Goal: Task Accomplishment & Management: Complete application form

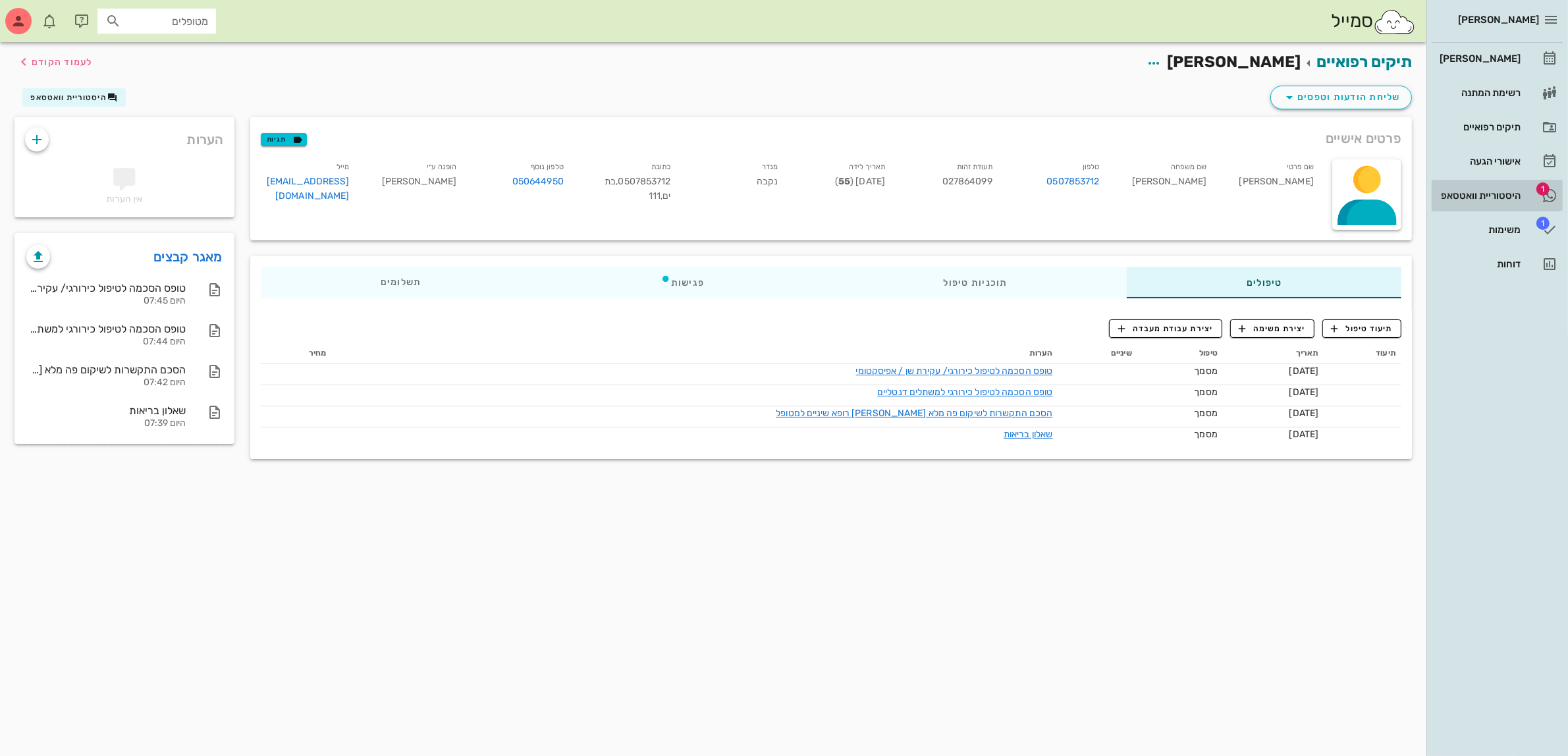
click at [1487, 196] on div "היסטוריית וואטסאפ" at bounding box center [1478, 195] width 84 height 11
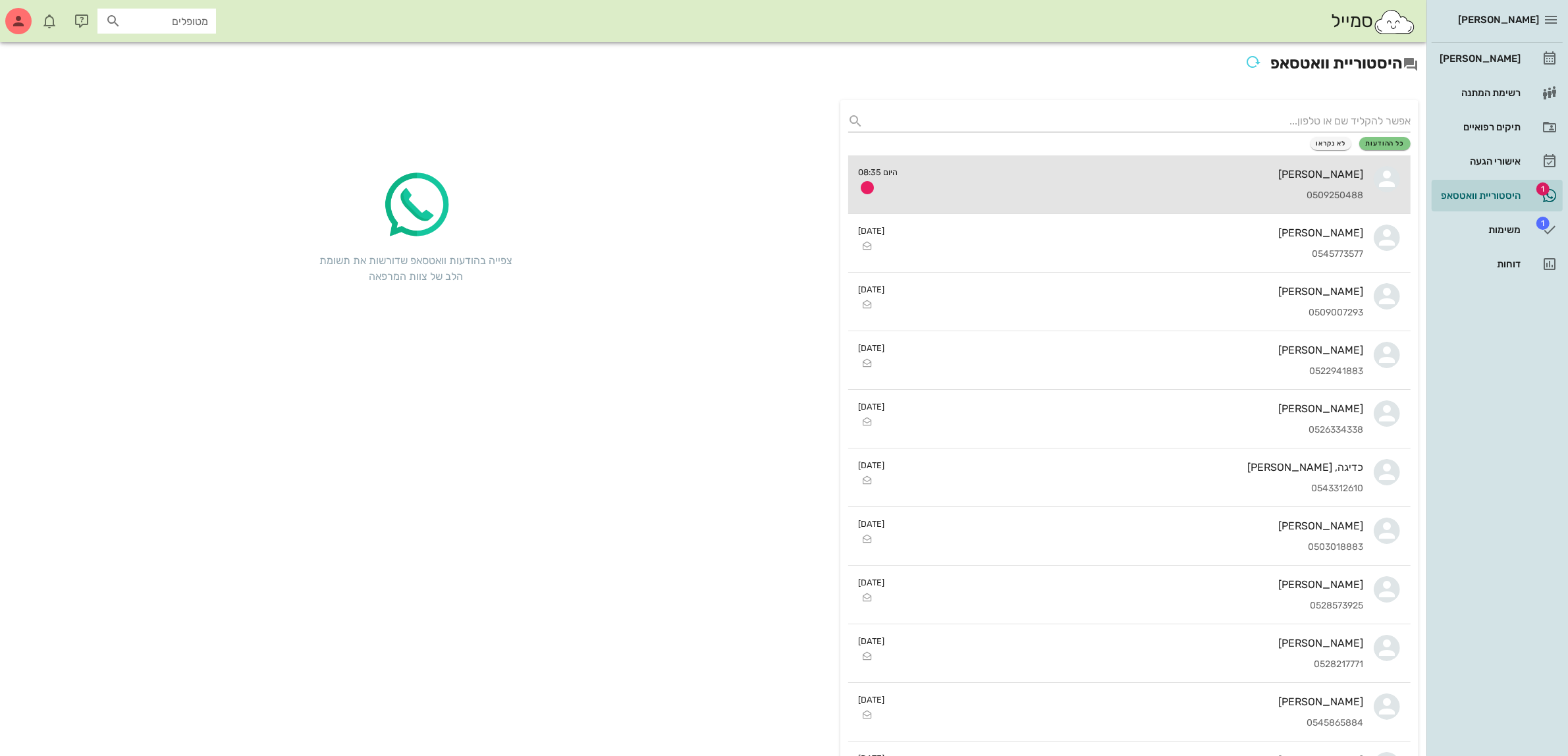
click at [1176, 170] on div "[PERSON_NAME]" at bounding box center [1136, 174] width 455 height 12
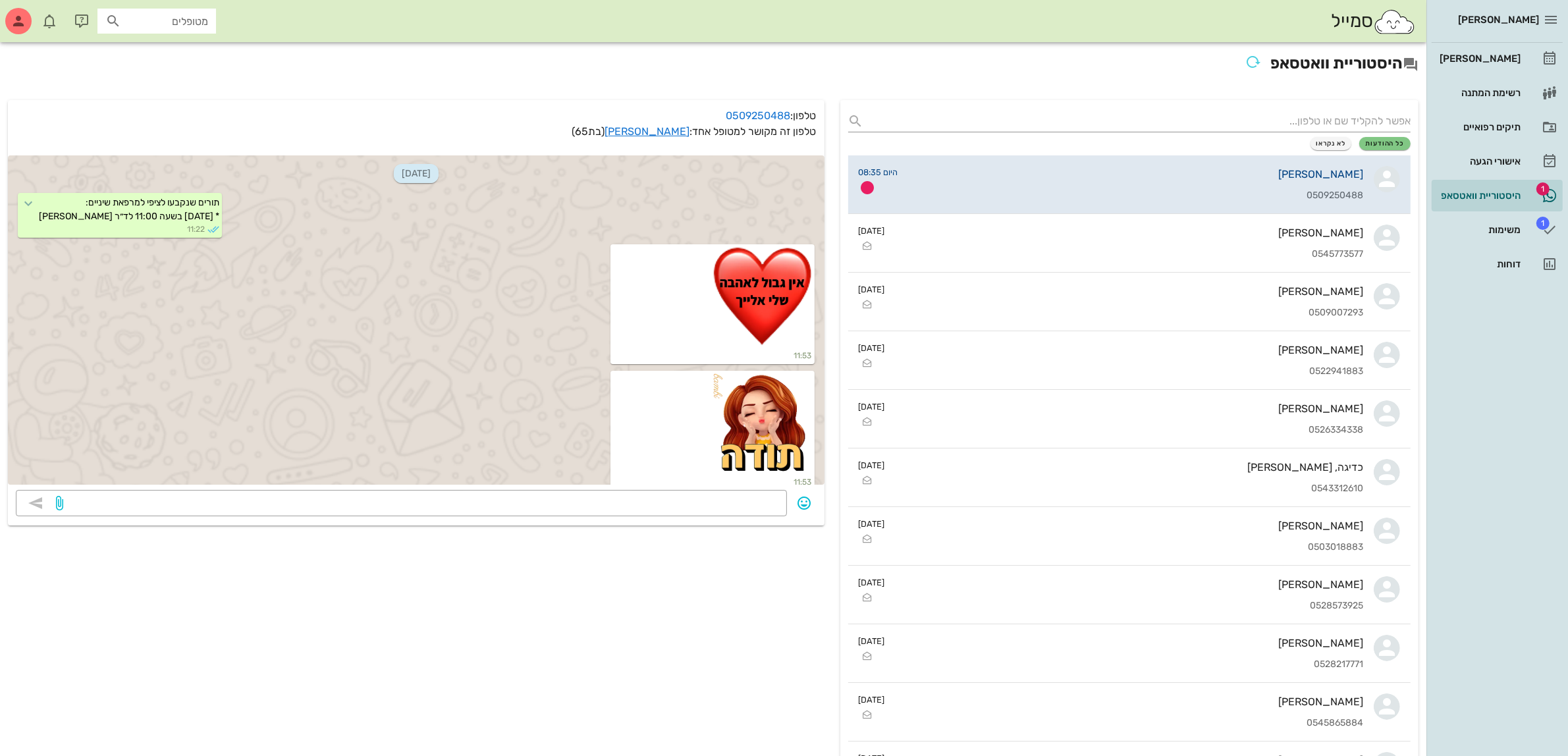
scroll to position [3649, 0]
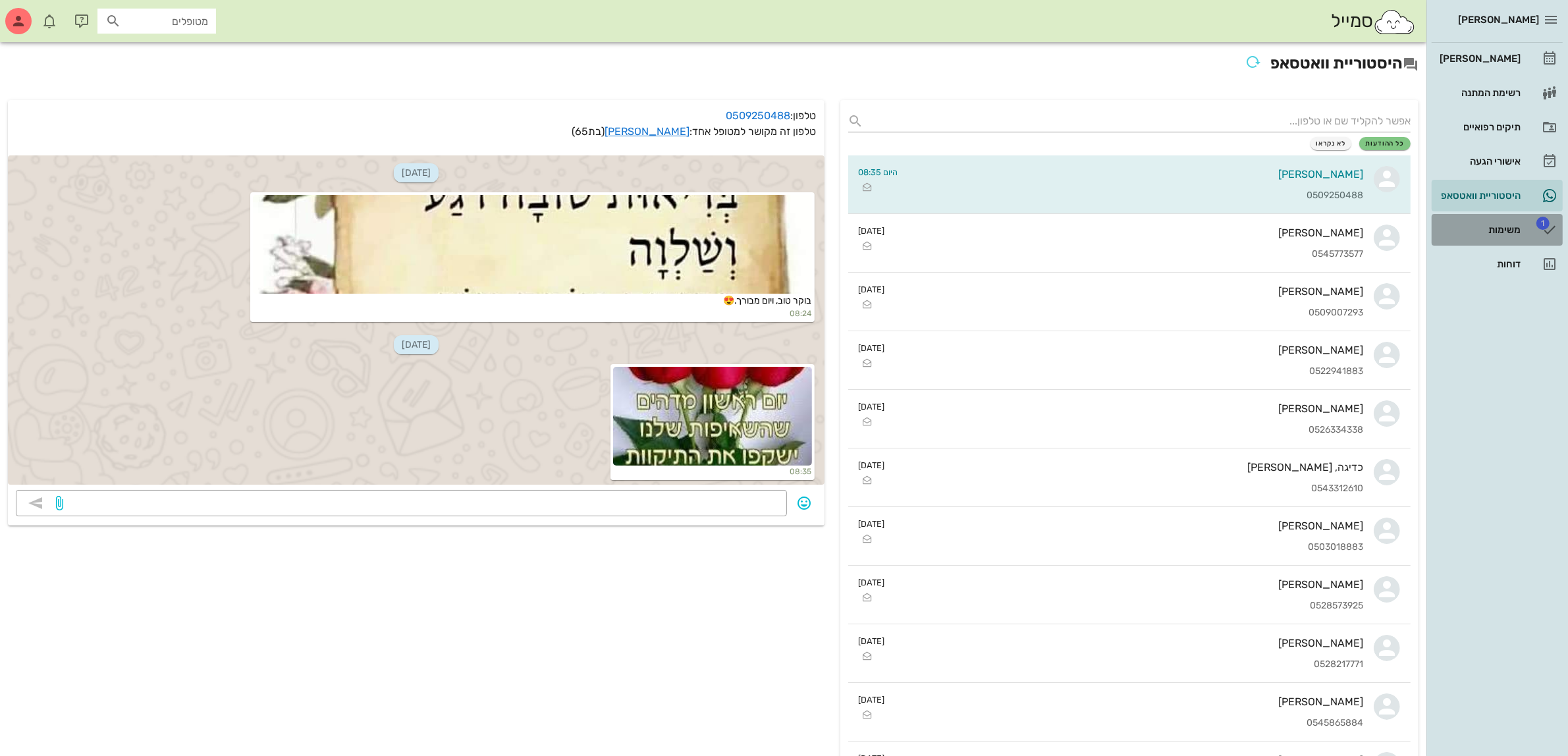
click at [1500, 231] on div "משימות" at bounding box center [1478, 229] width 84 height 11
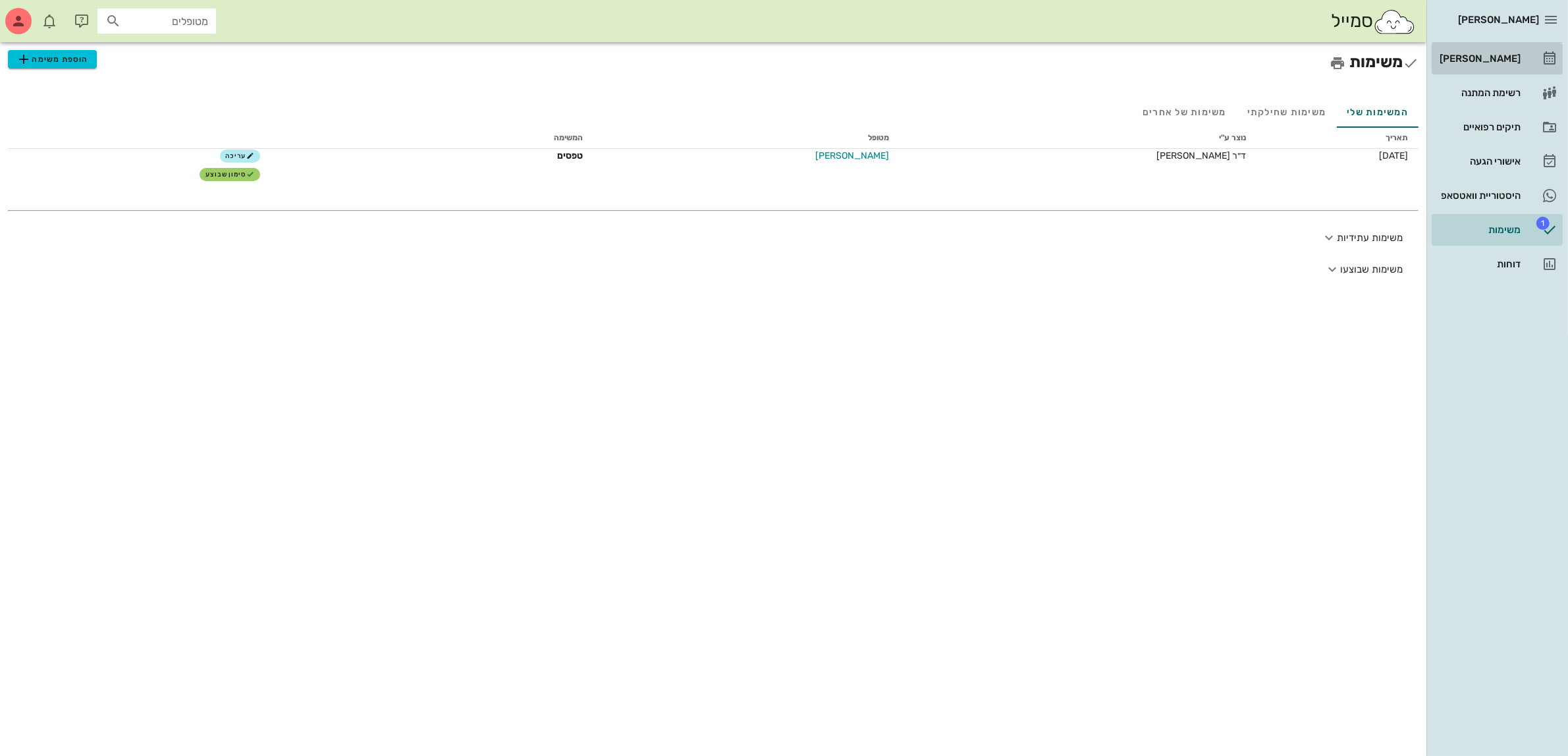
click at [1484, 57] on div "[PERSON_NAME]" at bounding box center [1478, 58] width 84 height 11
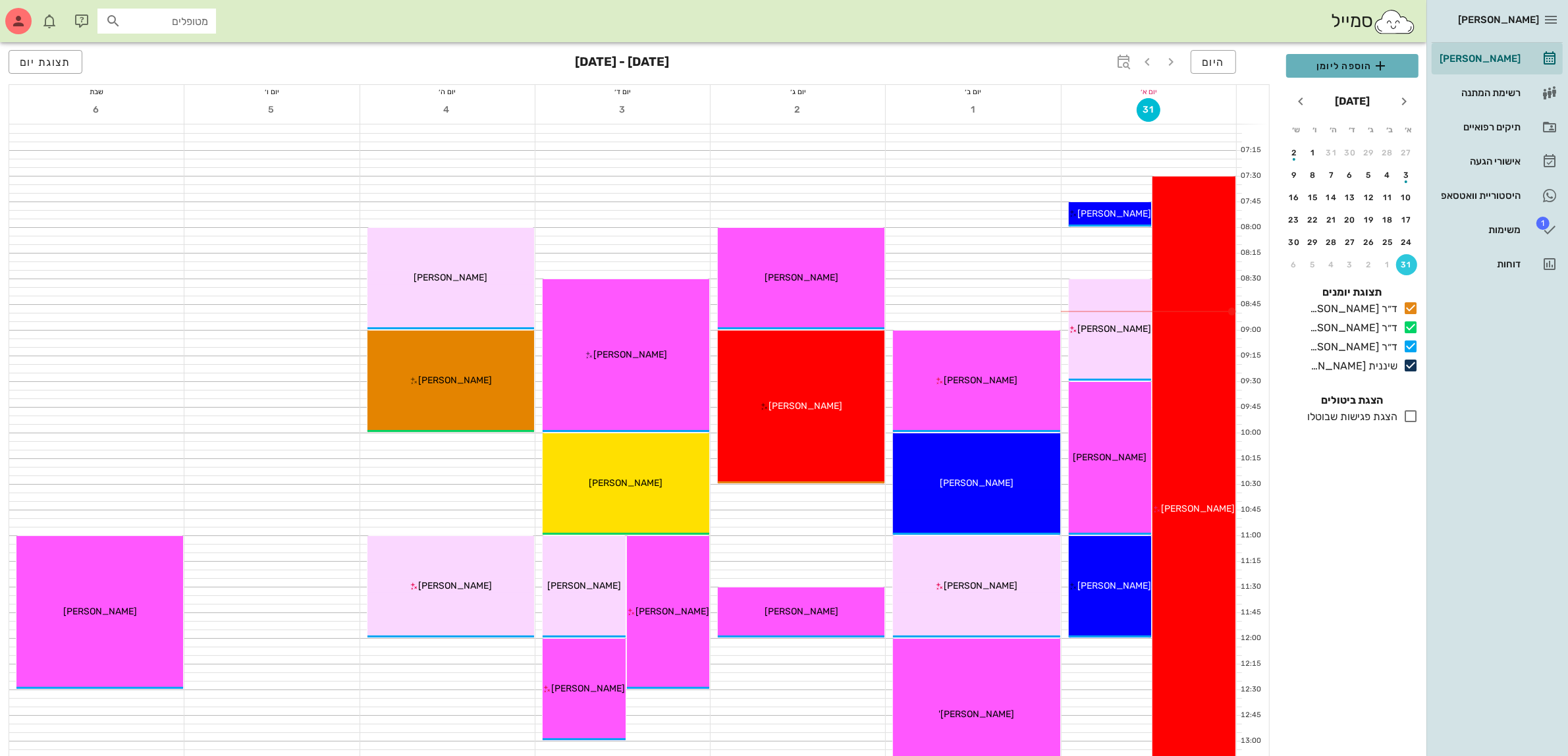
click at [1349, 66] on span "הוספה ליומן" at bounding box center [1352, 65] width 111 height 16
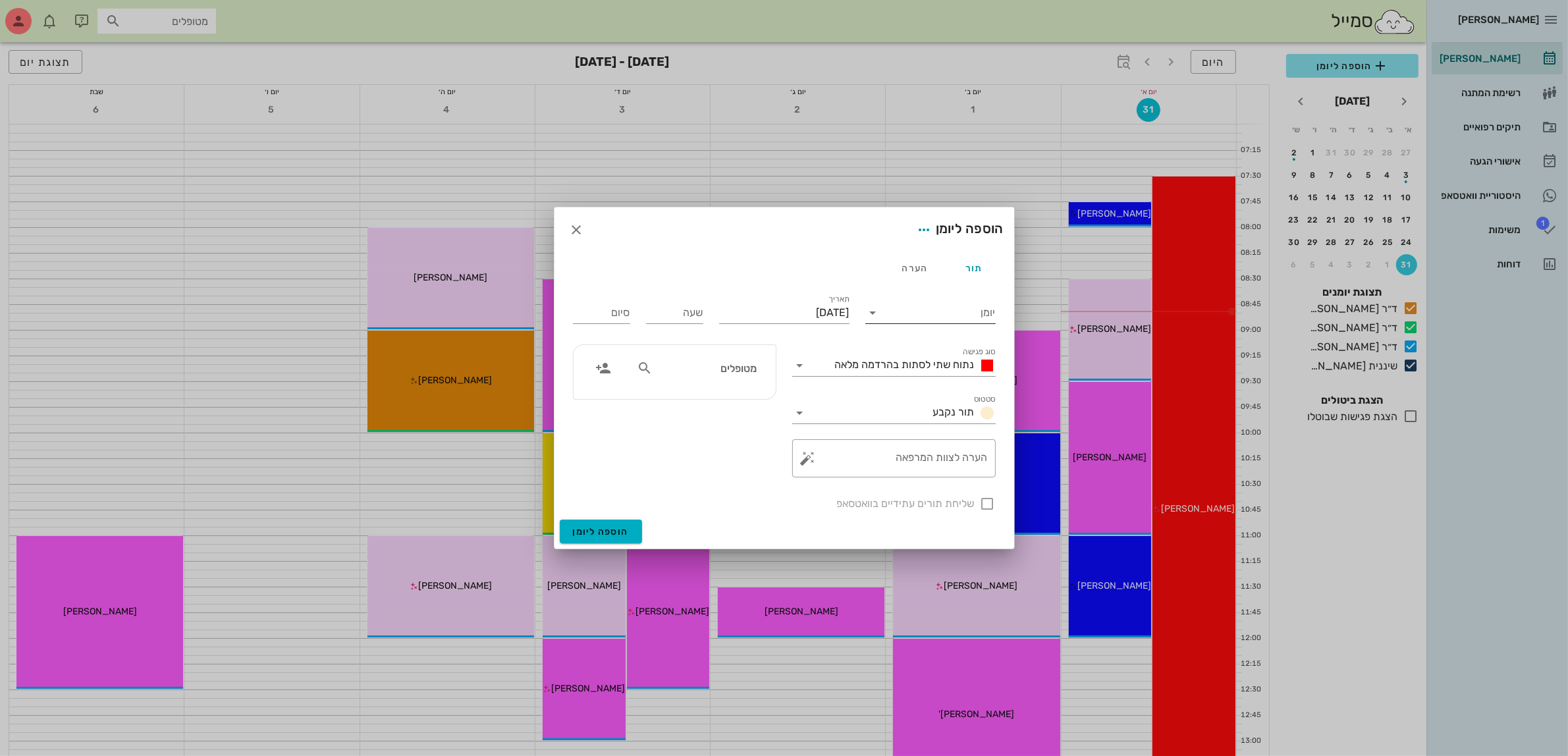
click at [894, 321] on input "יומן" at bounding box center [939, 312] width 112 height 21
click at [913, 385] on div "ד״ר [PERSON_NAME]" at bounding box center [933, 385] width 117 height 12
click at [925, 361] on span "נתוח שתי לסתות בהרדמה מלאה" at bounding box center [904, 364] width 140 height 12
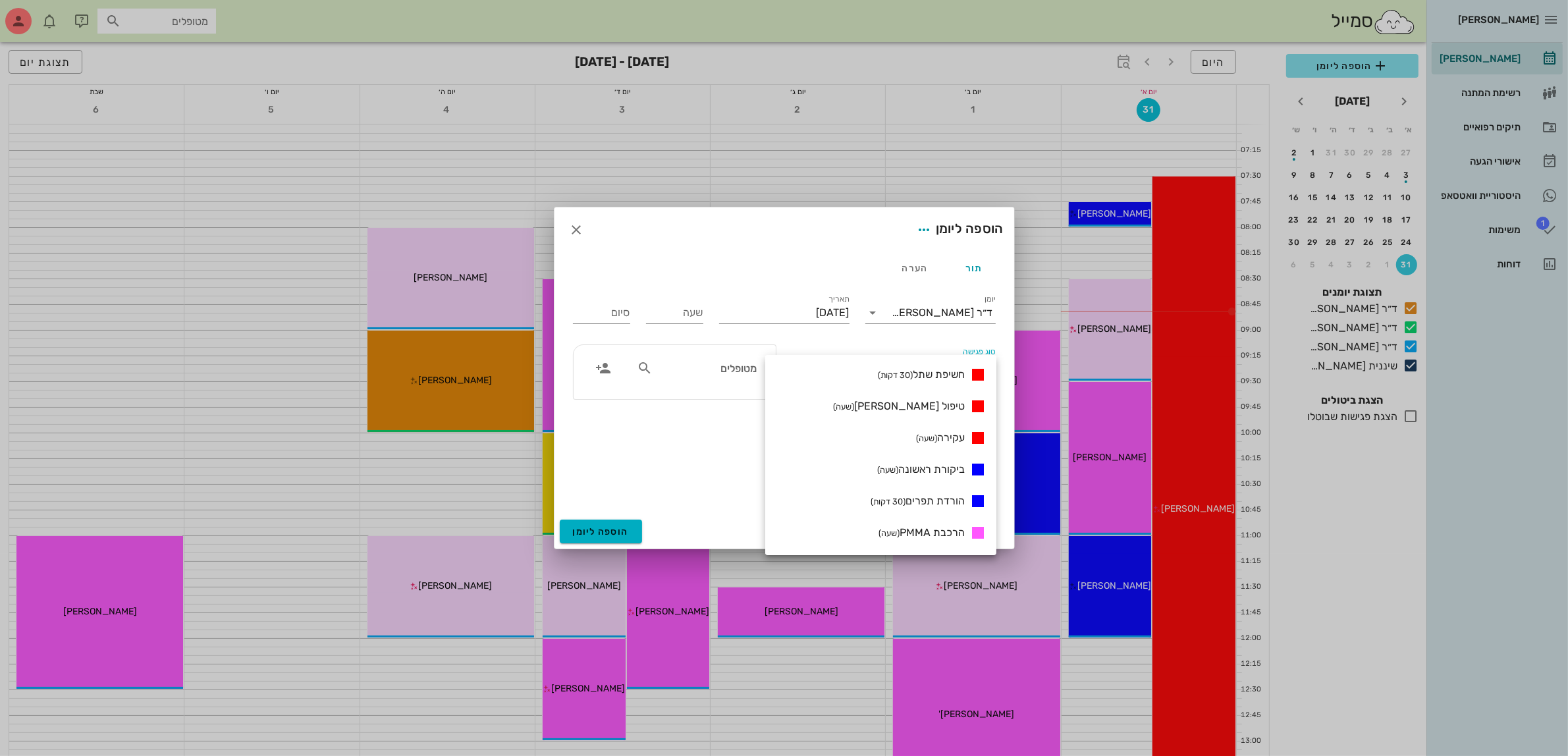
scroll to position [411, 0]
click at [878, 389] on div "מידות לקבוע (שעה ו30 דקות)" at bounding box center [880, 375] width 231 height 31
type input "01:30"
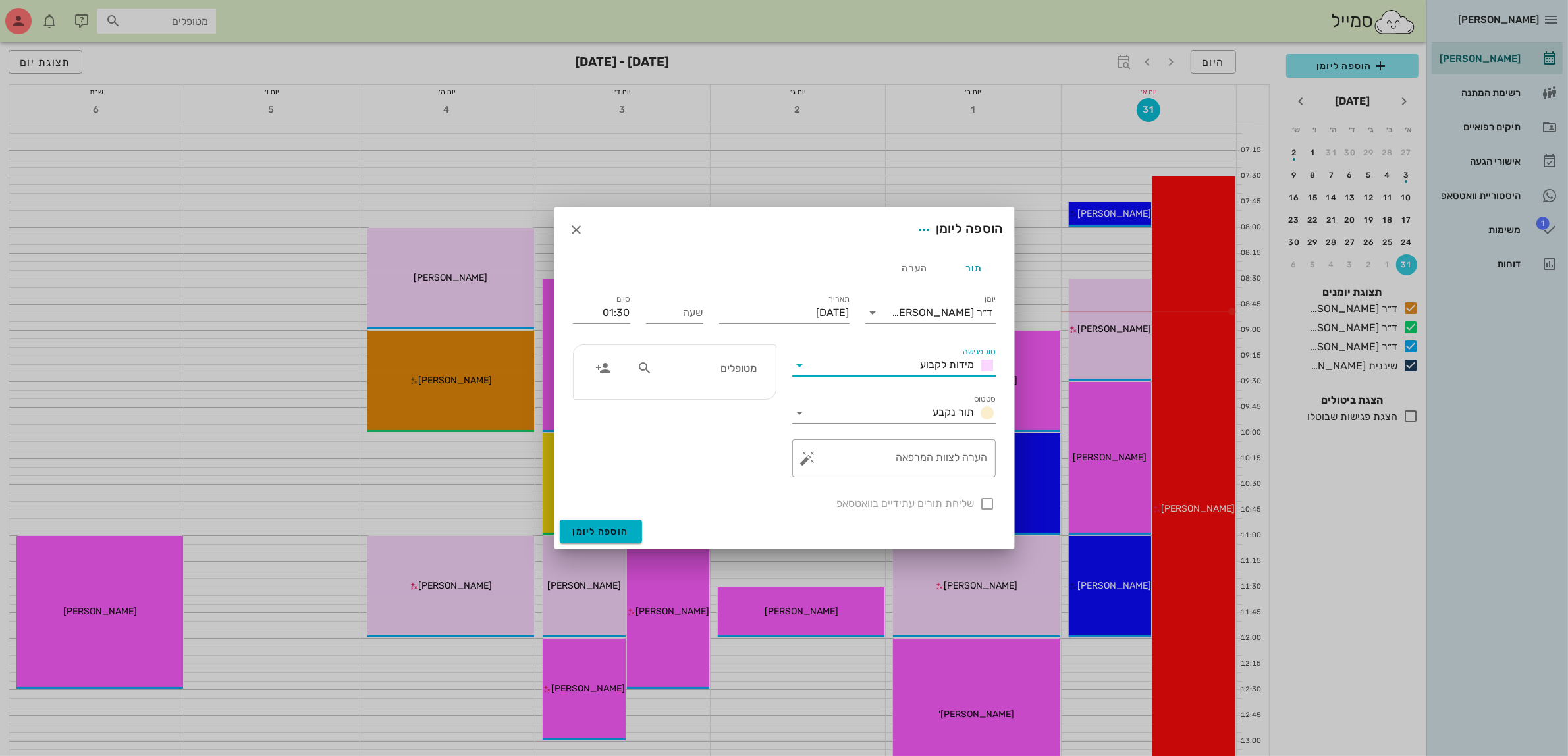
scroll to position [0, 0]
click at [851, 364] on input "סוג פגישה" at bounding box center [863, 365] width 105 height 21
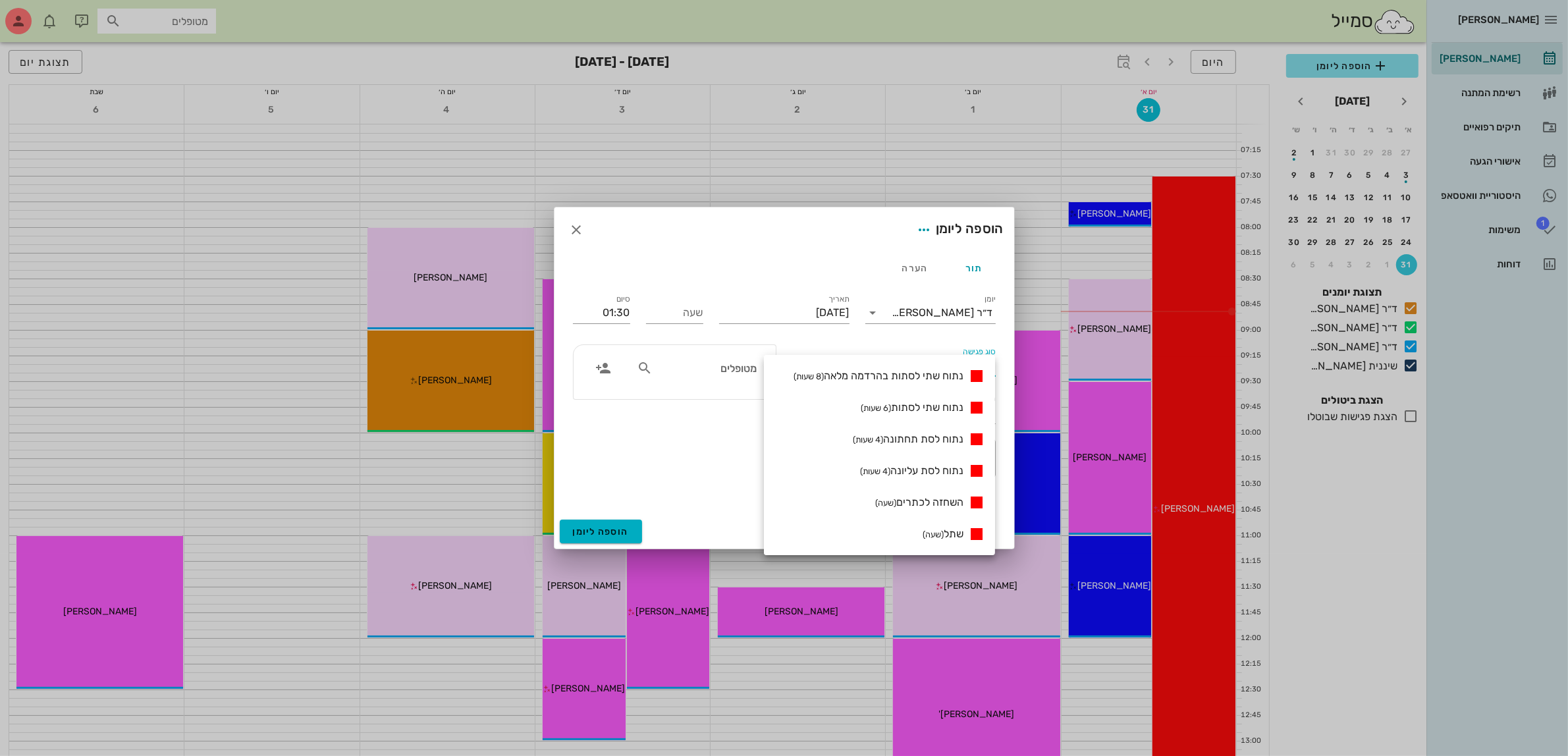
click at [696, 458] on div "מטופלים" at bounding box center [674, 411] width 219 height 149
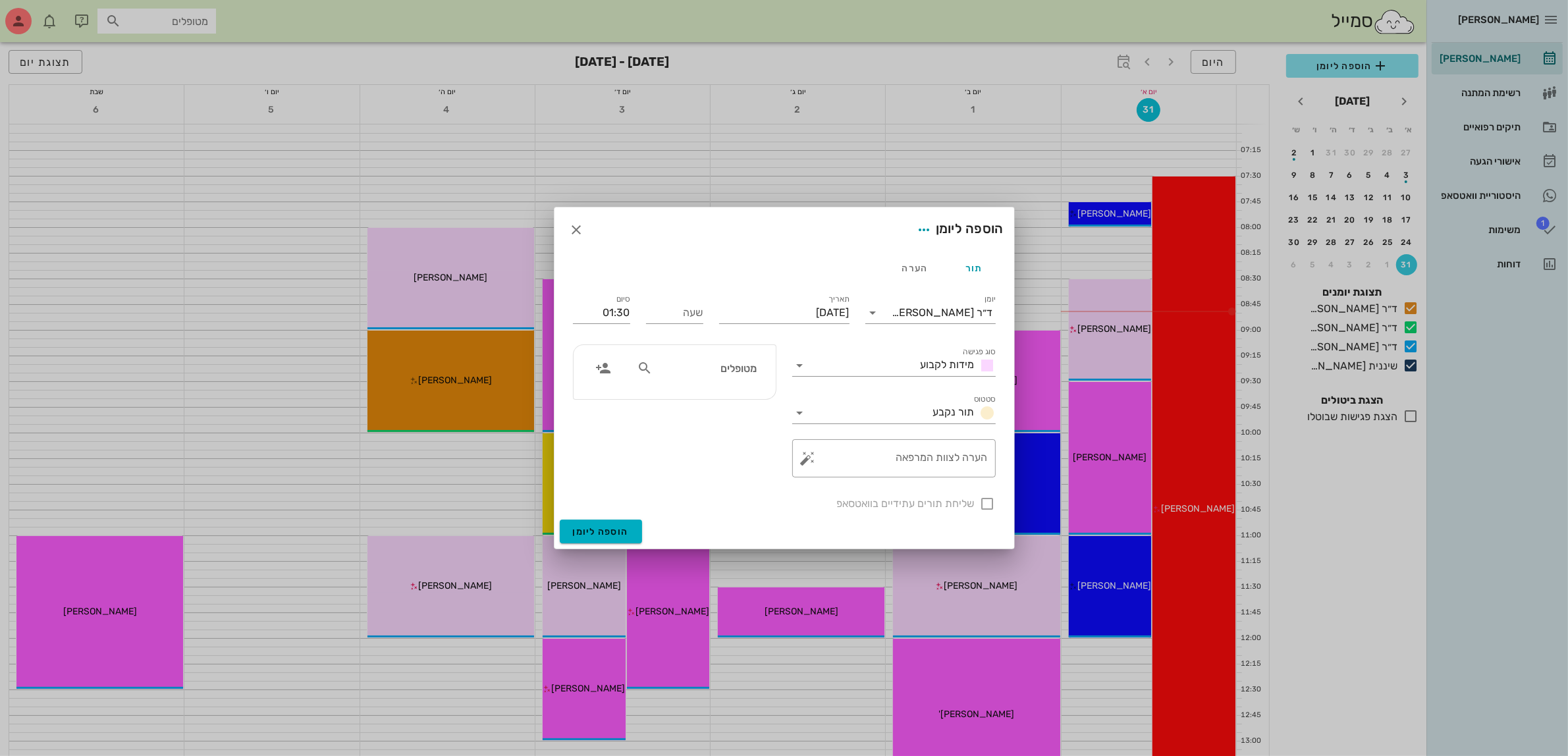
click at [741, 376] on input "מטופלים" at bounding box center [706, 367] width 102 height 17
type input "[PERSON_NAME]"
click at [731, 390] on div "[PERSON_NAME] 317394195 0545287443" at bounding box center [682, 404] width 145 height 33
click at [683, 308] on input "שעה" at bounding box center [674, 312] width 57 height 21
type input "0"
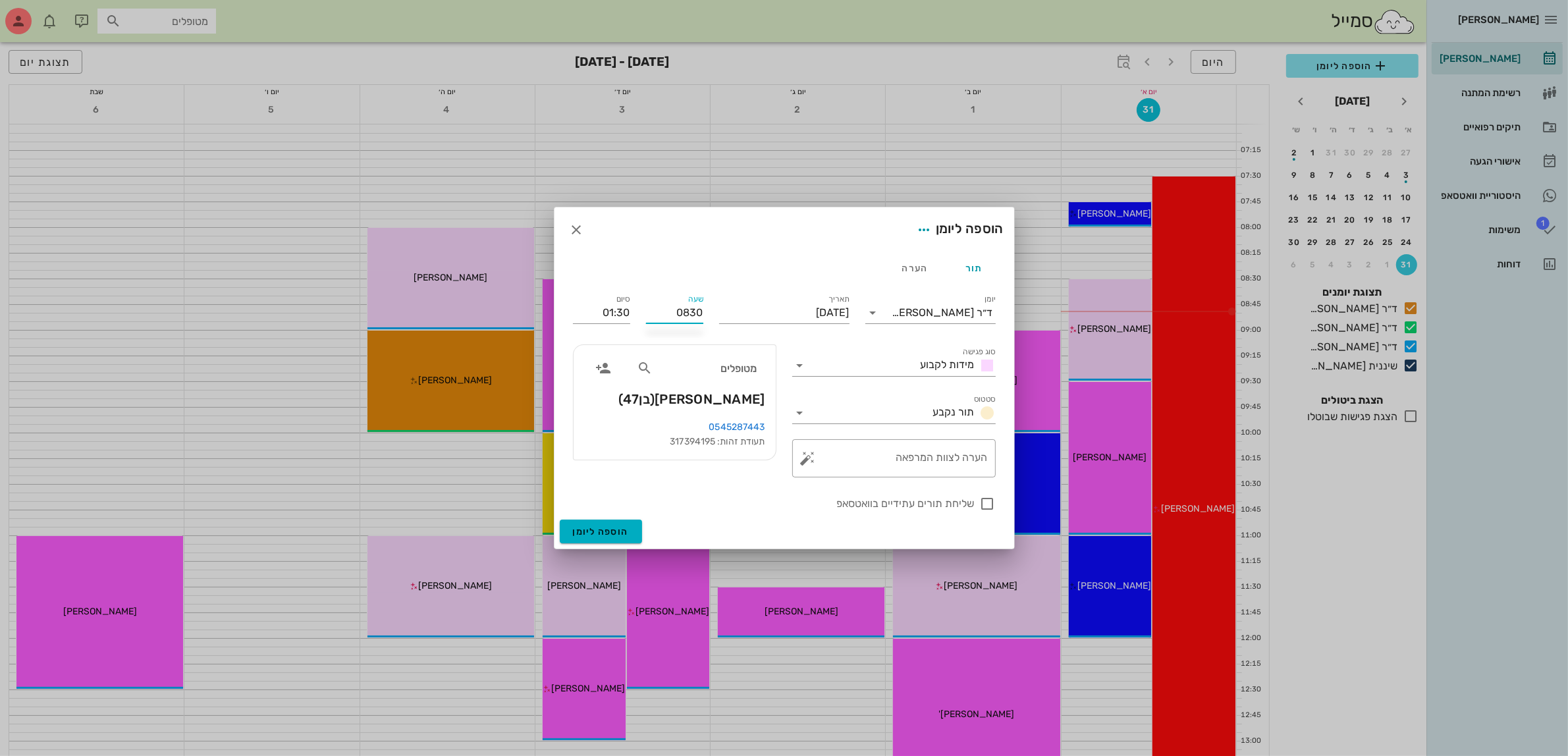
type input "0830"
type input "10:00"
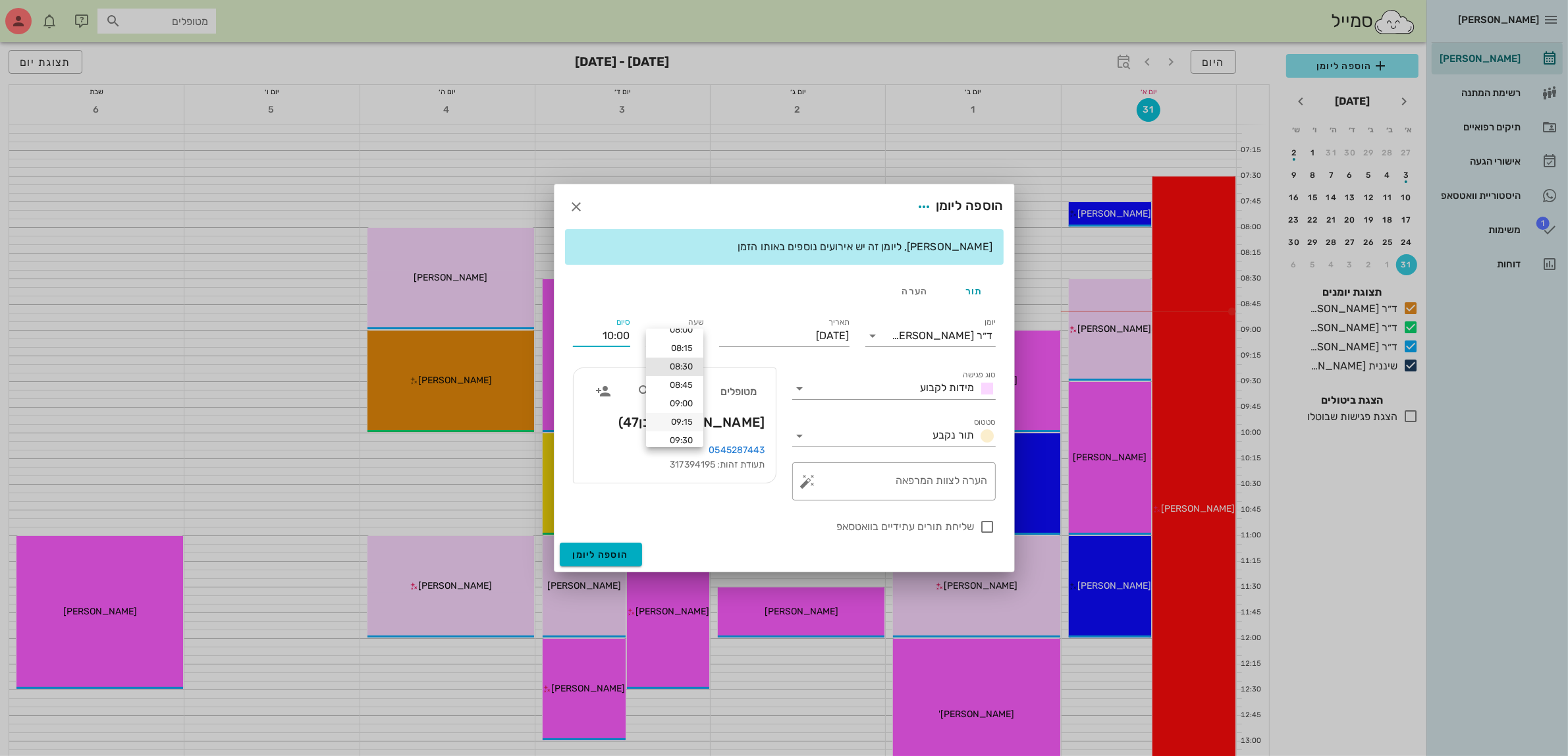
scroll to position [15, 0]
click at [679, 396] on div "09:00" at bounding box center [674, 401] width 36 height 11
type input "09:00"
type input "10:30"
click at [687, 341] on input "09:00" at bounding box center [674, 335] width 57 height 21
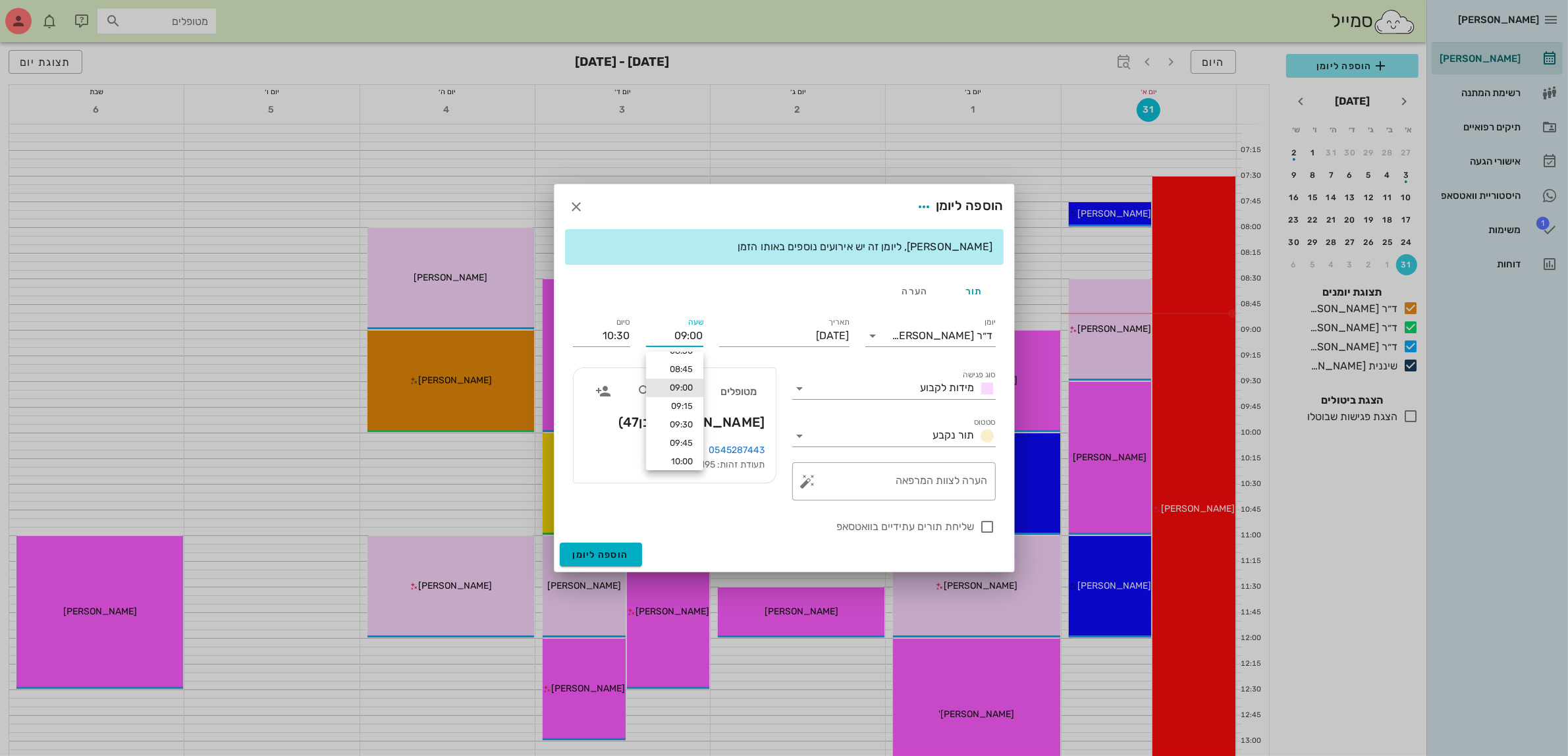
scroll to position [0, 0]
click at [679, 364] on div "08:30" at bounding box center [674, 366] width 36 height 11
type input "08:30"
click at [616, 328] on input "10:00" at bounding box center [601, 335] width 57 height 21
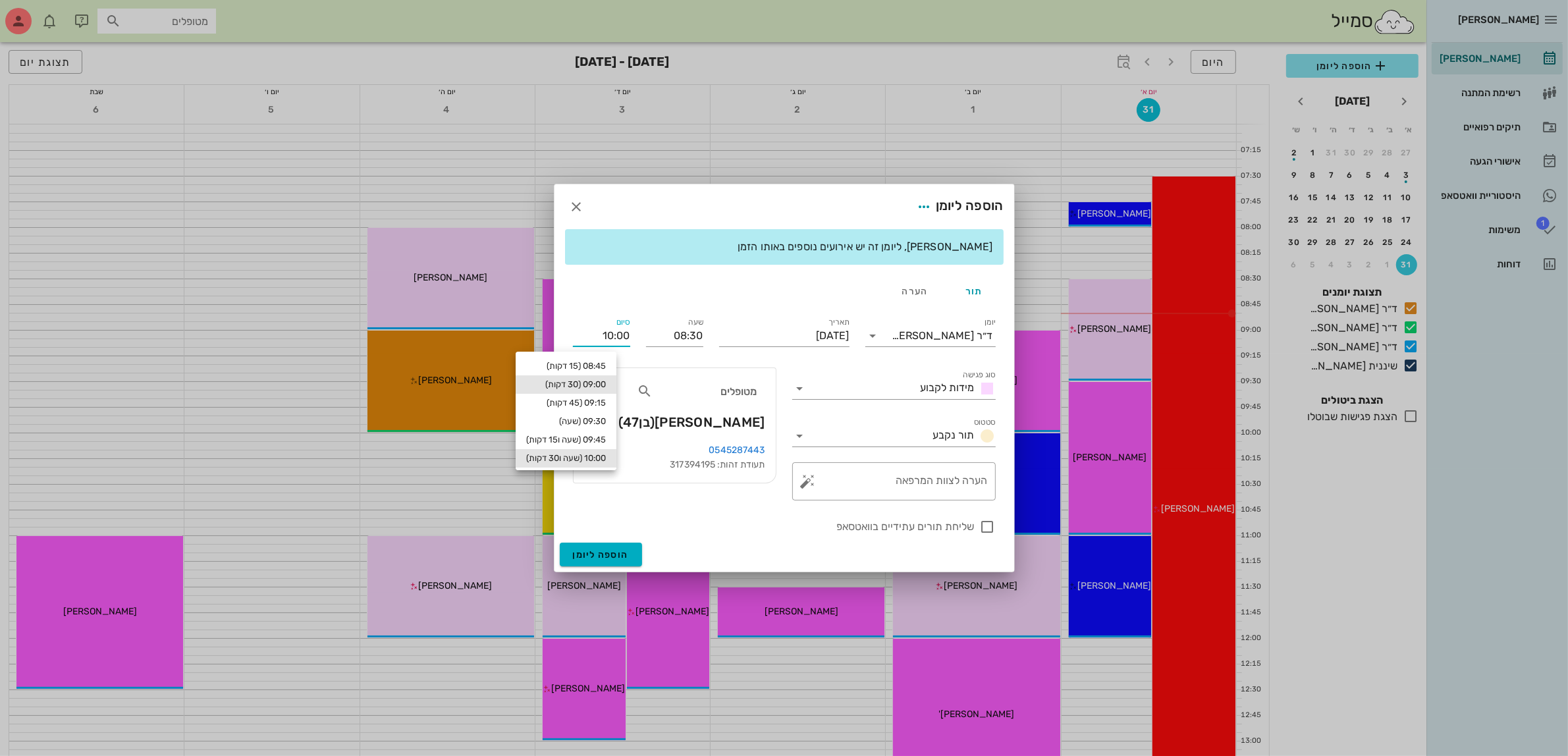
click at [606, 382] on div "09:00 (30 דקות)" at bounding box center [566, 384] width 79 height 11
type input "09:00"
click at [591, 557] on span "הוספה ליומן" at bounding box center [601, 555] width 56 height 12
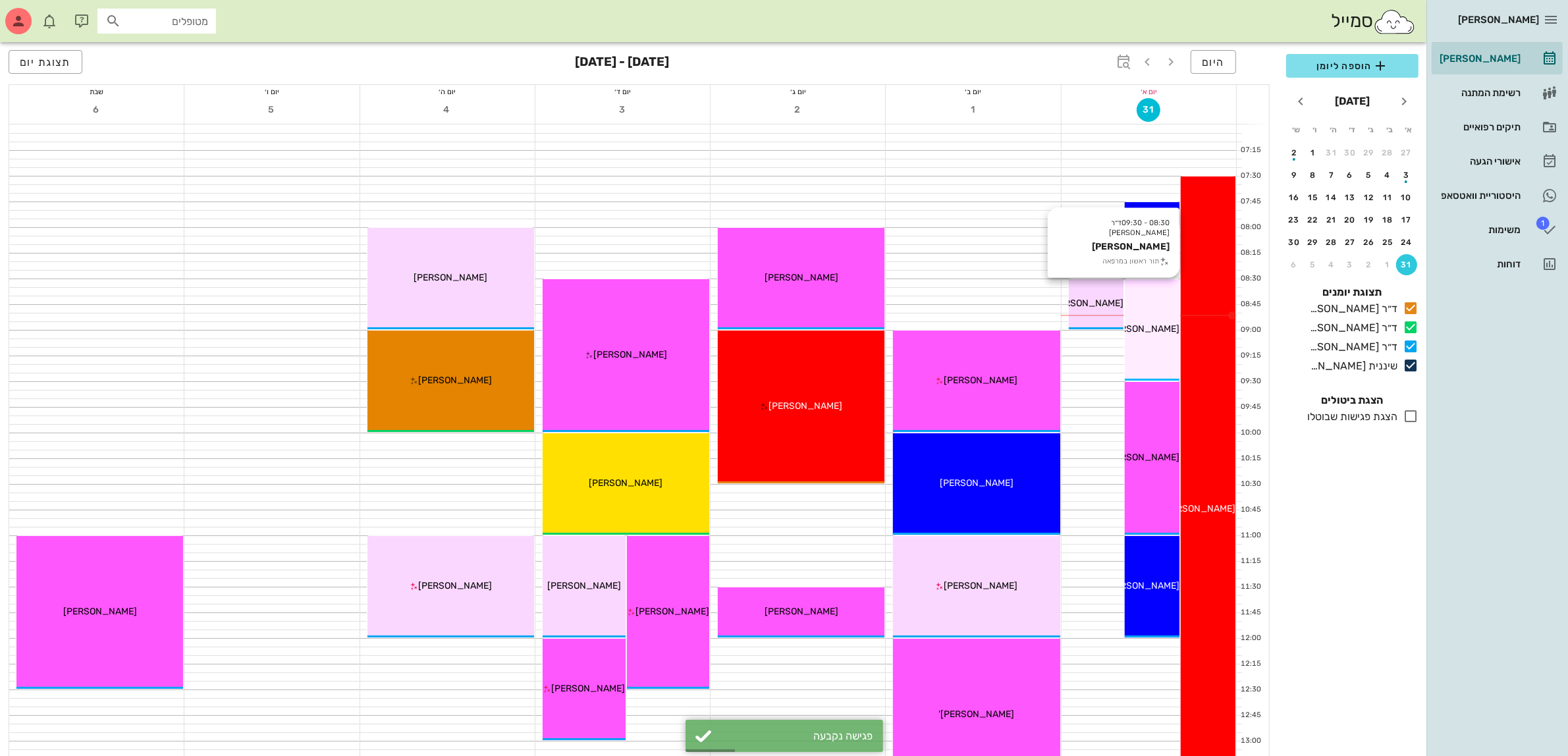
click at [1156, 339] on div "08:30 - 09:30 ד״ר [PERSON_NAME] [PERSON_NAME] תור ראשון במרפאה [PERSON_NAME]" at bounding box center [1152, 329] width 55 height 102
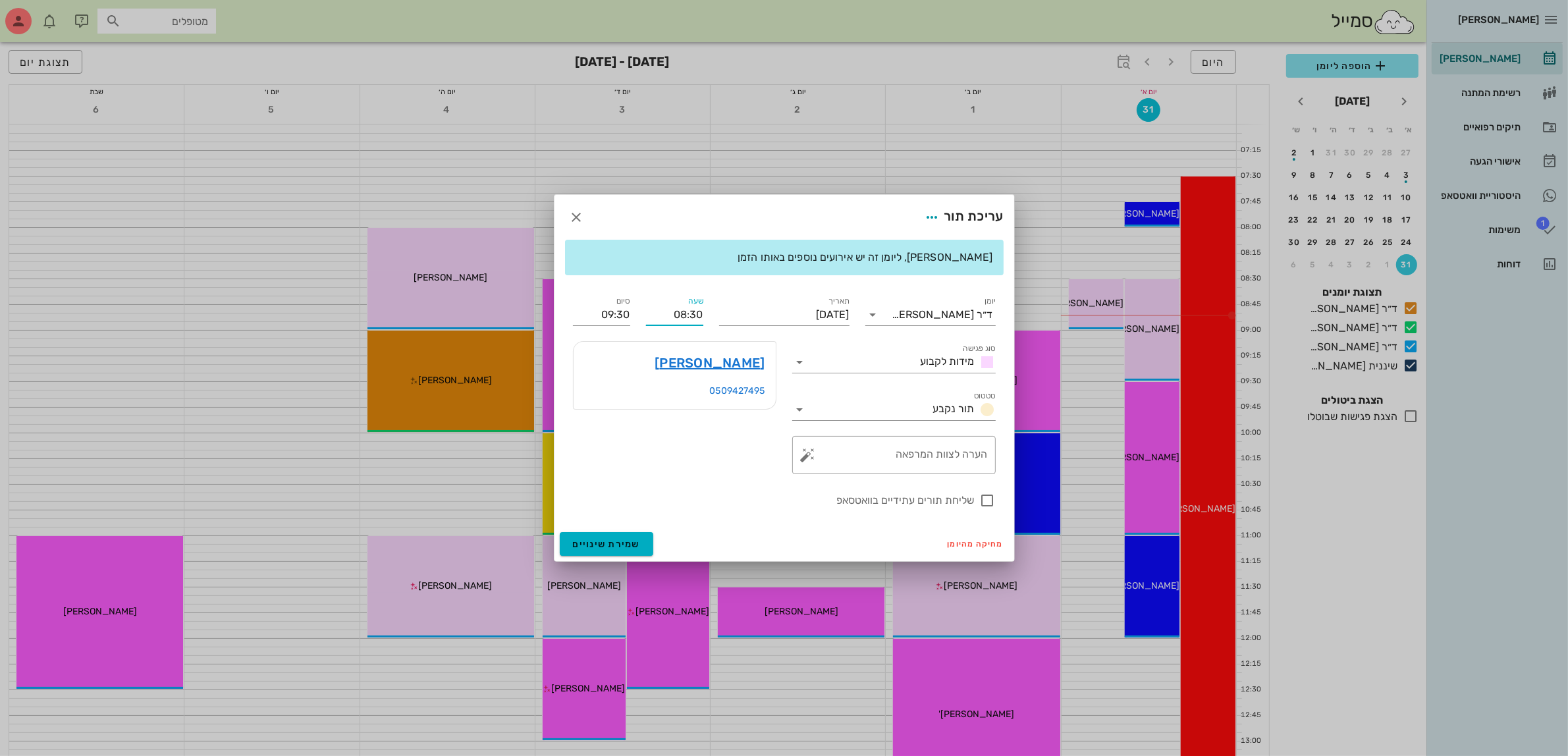
click at [695, 313] on input "08:30" at bounding box center [674, 314] width 57 height 21
click at [675, 410] on div "09:00" at bounding box center [674, 413] width 36 height 11
type input "09:00"
type input "10:00"
click at [613, 543] on span "שמירת שינויים" at bounding box center [607, 544] width 68 height 12
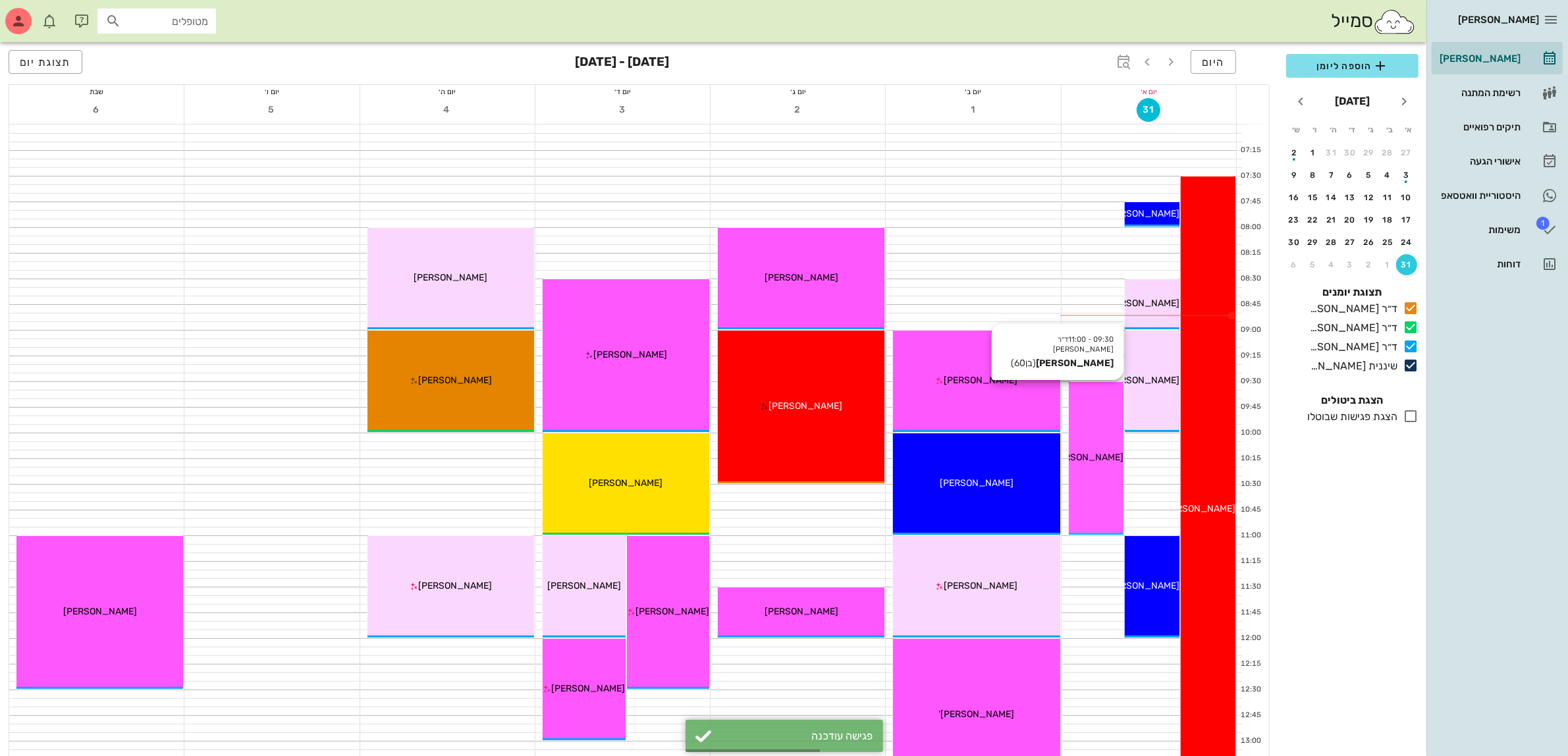
click at [1091, 447] on div "09:30 - 11:00 ד״ר [PERSON_NAME] [PERSON_NAME] (בן 60 ) [PERSON_NAME]" at bounding box center [1096, 458] width 55 height 153
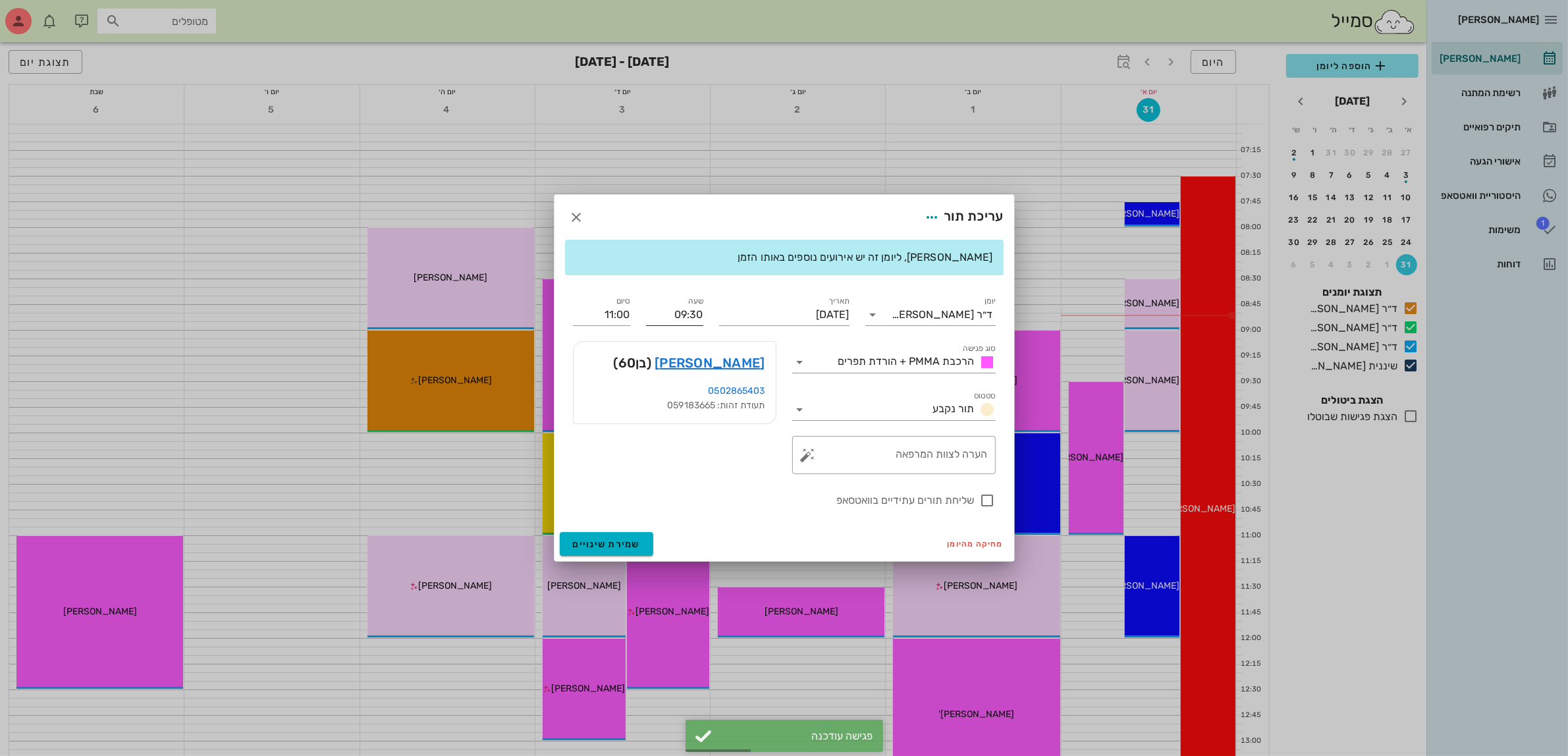
click at [693, 311] on input "09:30" at bounding box center [674, 314] width 57 height 21
drag, startPoint x: 675, startPoint y: 313, endPoint x: 725, endPoint y: 301, distance: 51.4
click at [724, 301] on div "יומן ד״ר [PERSON_NAME] סוג פגישה הרכבת PMMA + הורדת תפרים סטטוס תור נקבע תאריך …" at bounding box center [784, 400] width 439 height 231
type input "11:00"
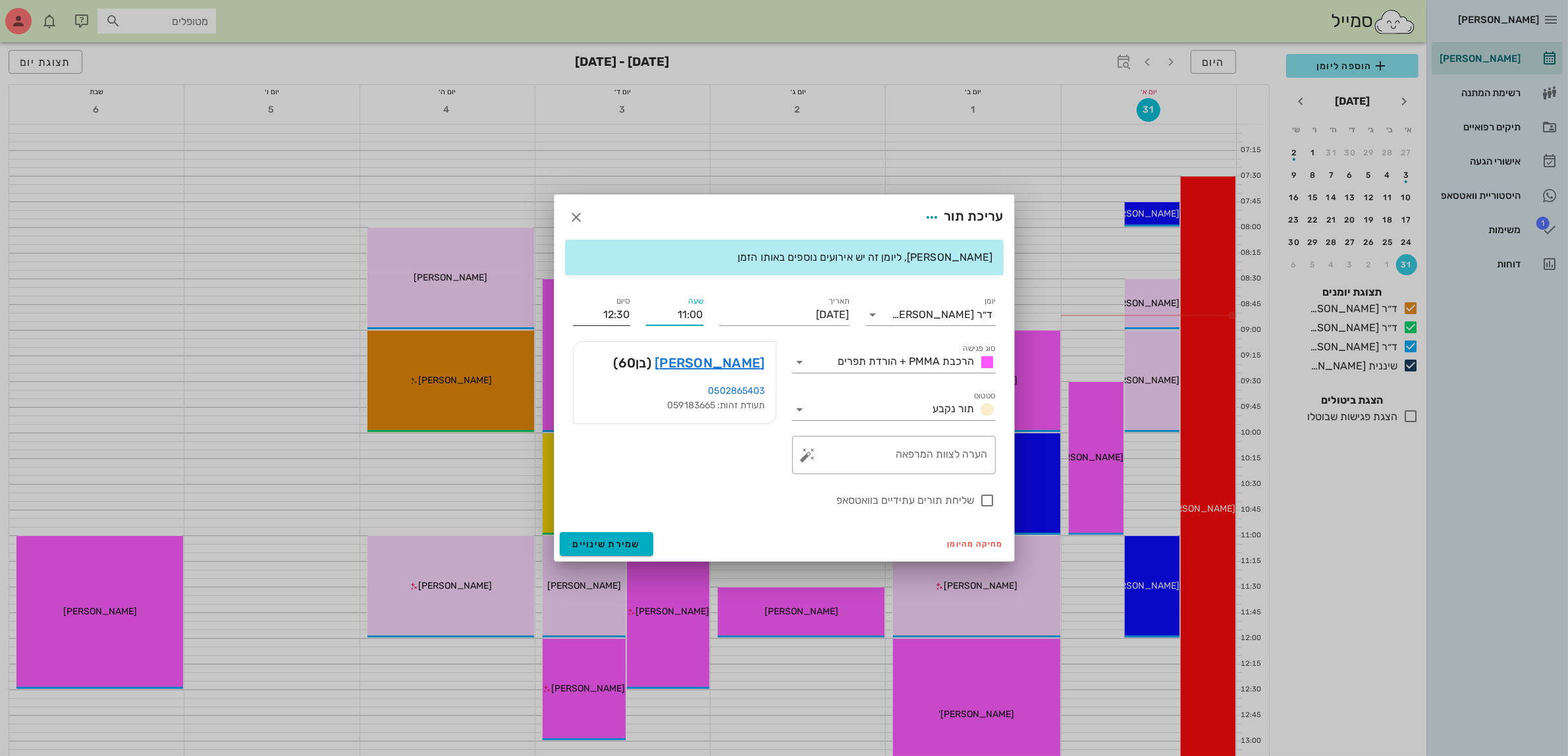
click at [607, 314] on input "12:30" at bounding box center [601, 314] width 57 height 21
drag, startPoint x: 599, startPoint y: 314, endPoint x: 741, endPoint y: 313, distance: 142.0
click at [738, 320] on div "יומן ד״ר [PERSON_NAME] סוג פגישה הרכבת PMMA + הורדת תפרים סטטוס תור נקבע תאריך …" at bounding box center [784, 400] width 439 height 231
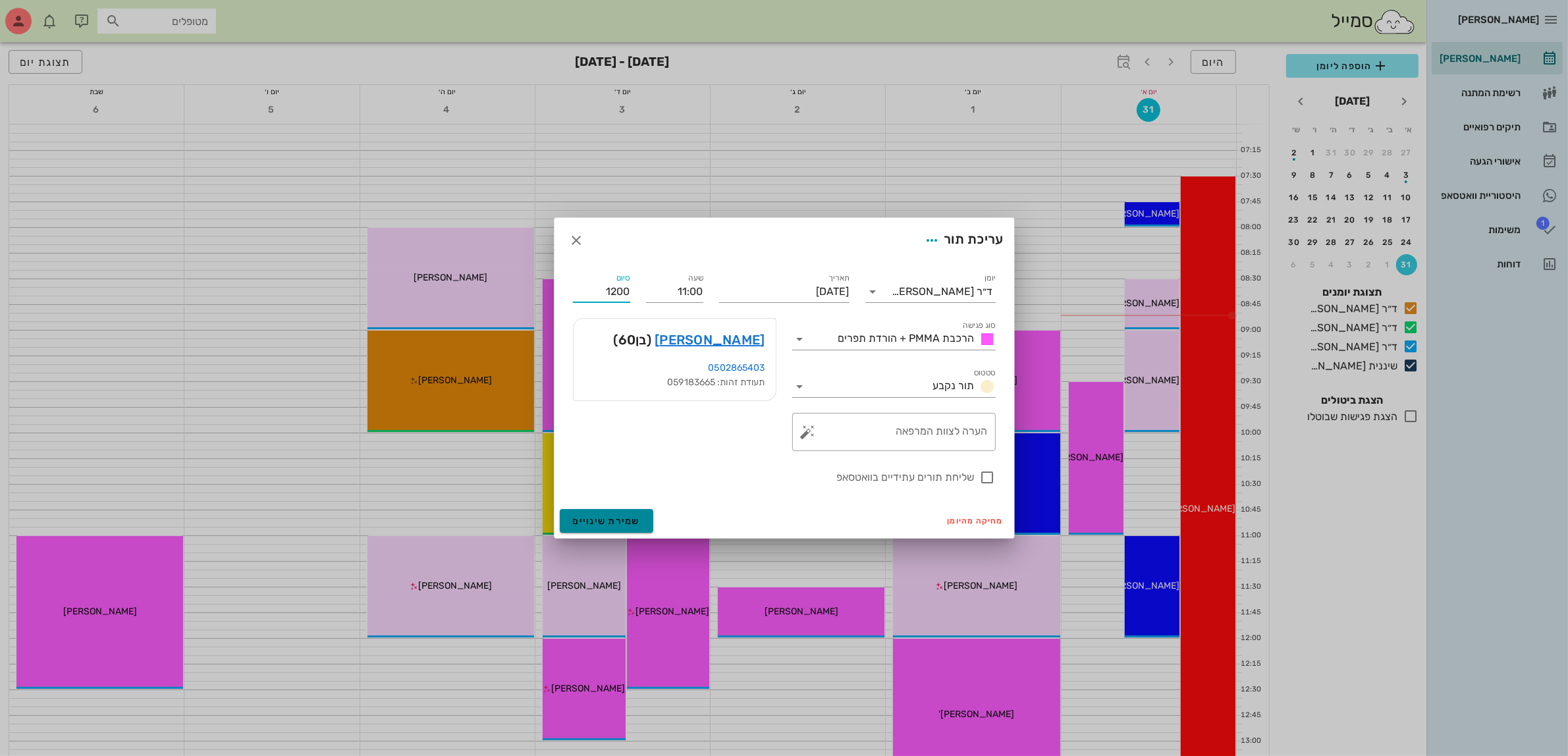
type input "12:00"
click at [612, 521] on form "עריכת תור יומן ד״ר [PERSON_NAME] סוג פגישה הרכבת PMMA + הורדת תפרים סטטוס תור נ…" at bounding box center [784, 377] width 459 height 320
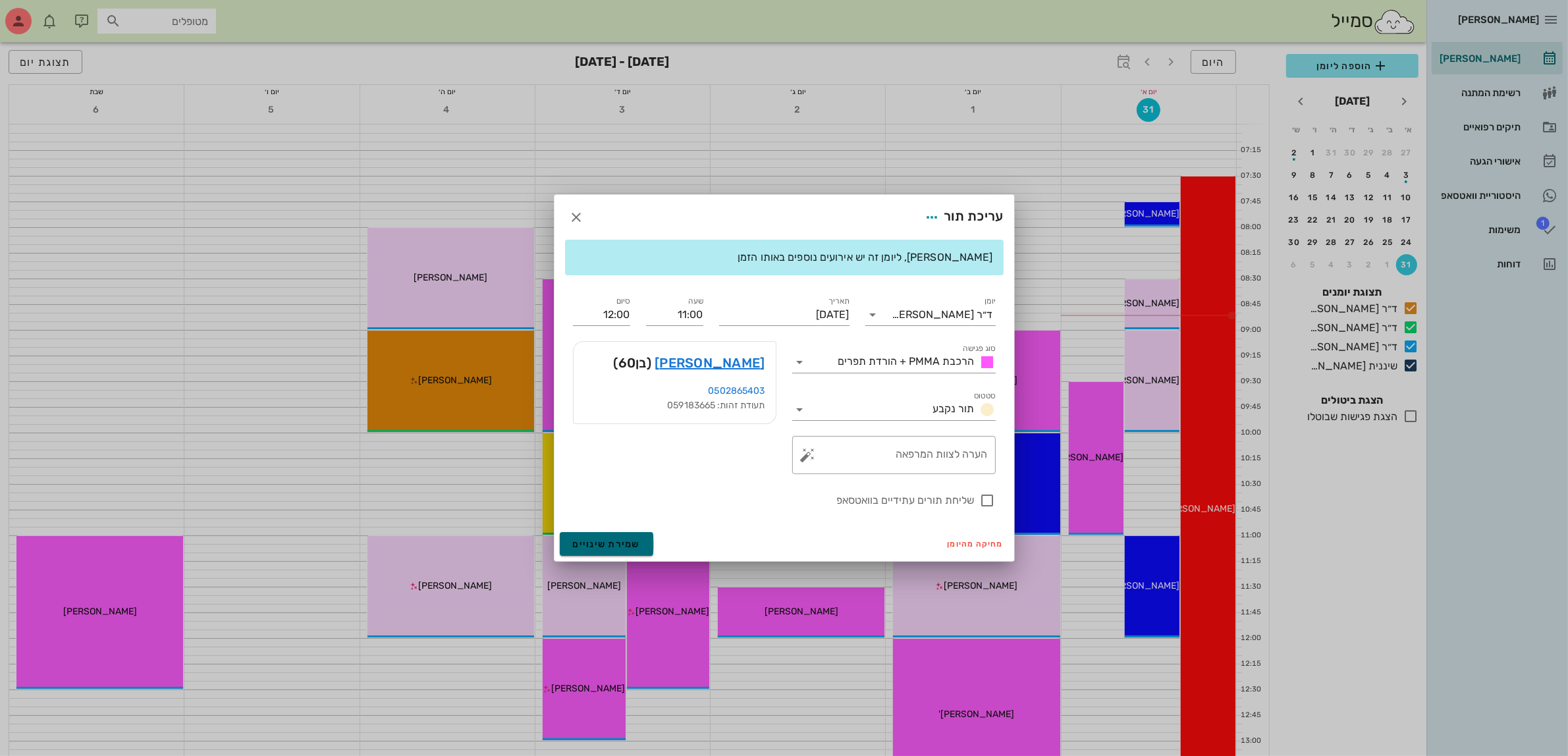
click at [616, 545] on span "שמירת שינויים" at bounding box center [607, 544] width 68 height 12
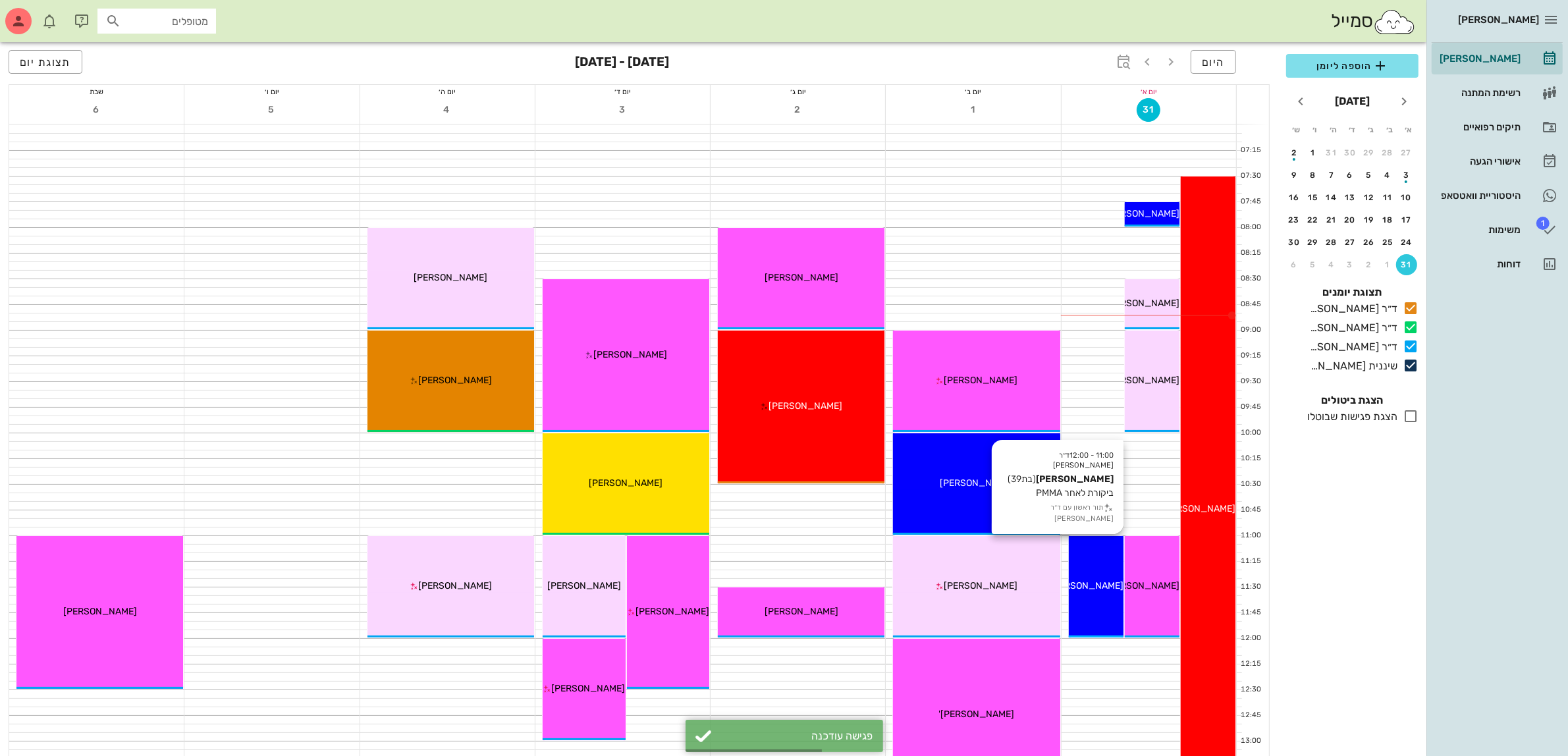
click at [1081, 569] on div "11:00 - 12:00 ד״ר [PERSON_NAME] [PERSON_NAME] (בת 39 ) ביקורת לאחר PMMA תור ראש…" at bounding box center [1096, 586] width 55 height 102
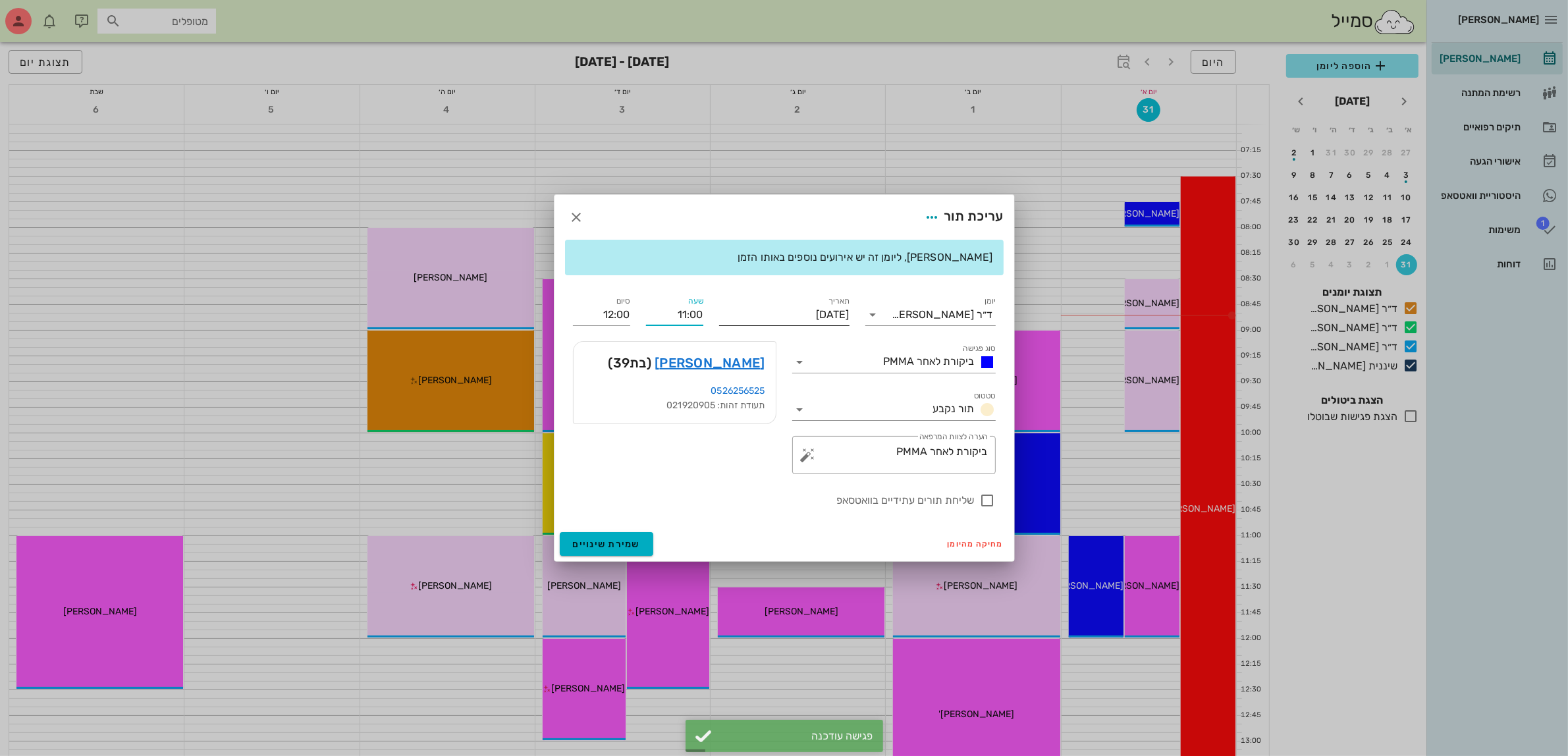
drag, startPoint x: 665, startPoint y: 313, endPoint x: 784, endPoint y: 313, distance: 119.0
click at [784, 311] on div "יומן ד״ר [PERSON_NAME] סוג פגישה ביקורת לאחר PMMA סטטוס תור נקבע תאריך [DATE] ש…" at bounding box center [784, 400] width 439 height 231
type input "10:00"
type input "11:00"
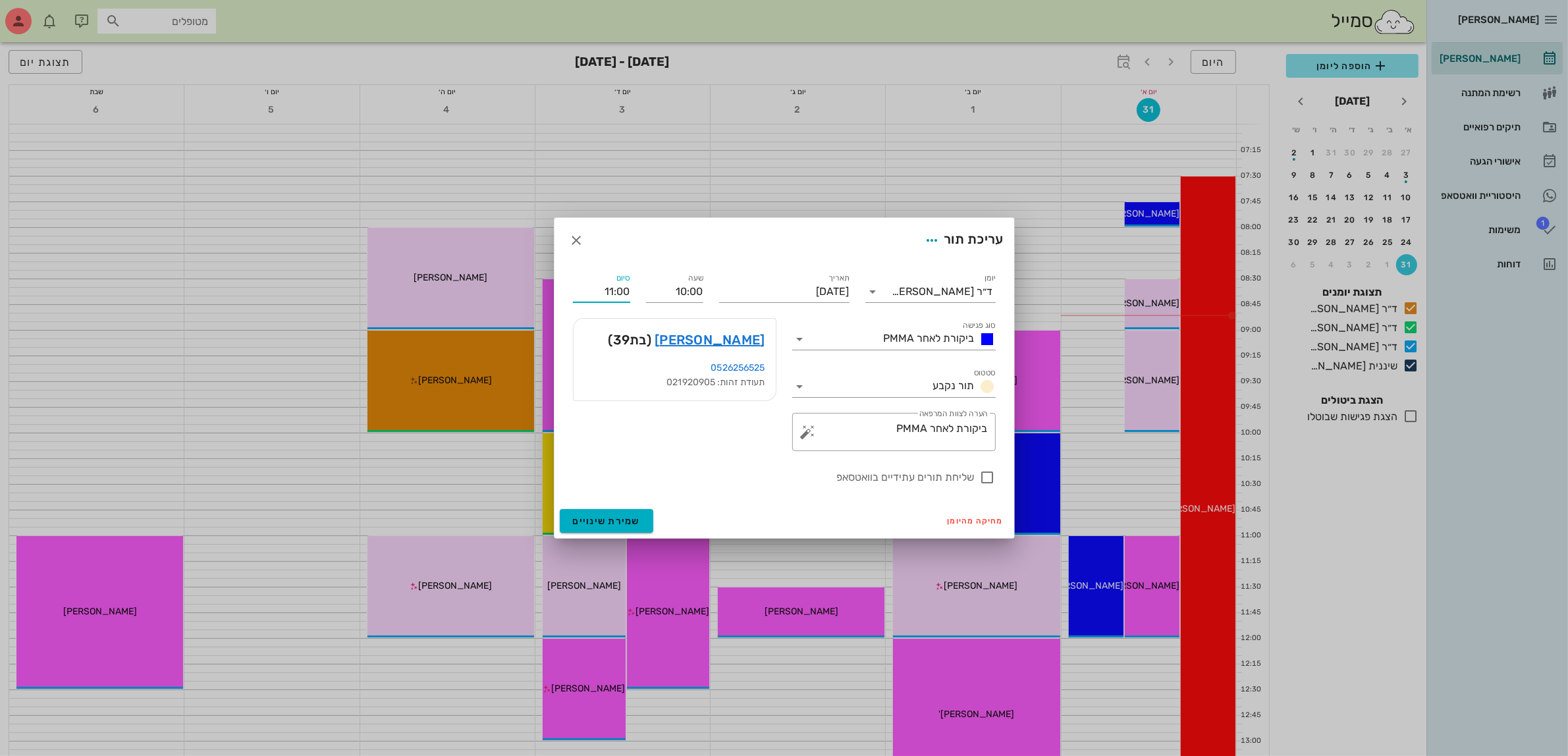
drag, startPoint x: 602, startPoint y: 313, endPoint x: 728, endPoint y: 416, distance: 162.7
click at [698, 313] on div "יומן ד״ר [PERSON_NAME] סוג פגישה ביקורת לאחר PMMA סטטוס תור נקבע תאריך [DATE] ש…" at bounding box center [784, 378] width 439 height 231
click at [595, 519] on span "שמירת שינויים" at bounding box center [607, 521] width 68 height 12
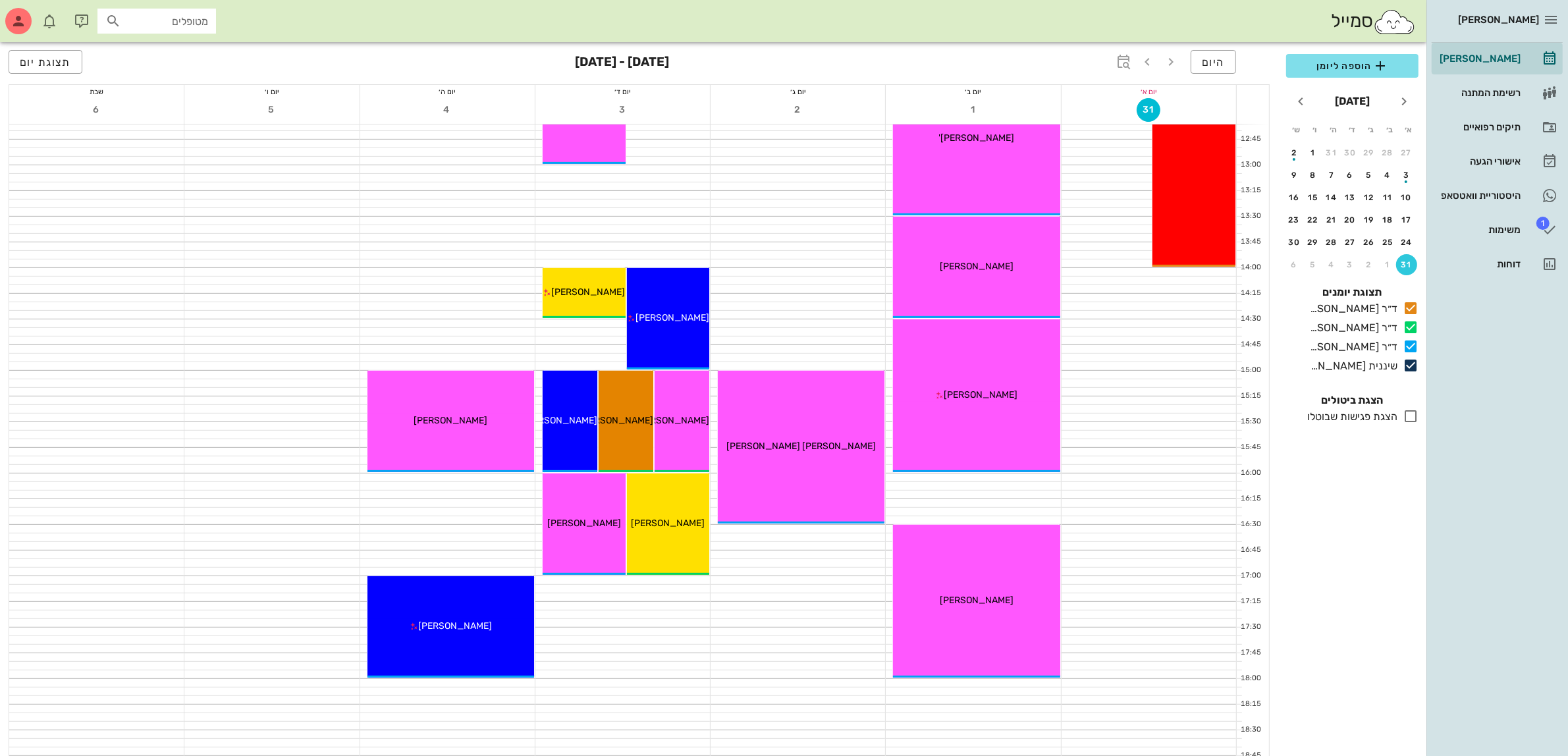
scroll to position [0, 0]
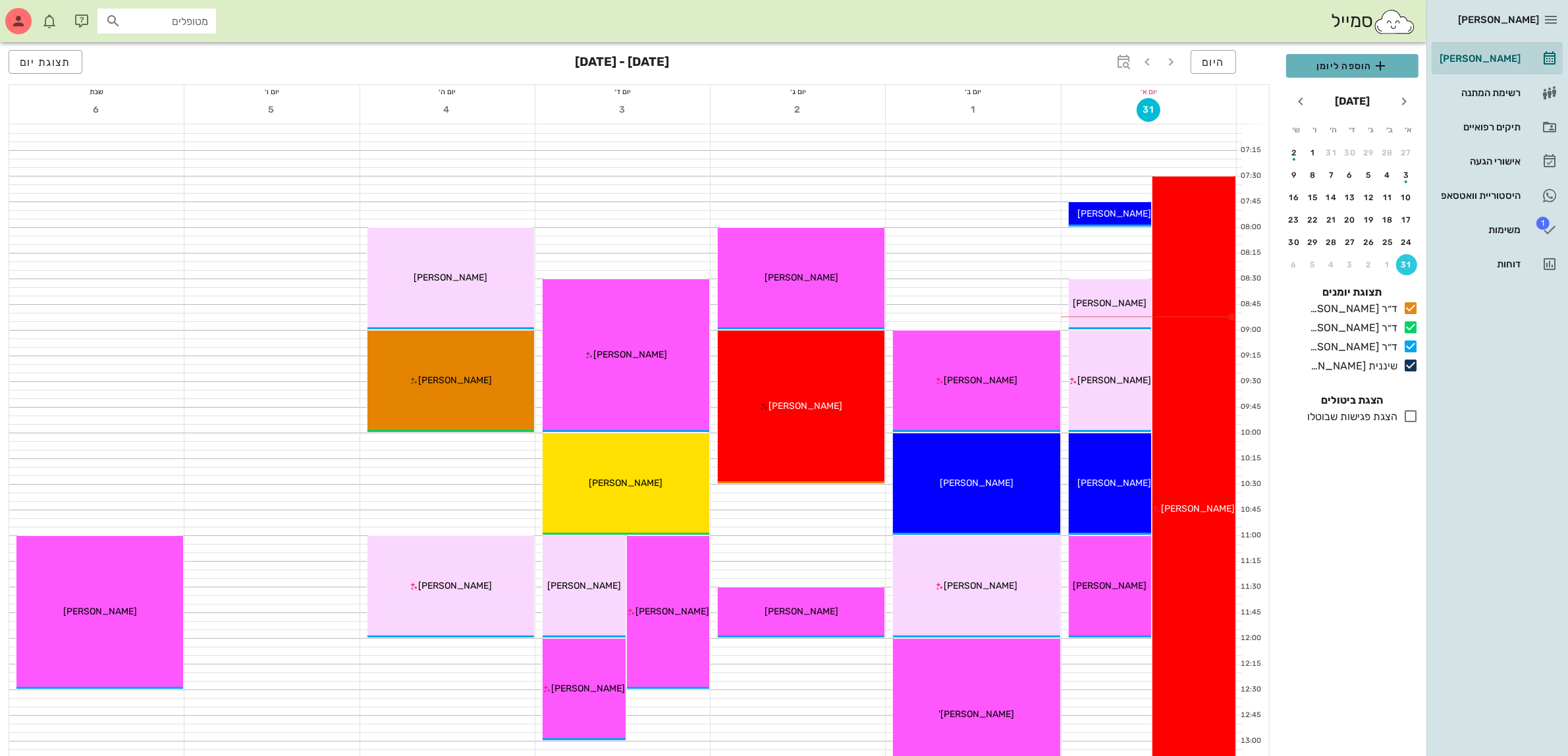
click at [1329, 64] on span "הוספה ליומן" at bounding box center [1352, 65] width 111 height 16
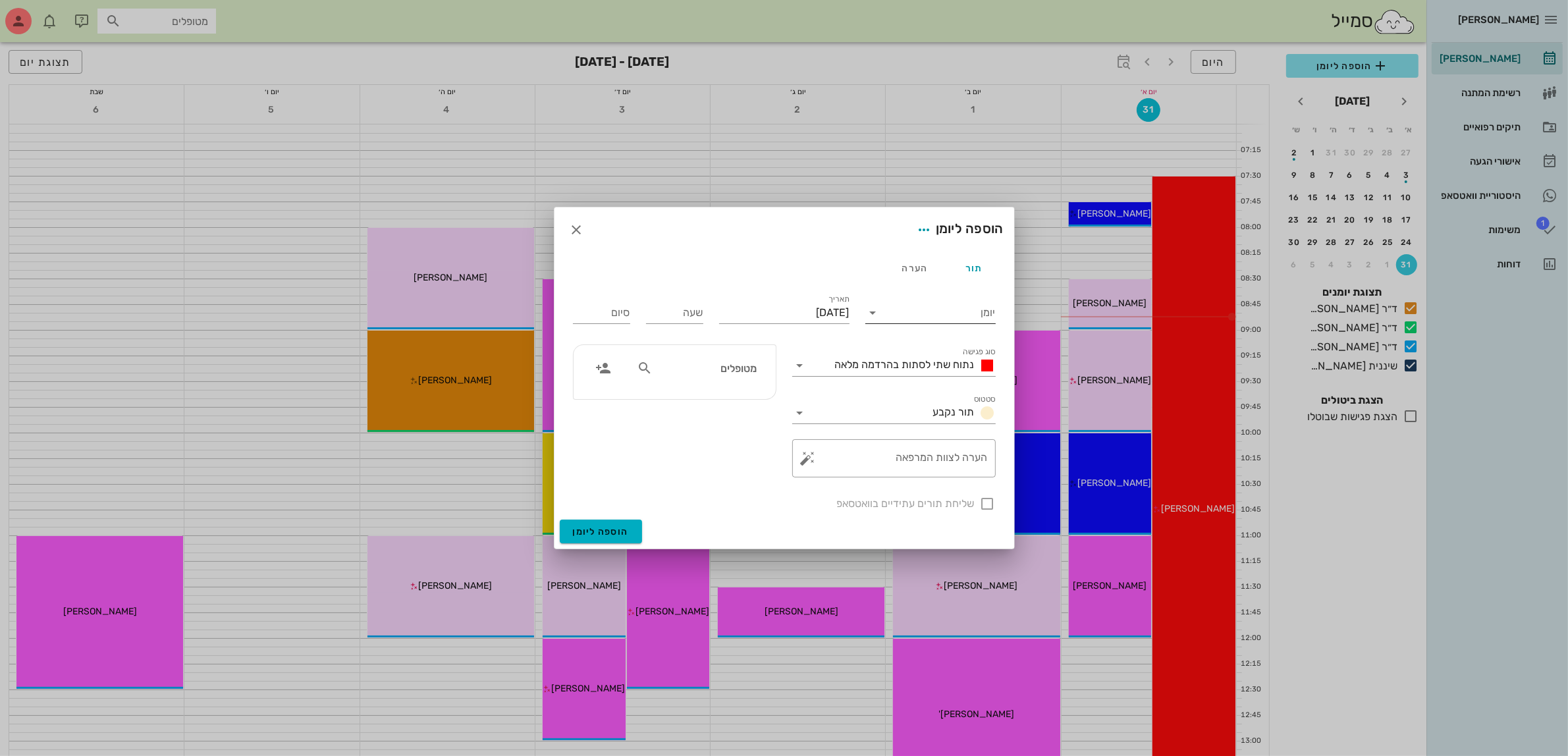
click at [903, 314] on input "יומן" at bounding box center [939, 312] width 112 height 21
click at [952, 390] on div "ד״ר [PERSON_NAME]" at bounding box center [933, 385] width 117 height 12
click at [909, 360] on span "נתוח שתי לסתות בהרדמה מלאה" at bounding box center [904, 364] width 140 height 12
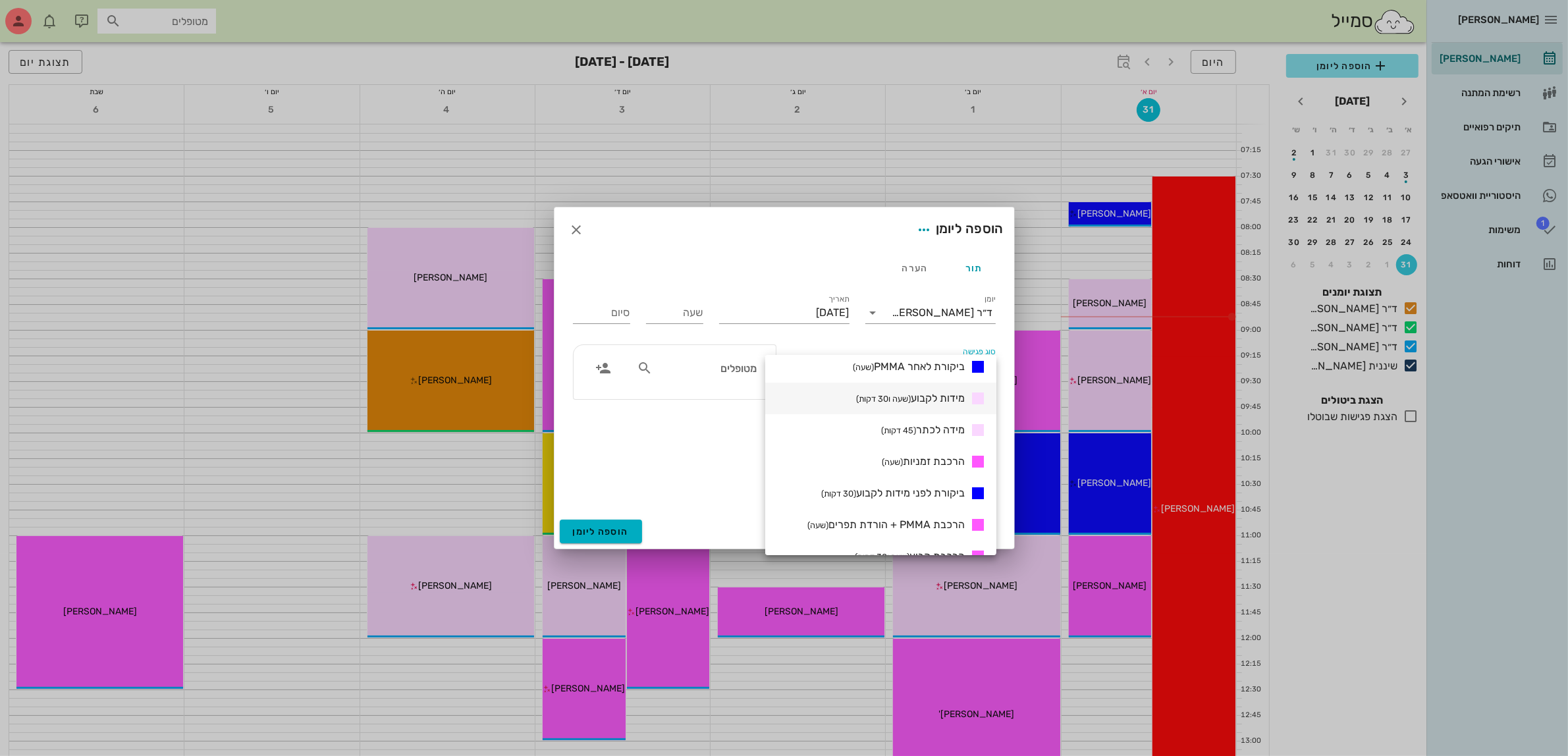
scroll to position [411, 0]
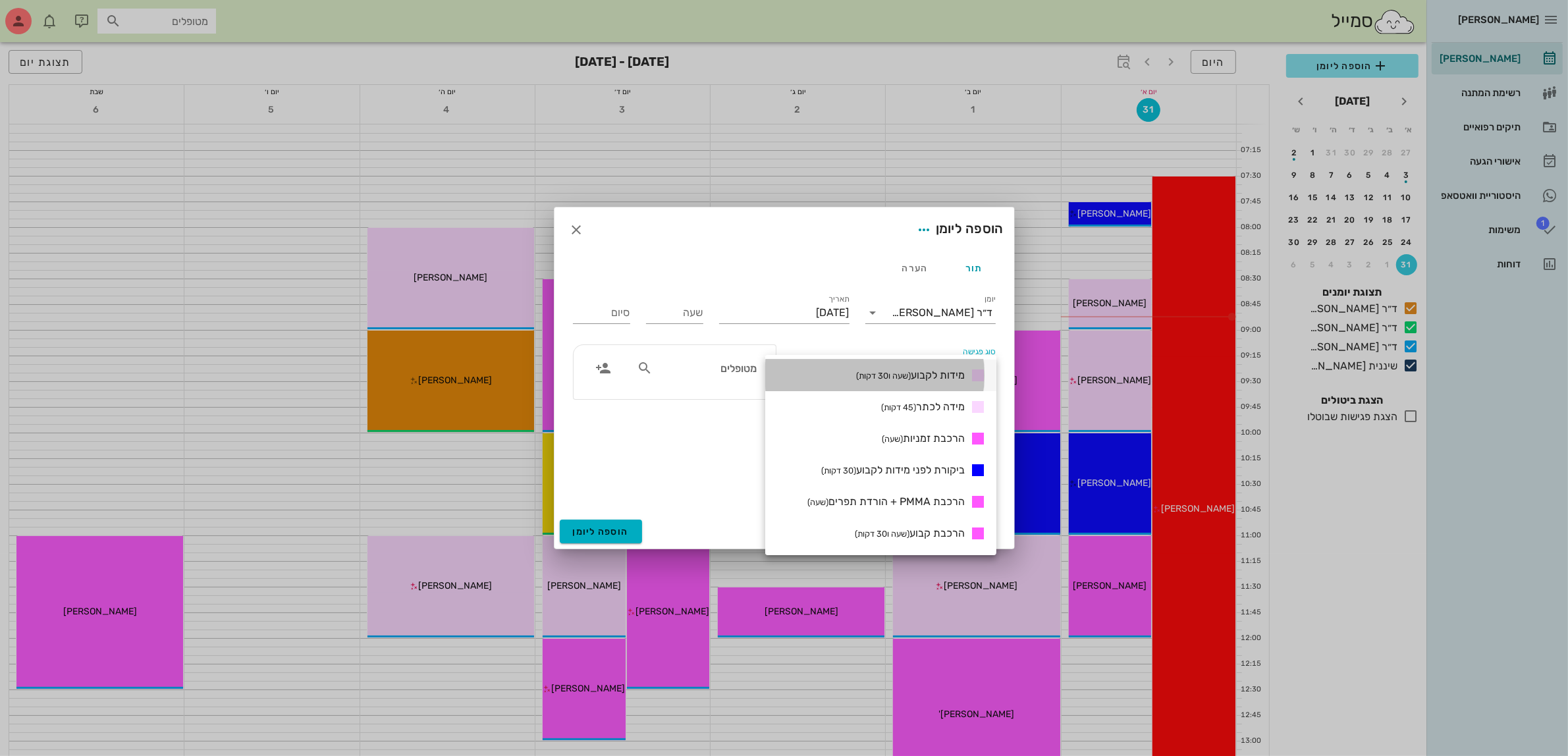
click at [933, 370] on span "מידות לקבוע (שעה ו30 דקות)" at bounding box center [909, 375] width 108 height 12
type input "01:30"
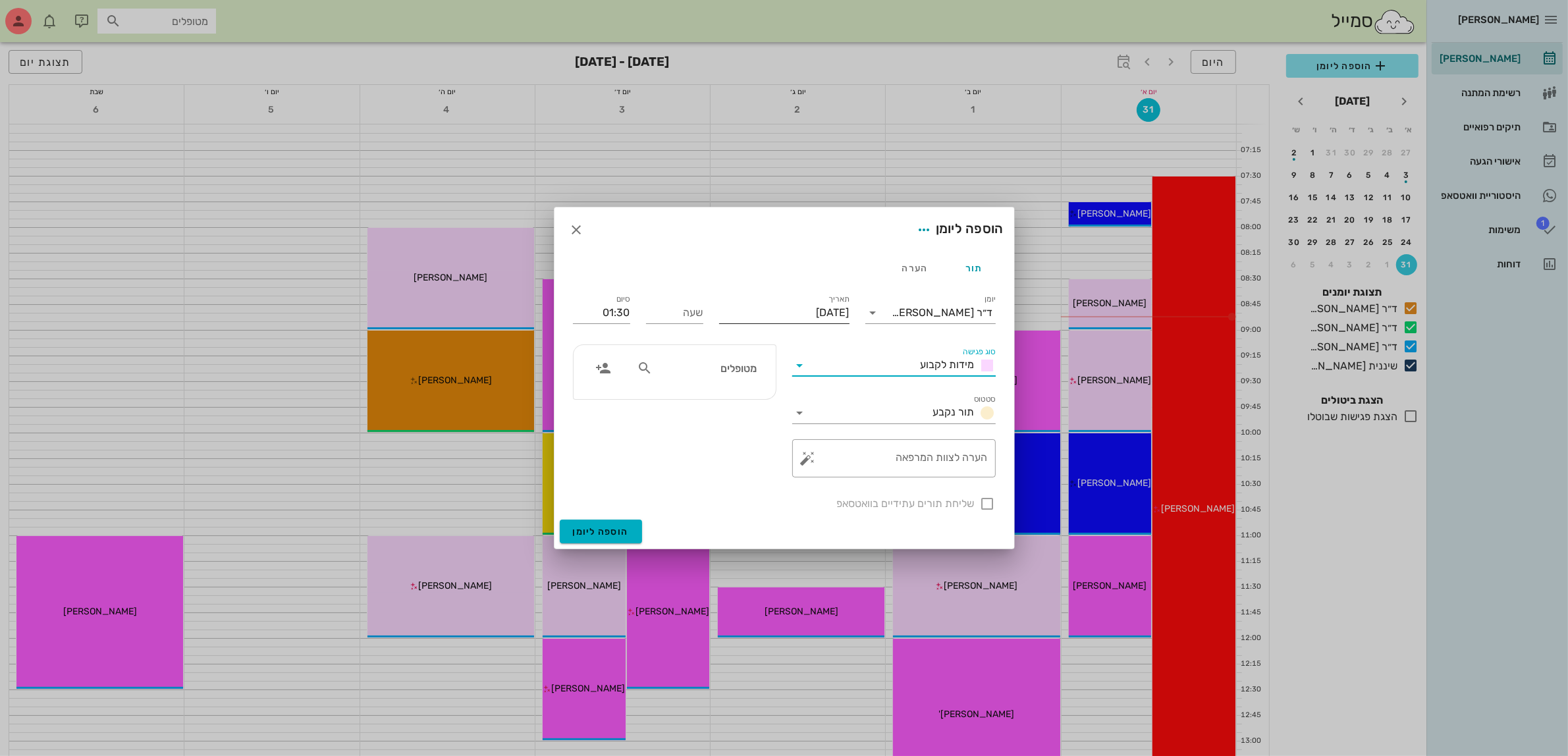
scroll to position [0, 0]
click at [696, 310] on input "שעה" at bounding box center [674, 312] width 57 height 21
type input "12:00"
click at [593, 311] on input "13:30" at bounding box center [601, 312] width 57 height 21
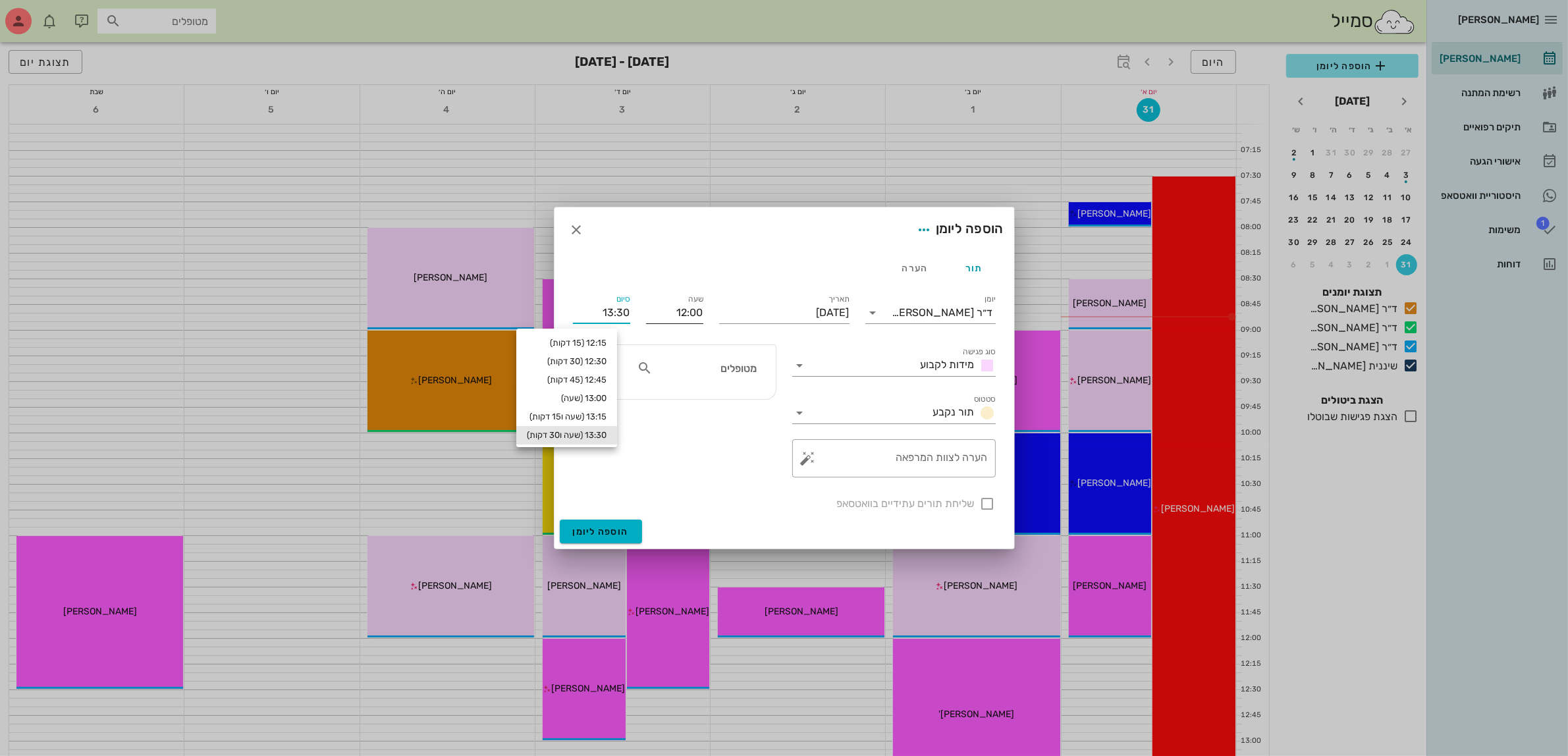
drag, startPoint x: 593, startPoint y: 311, endPoint x: 693, endPoint y: 328, distance: 101.4
click at [693, 328] on div "יומן ד״ר [PERSON_NAME] סוג פגישה מידות לקבוע סטטוס תור נקבע תאריך [DATE] שעה 12…" at bounding box center [784, 401] width 439 height 236
type input "13:00"
click at [726, 370] on input "text" at bounding box center [706, 367] width 102 height 17
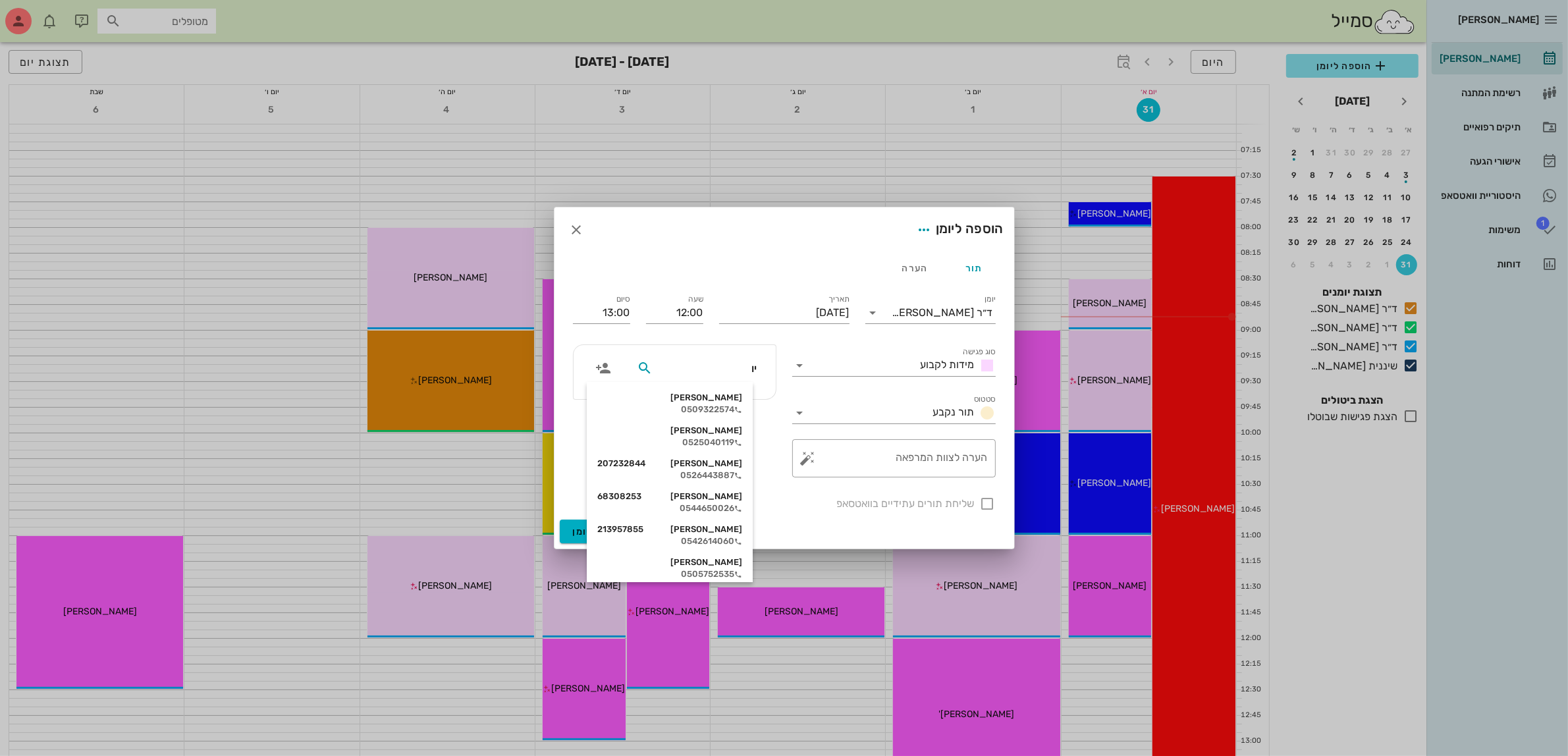
type input "[PERSON_NAME]"
click at [717, 505] on div "0505752535" at bounding box center [674, 508] width 145 height 11
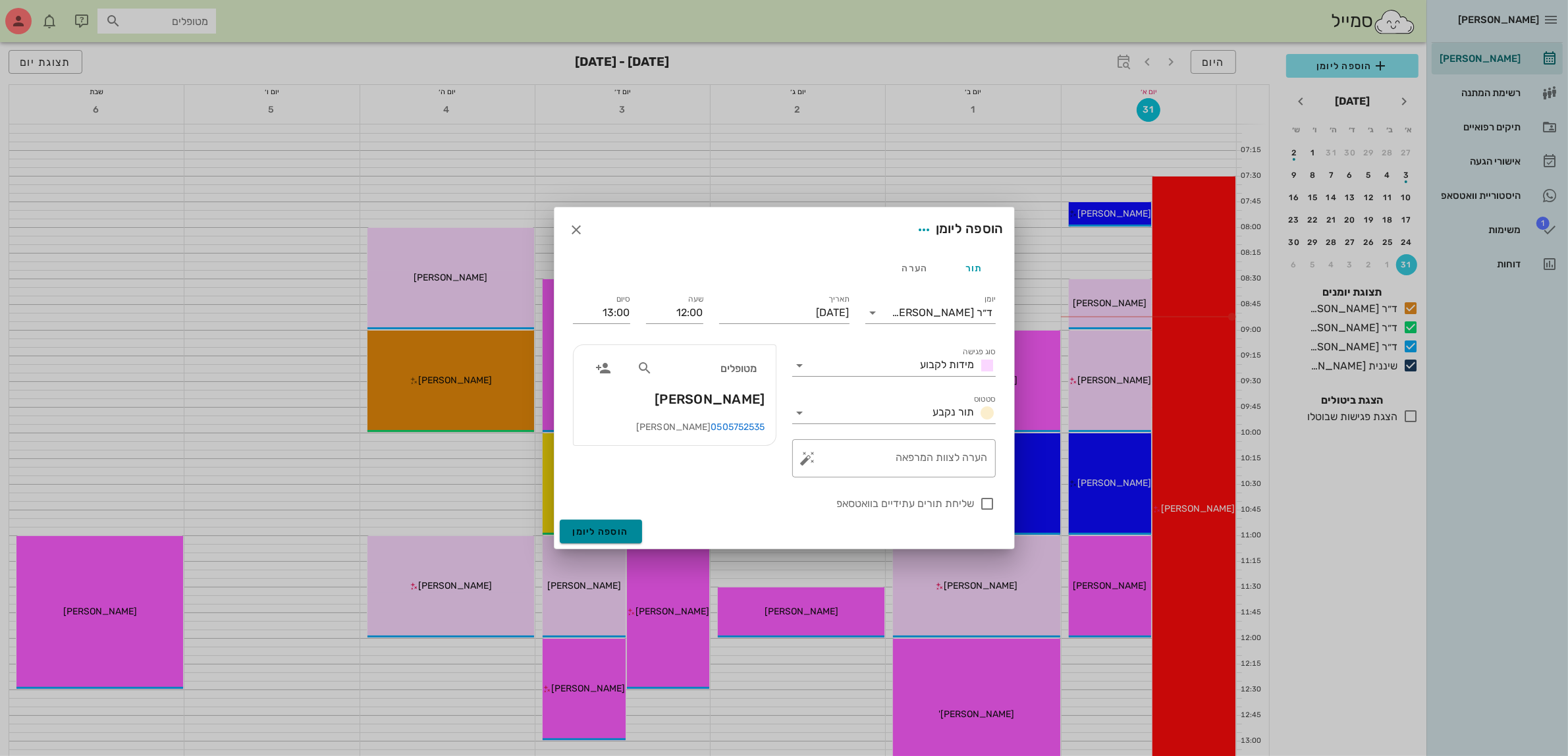
click at [611, 531] on span "הוספה ליומן" at bounding box center [601, 532] width 56 height 12
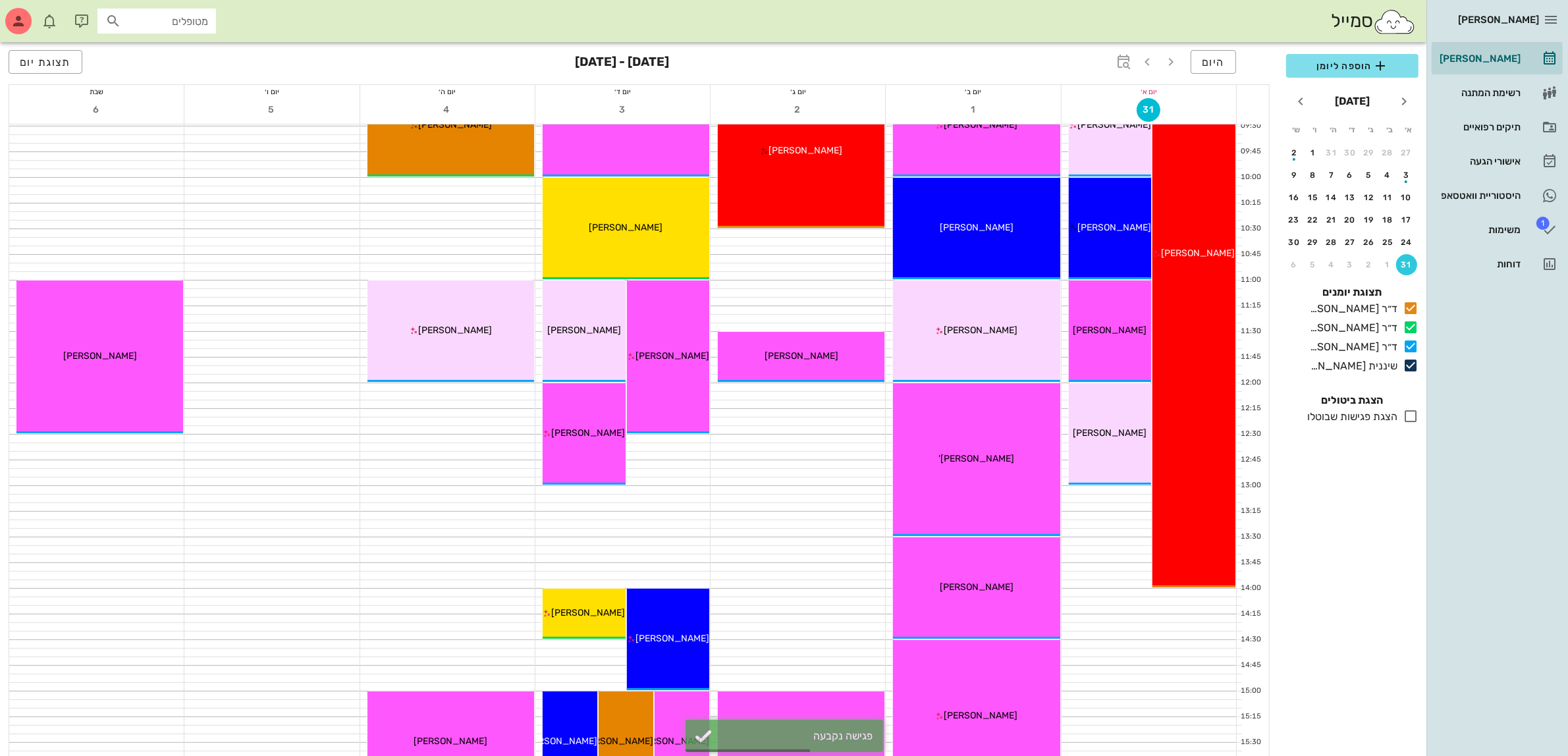
scroll to position [329, 0]
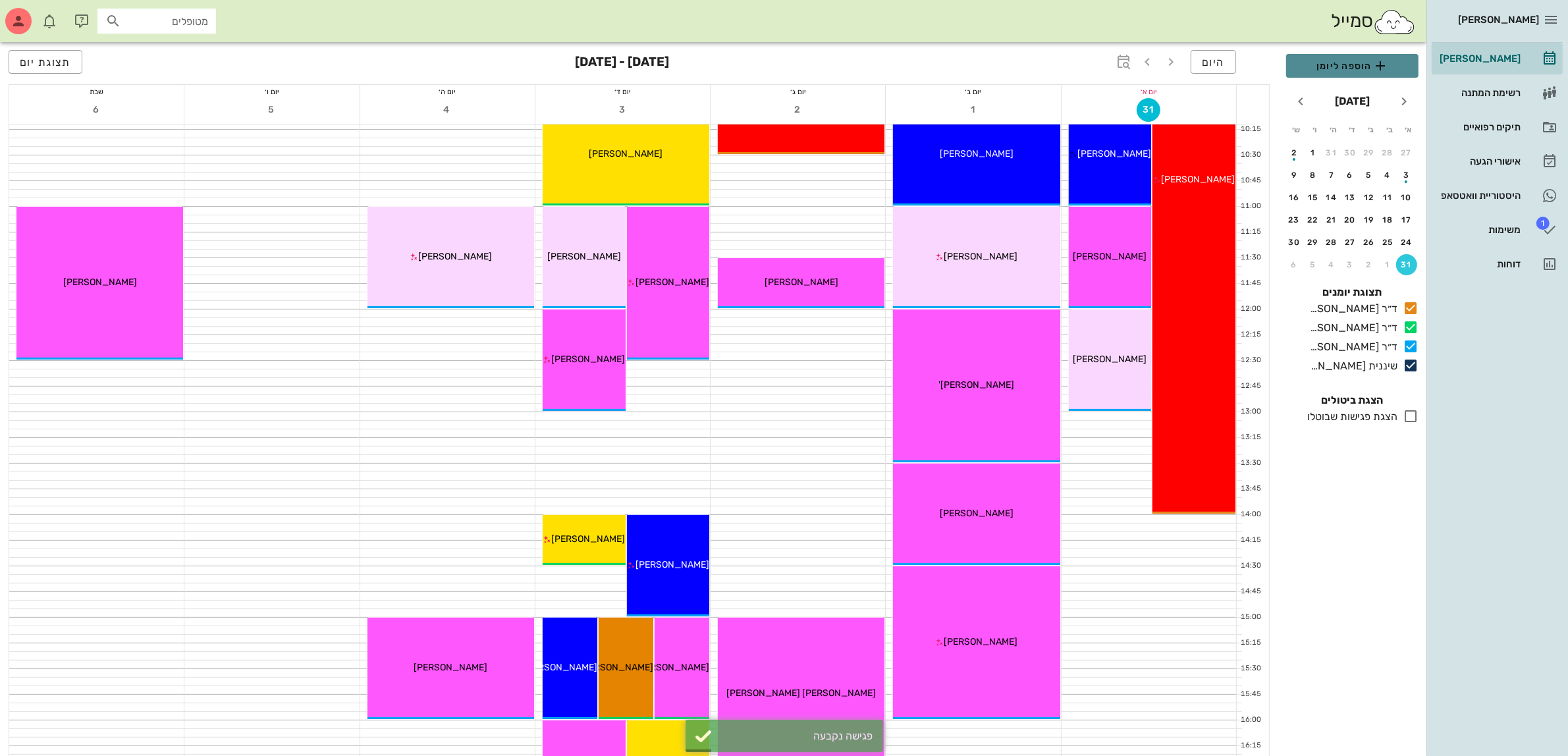
click at [1335, 60] on span "הוספה ליומן" at bounding box center [1352, 65] width 111 height 16
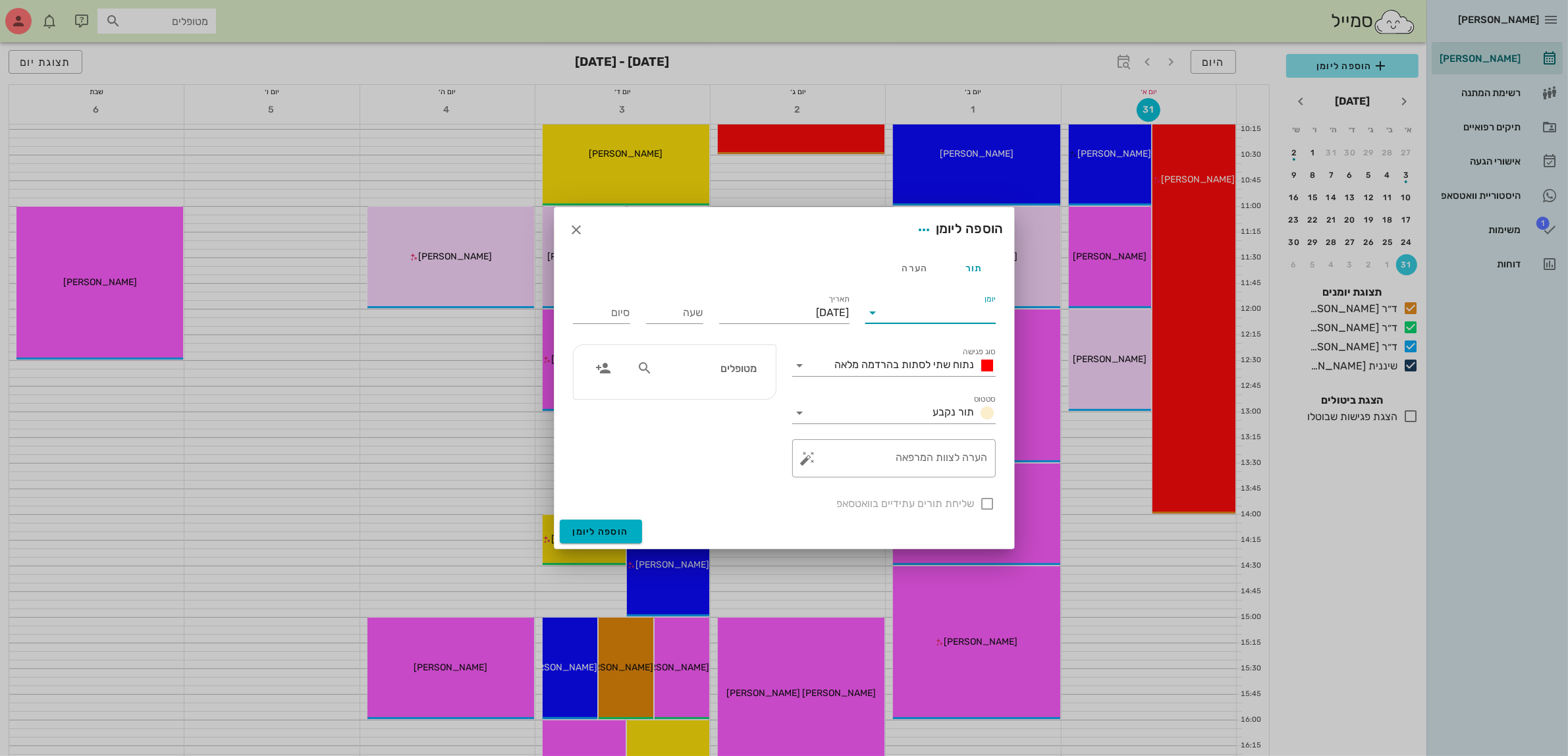
click at [920, 313] on input "יומן" at bounding box center [939, 312] width 112 height 21
click at [906, 385] on div "ד״ר [PERSON_NAME]" at bounding box center [933, 385] width 117 height 12
click at [669, 314] on input "שעה" at bounding box center [674, 312] width 57 height 21
type input "13:00"
click at [606, 316] on input "21:00" at bounding box center [601, 312] width 57 height 21
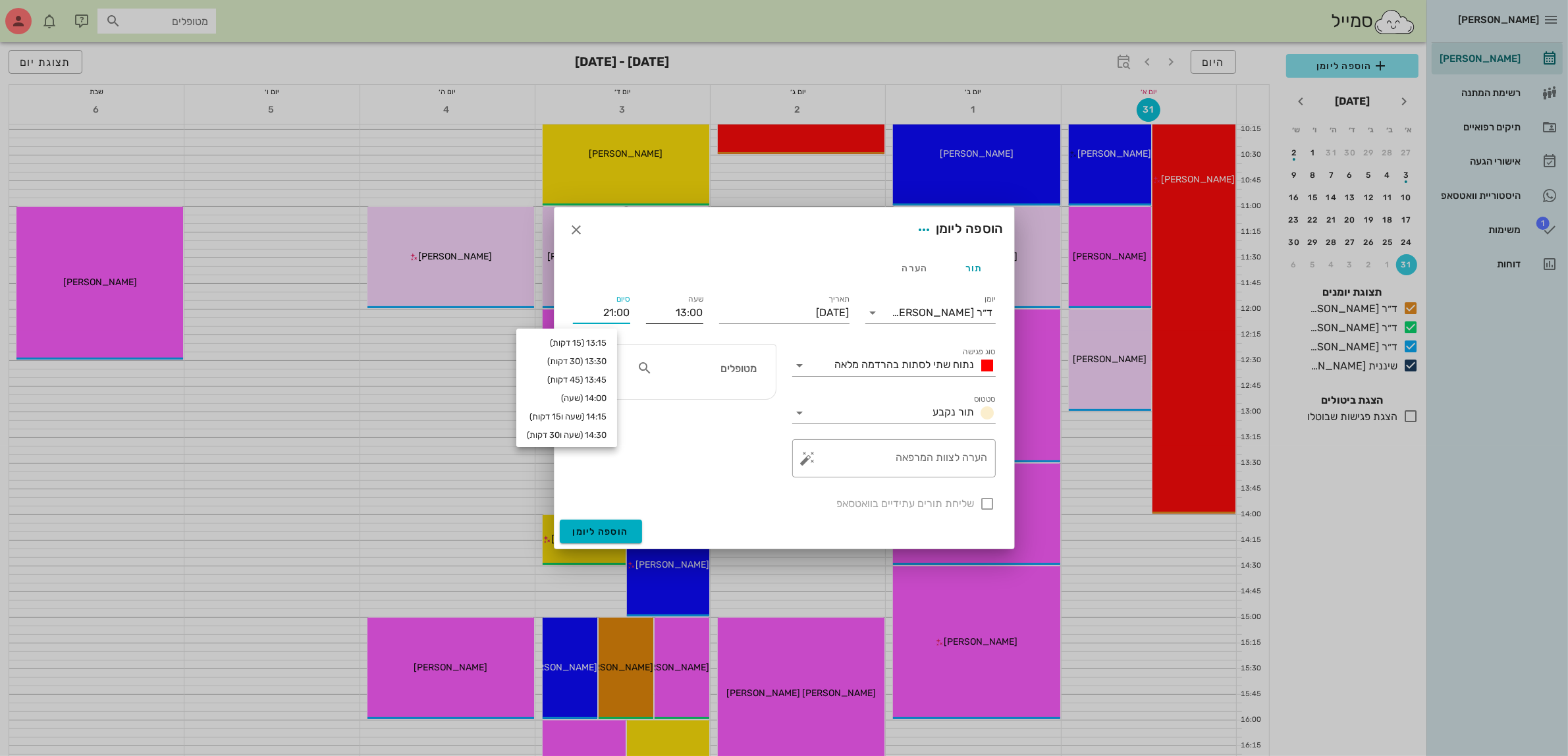
drag, startPoint x: 588, startPoint y: 310, endPoint x: 667, endPoint y: 306, distance: 79.1
click at [667, 306] on div "יומן ד״ר [PERSON_NAME] סוג פגישה נתוח שתי לסתות בהרדמה מלאה סטטוס תור נקבע תארי…" at bounding box center [784, 401] width 439 height 236
click at [878, 361] on span "נתוח שתי לסתות בהרדמה מלאה" at bounding box center [904, 364] width 140 height 12
type input "14:00"
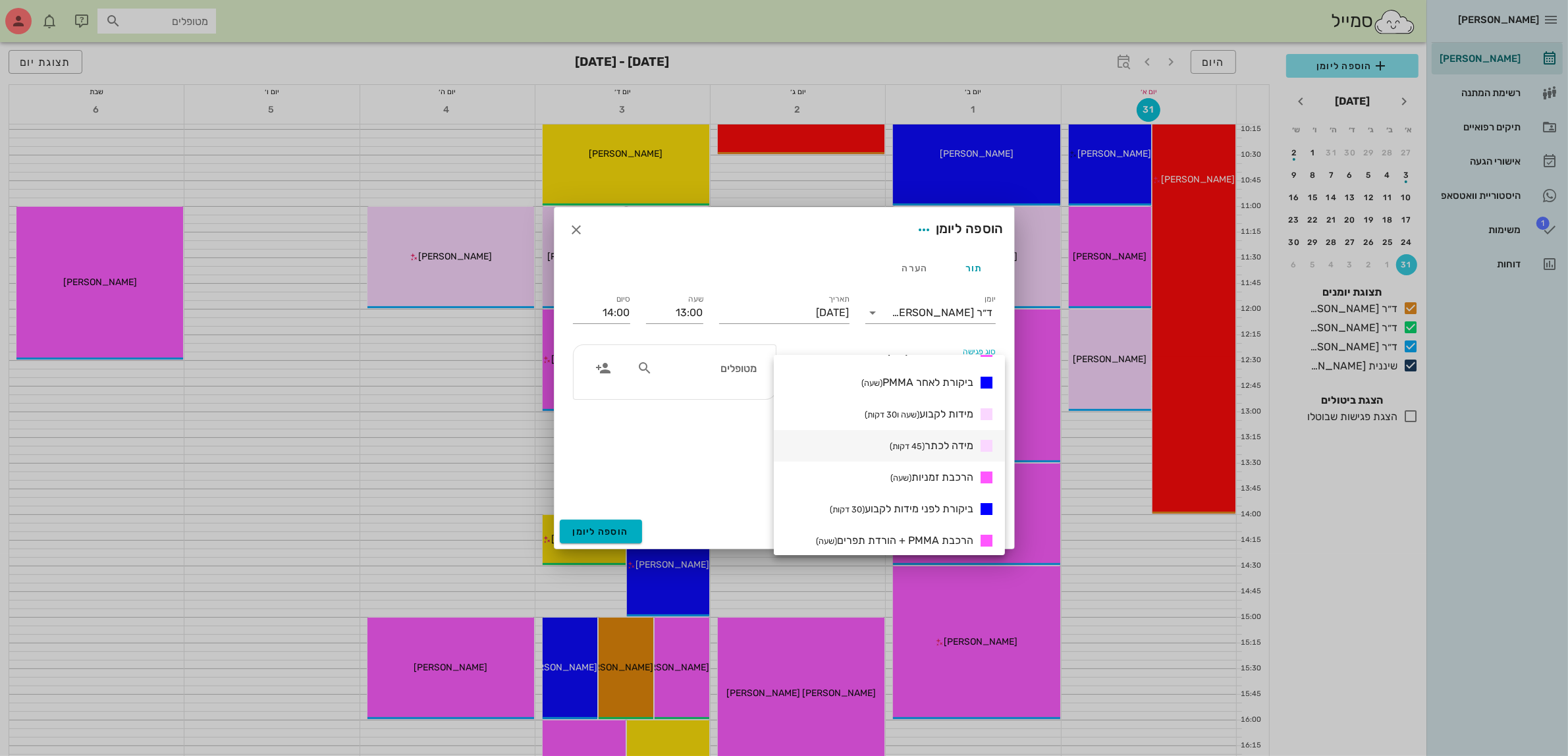
scroll to position [411, 0]
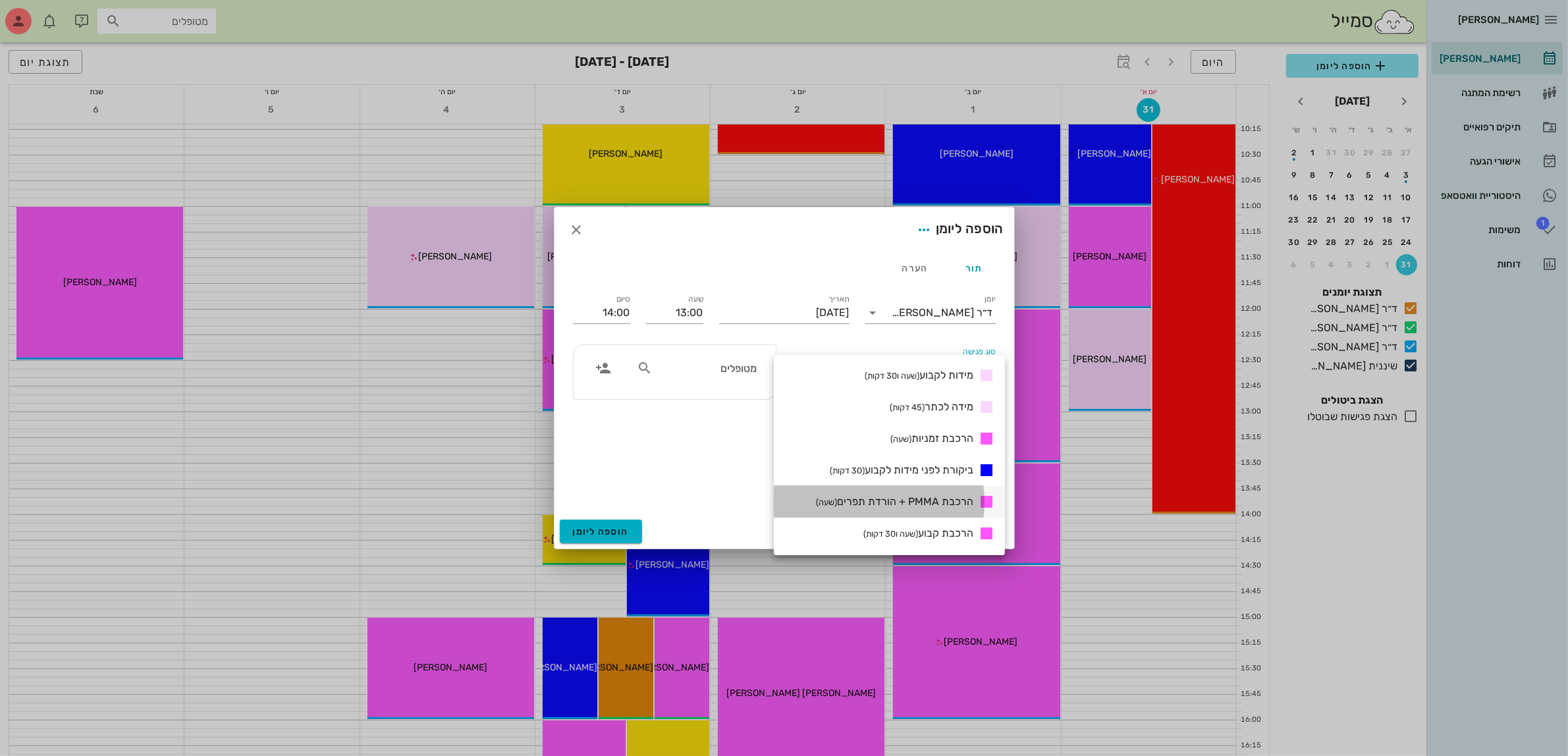
click at [907, 501] on span "הרכבת PMMA + הורדת תפרים (שעה)" at bounding box center [894, 500] width 157 height 12
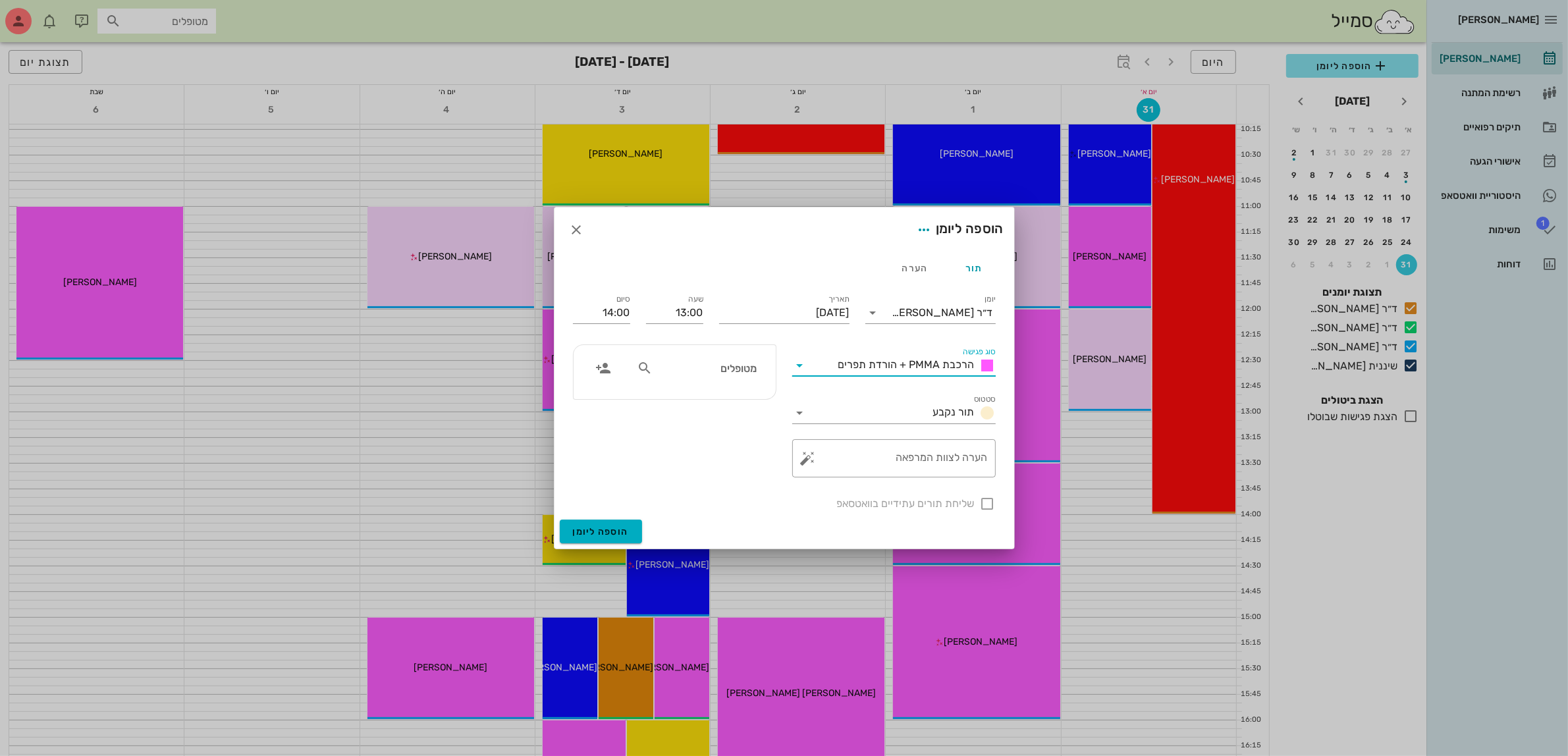
click at [706, 478] on div "מטופלים" at bounding box center [674, 411] width 219 height 149
click at [749, 366] on input "text" at bounding box center [706, 367] width 102 height 17
click at [723, 369] on input "text" at bounding box center [706, 367] width 102 height 17
type input "[PERSON_NAME]"
click at [718, 400] on div "[PERSON_NAME] 27265164" at bounding box center [688, 397] width 145 height 11
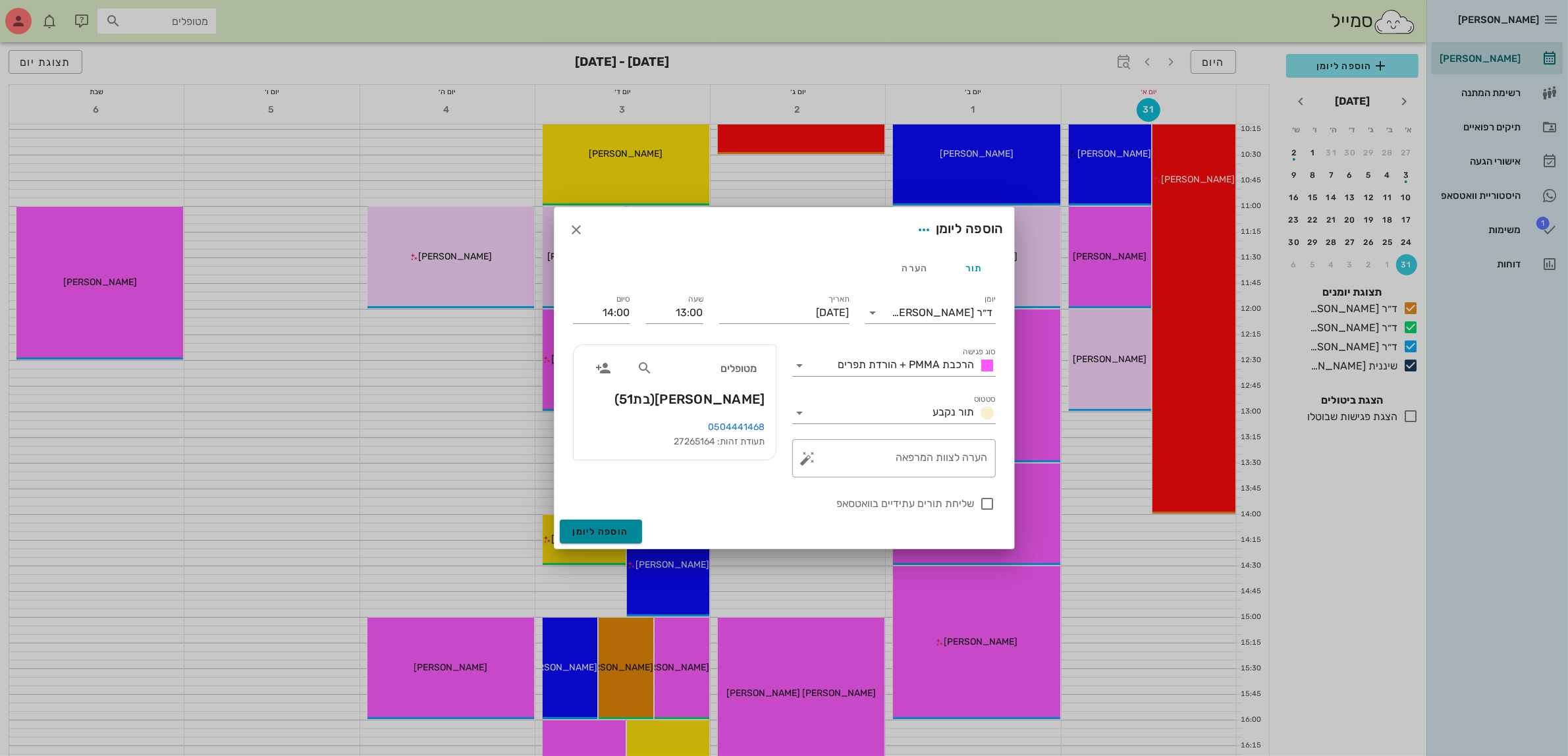
click at [596, 537] on span "הוספה ליומן" at bounding box center [601, 532] width 56 height 12
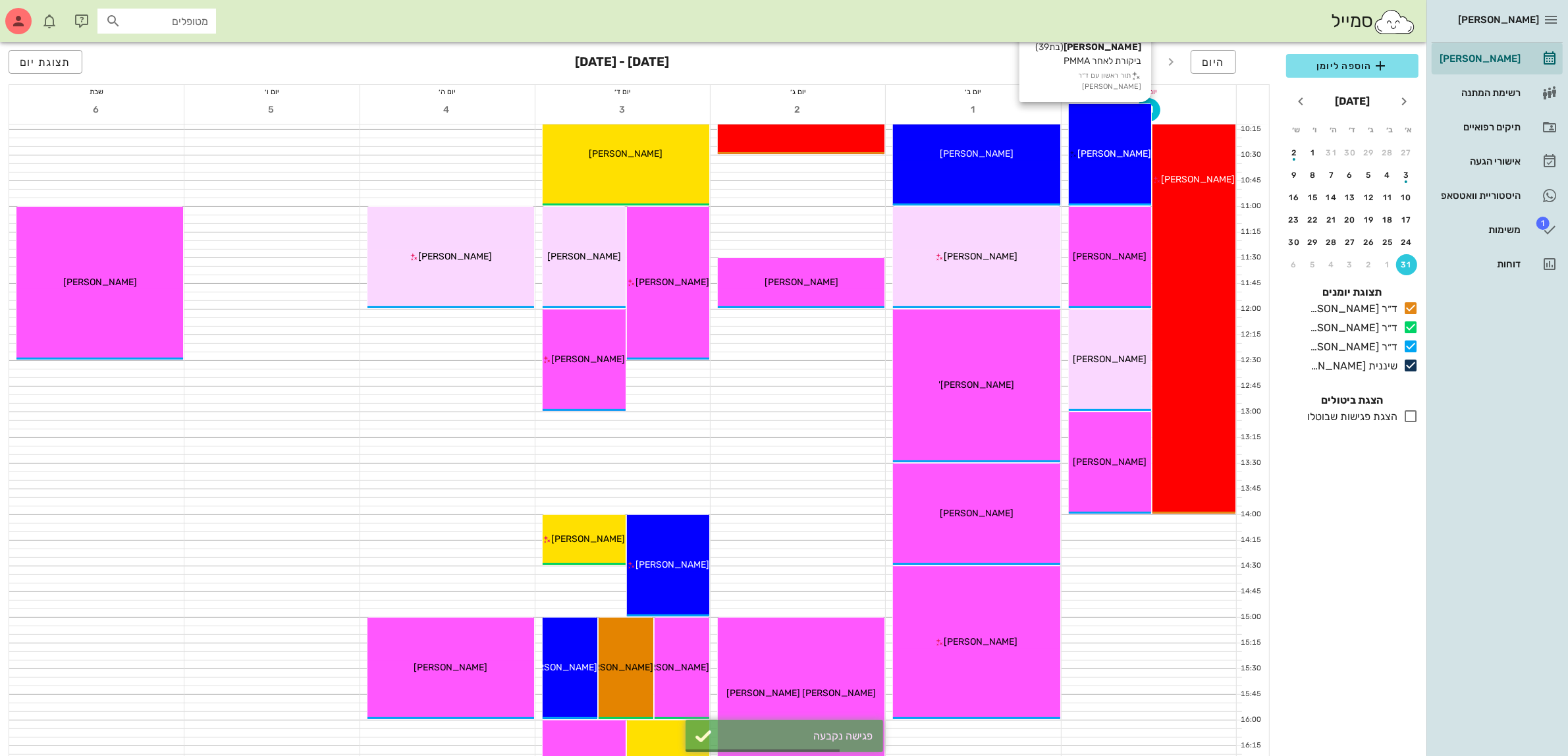
click at [1111, 166] on div "10:00 - 11:00 ד״ר [PERSON_NAME] [PERSON_NAME] (בת 39 ) ביקורת לאחר PMMA תור ראש…" at bounding box center [1110, 155] width 83 height 102
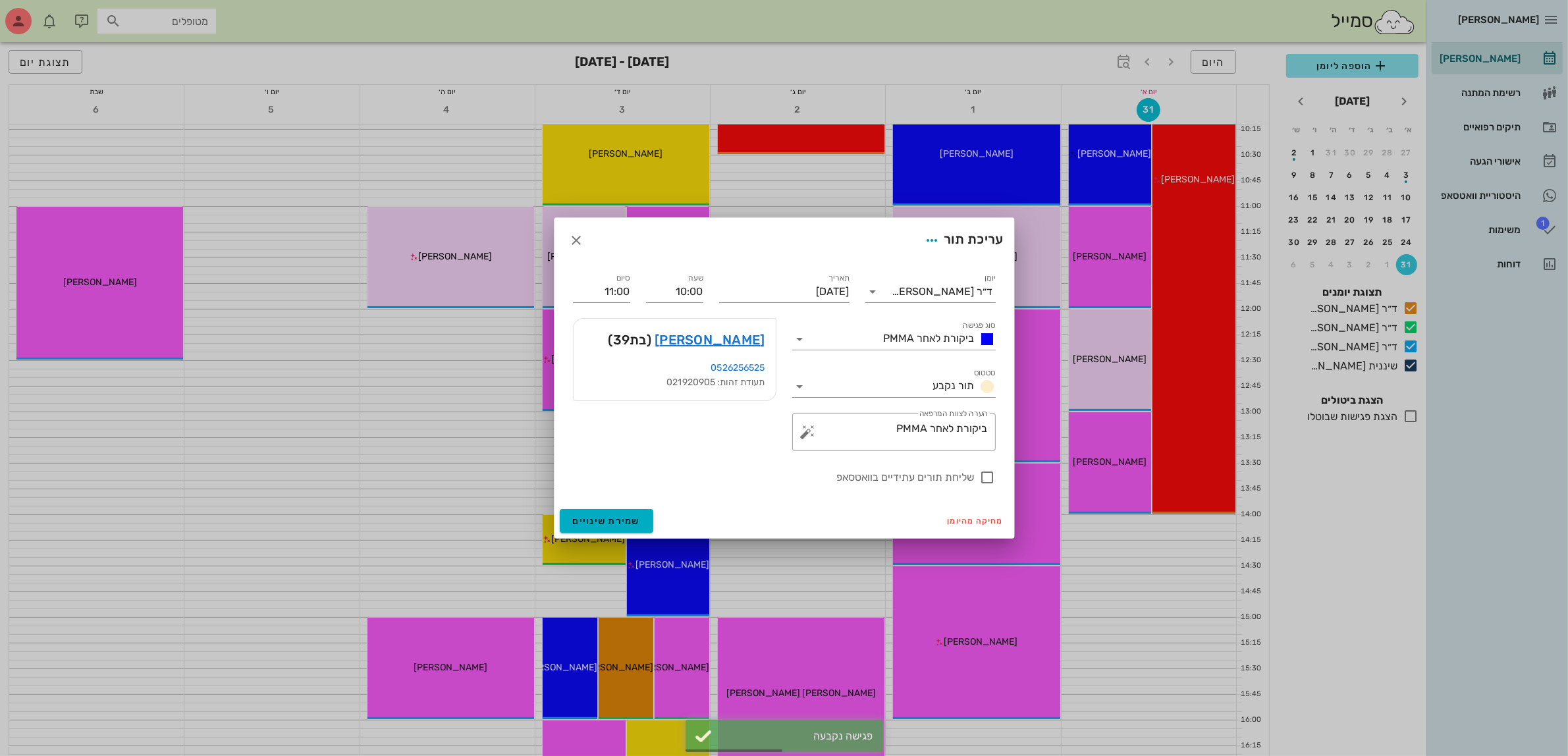
click at [1120, 466] on div at bounding box center [784, 378] width 1568 height 756
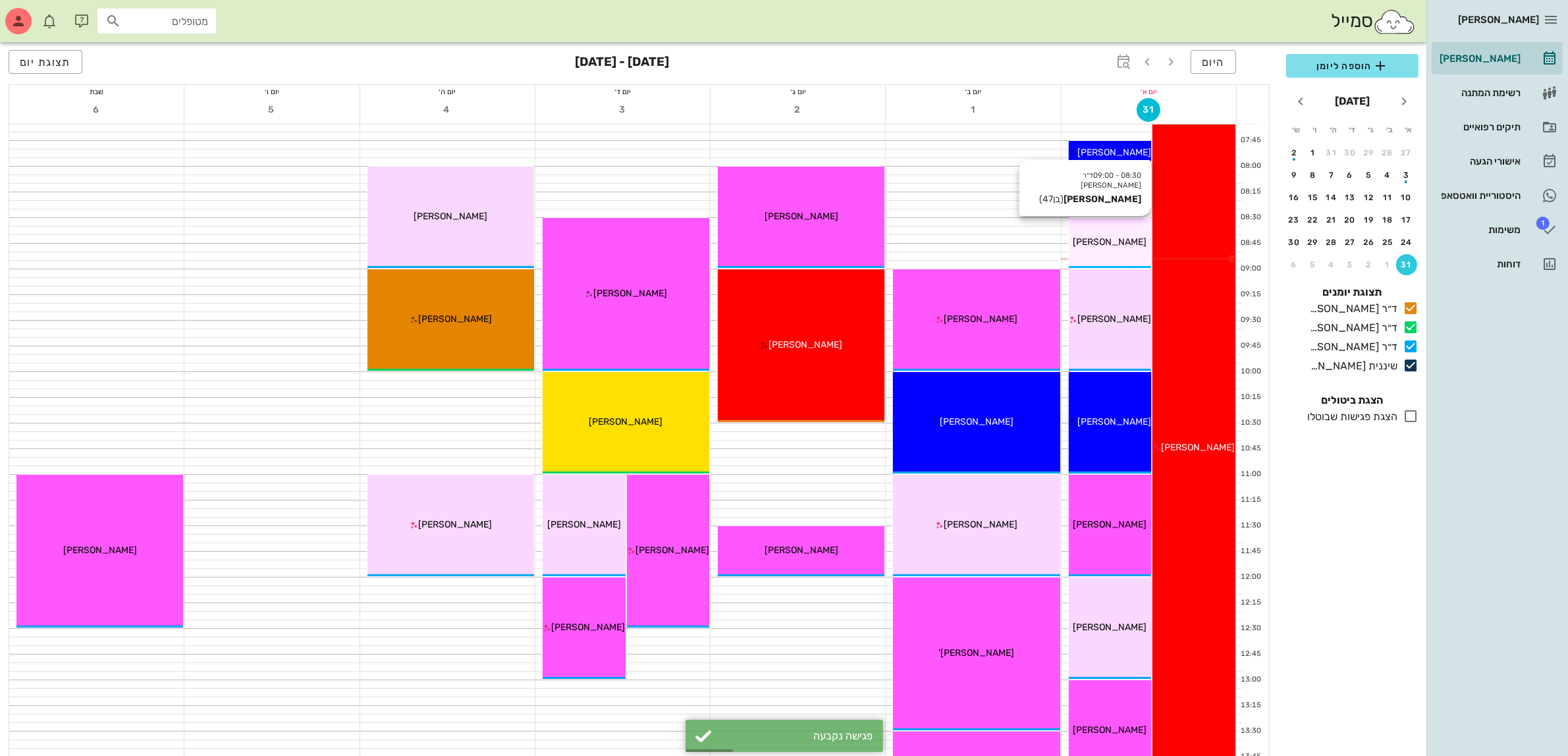
scroll to position [0, 0]
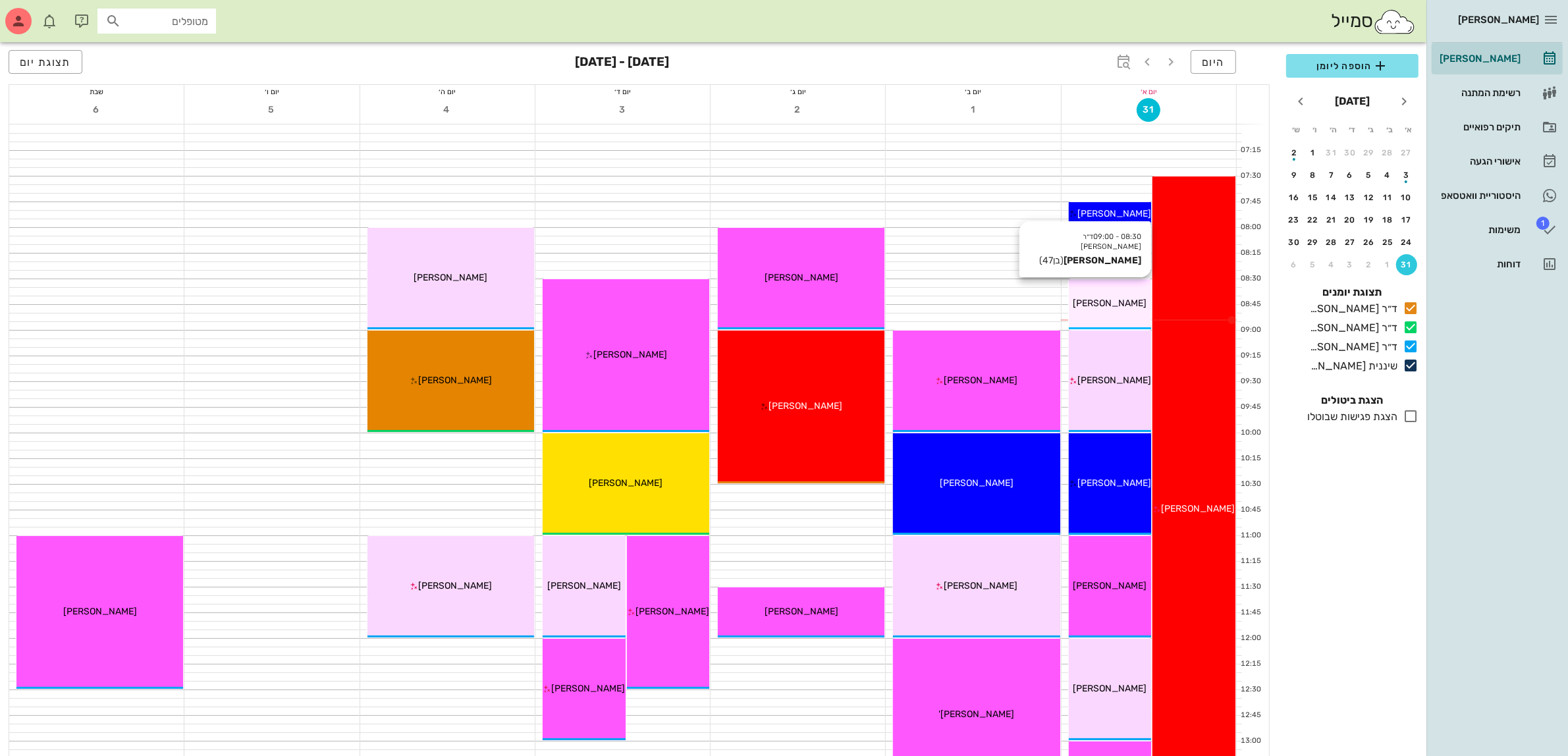
click at [1124, 295] on div "08:30 - 09:00 ד״ר [PERSON_NAME] [PERSON_NAME] (בן 47 ) [PERSON_NAME]" at bounding box center [1110, 304] width 83 height 50
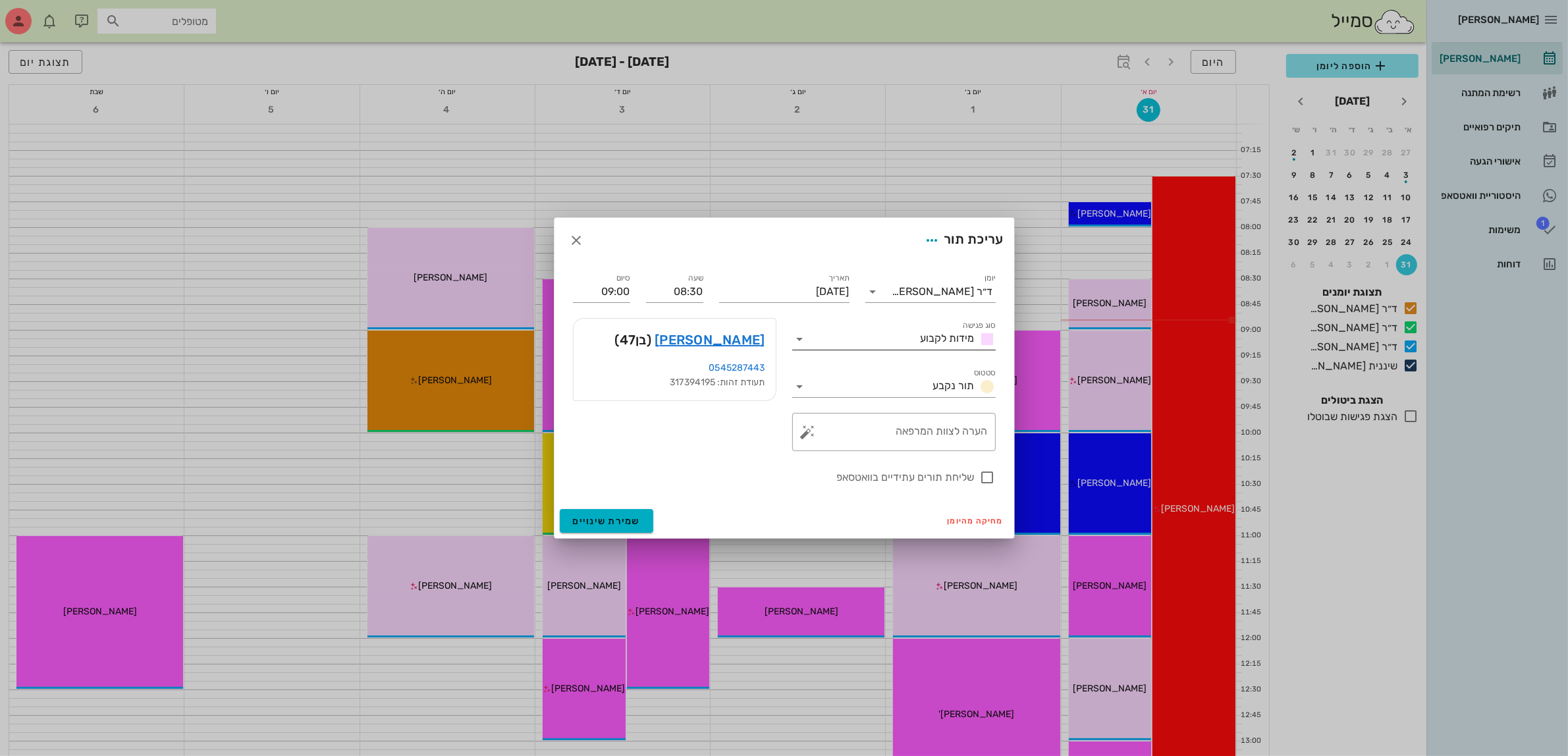
click at [800, 341] on icon at bounding box center [799, 338] width 16 height 16
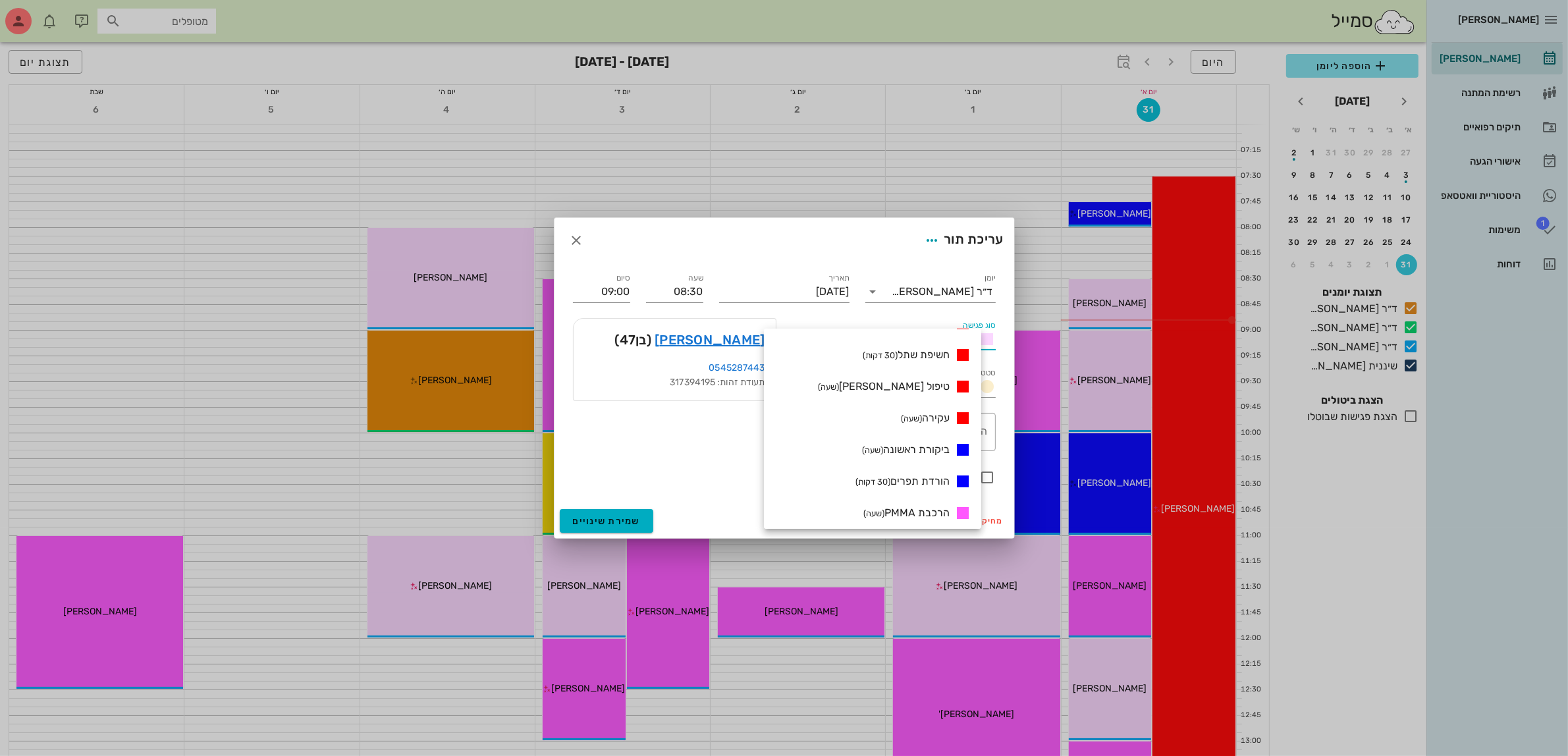
scroll to position [443, 0]
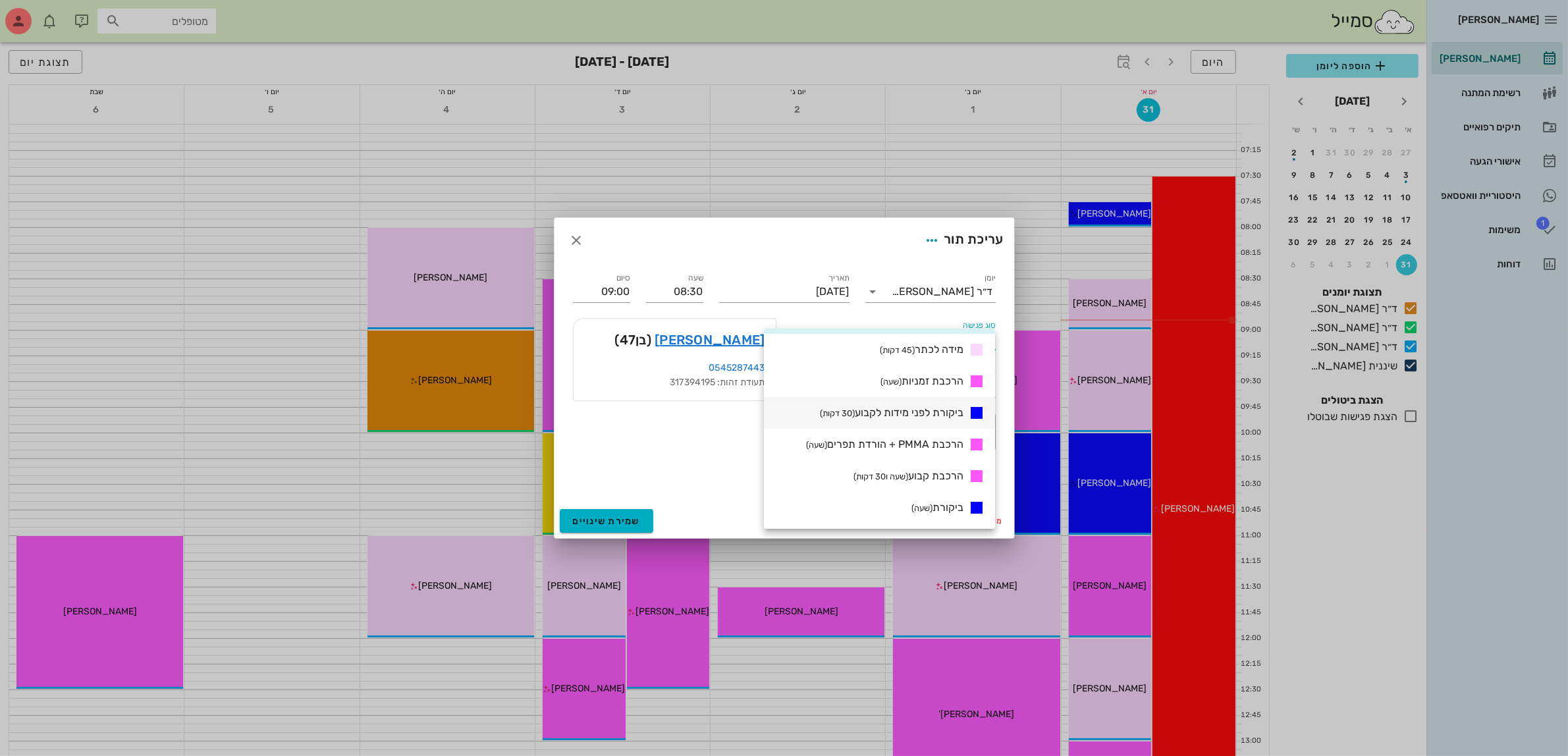
click at [933, 411] on span "ביקורת לפני מידות לקבוע (30 דקות)" at bounding box center [891, 412] width 143 height 12
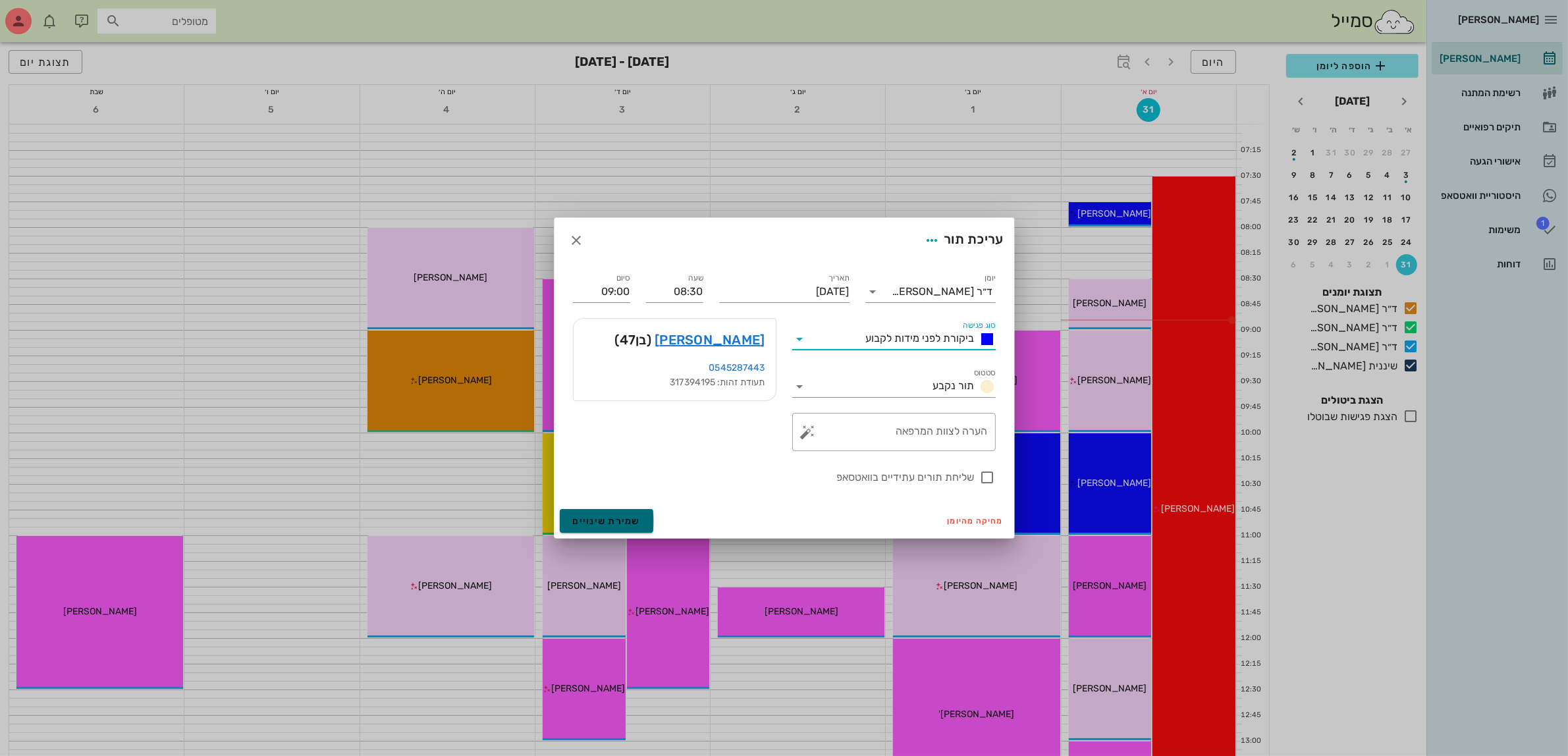
click at [619, 520] on span "שמירת שינויים" at bounding box center [607, 521] width 68 height 12
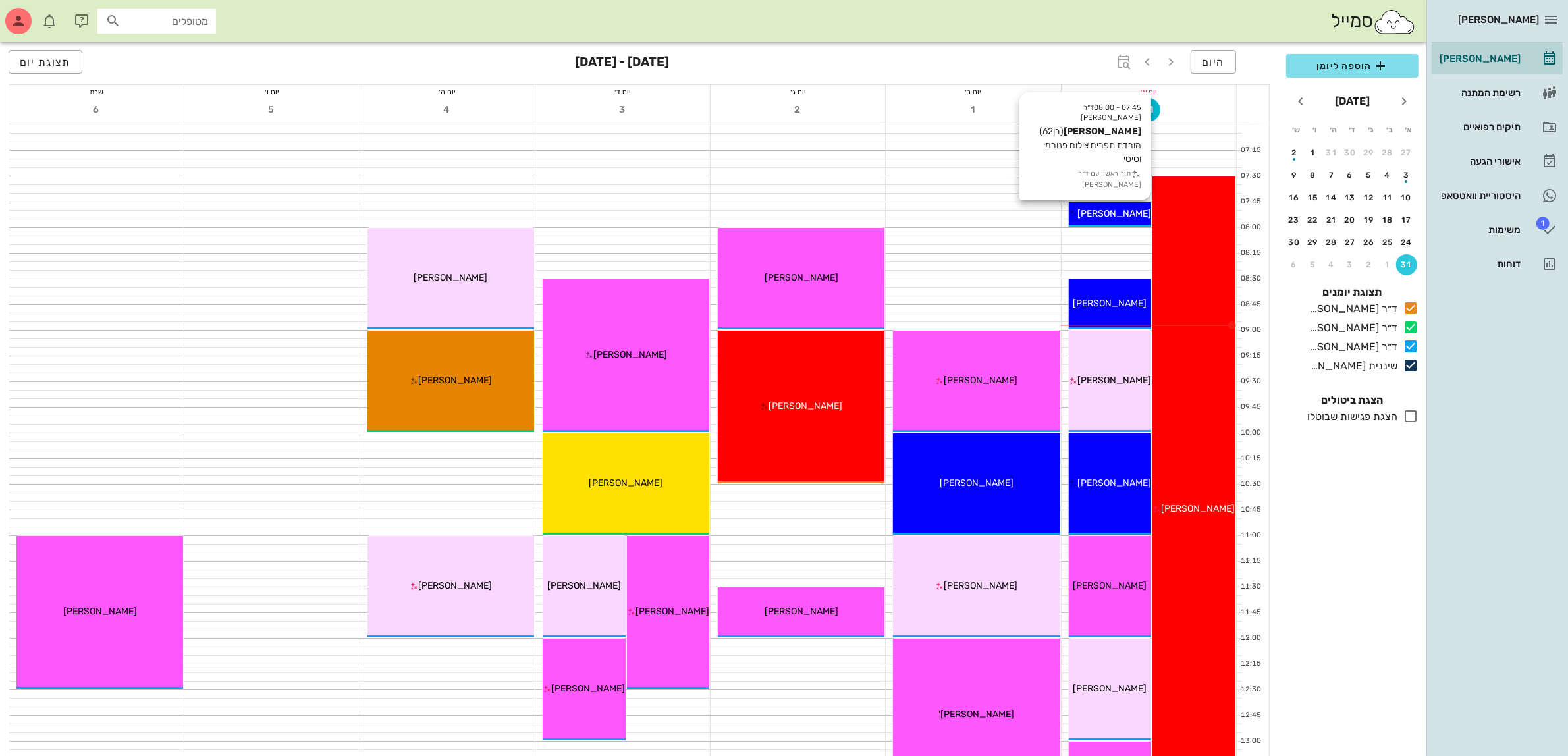
click at [1116, 213] on span "[PERSON_NAME]" at bounding box center [1114, 213] width 74 height 12
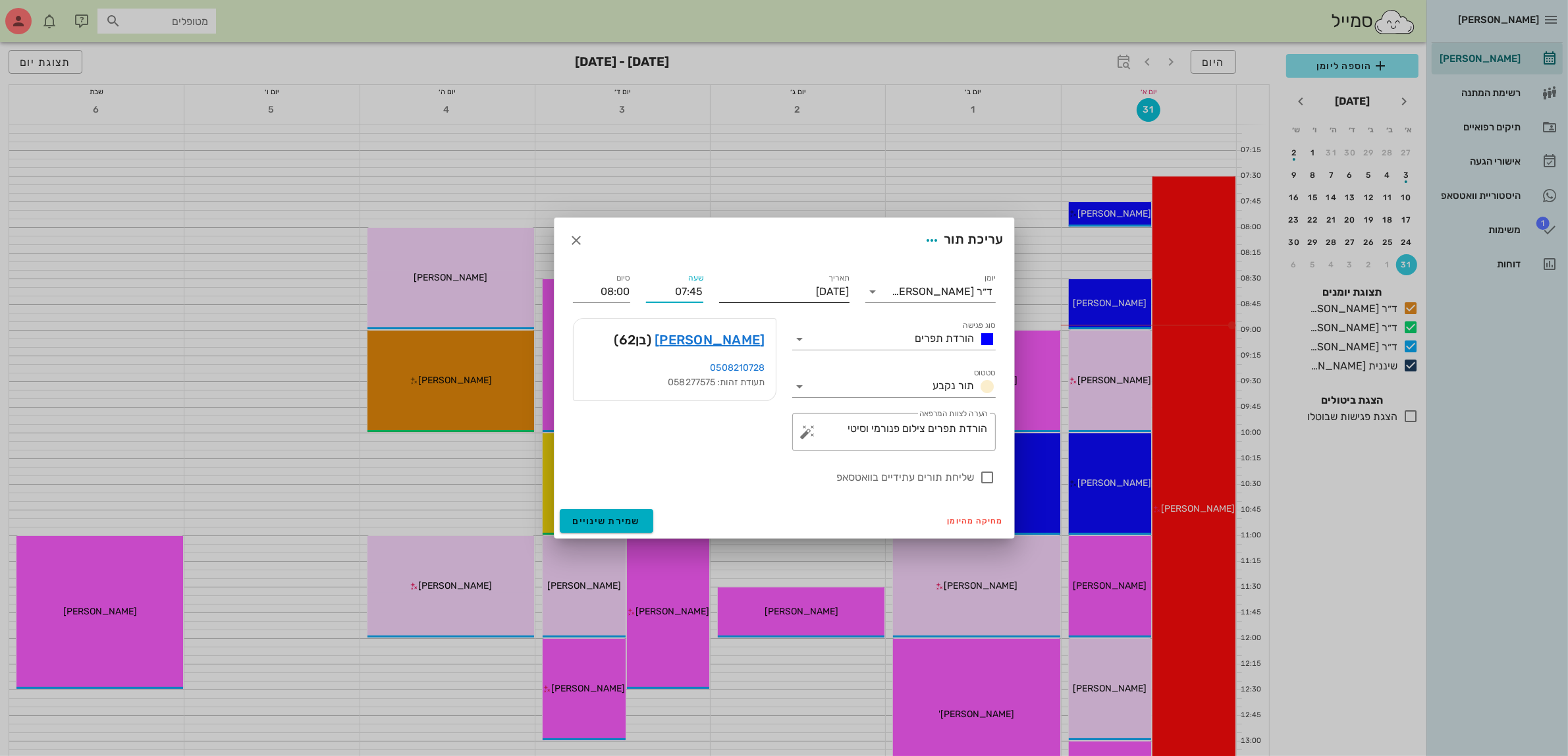
drag, startPoint x: 653, startPoint y: 294, endPoint x: 801, endPoint y: 287, distance: 148.2
click at [801, 287] on div "יומן ד״ר [PERSON_NAME] סוג פגישה הורדת תפרים סטטוס תור נקבע תאריך [DATE] שעה 07…" at bounding box center [784, 378] width 439 height 231
click at [665, 297] on input "0815" at bounding box center [674, 291] width 57 height 21
click at [669, 407] on div "08:30" at bounding box center [674, 409] width 36 height 11
type input "09:00"
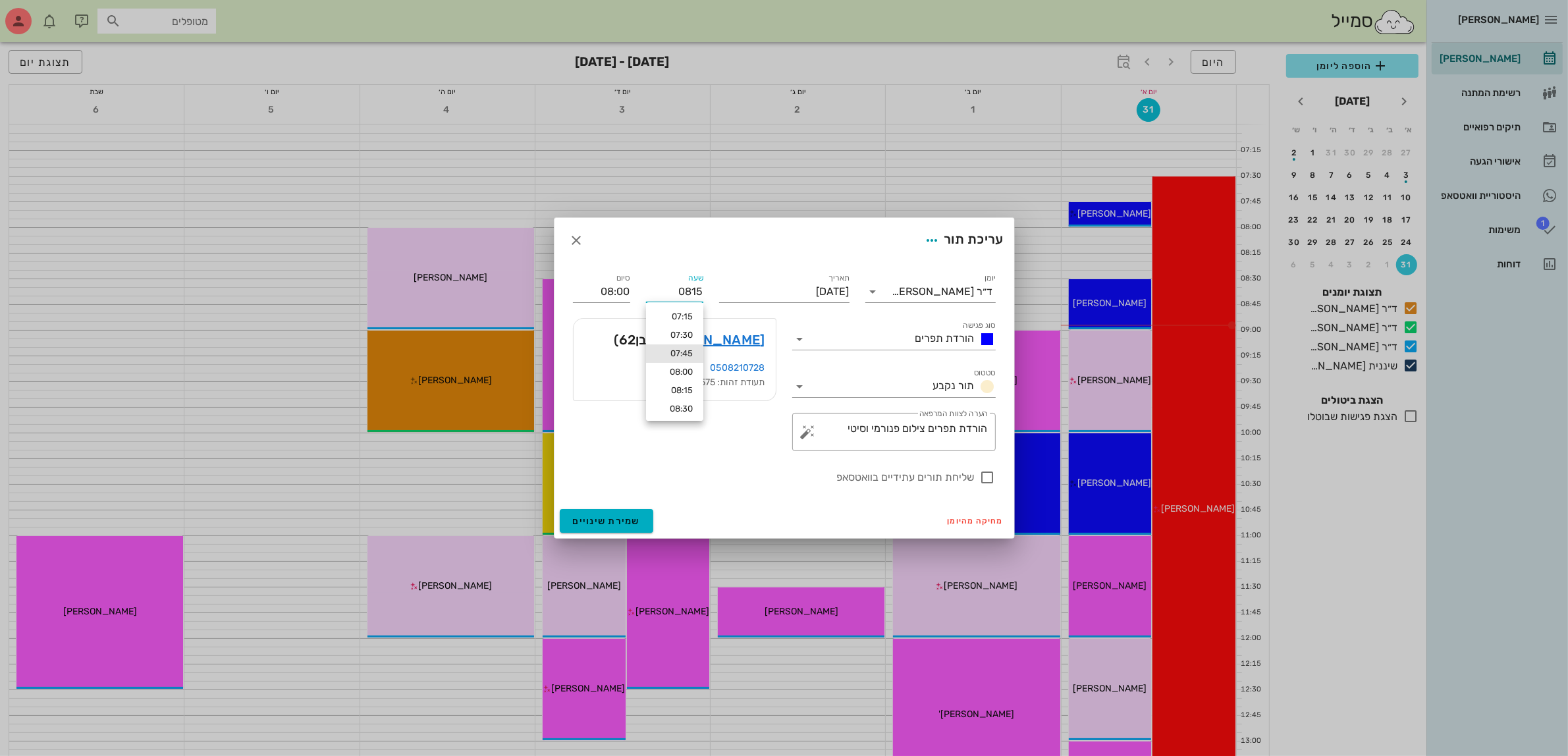
type input "09:15"
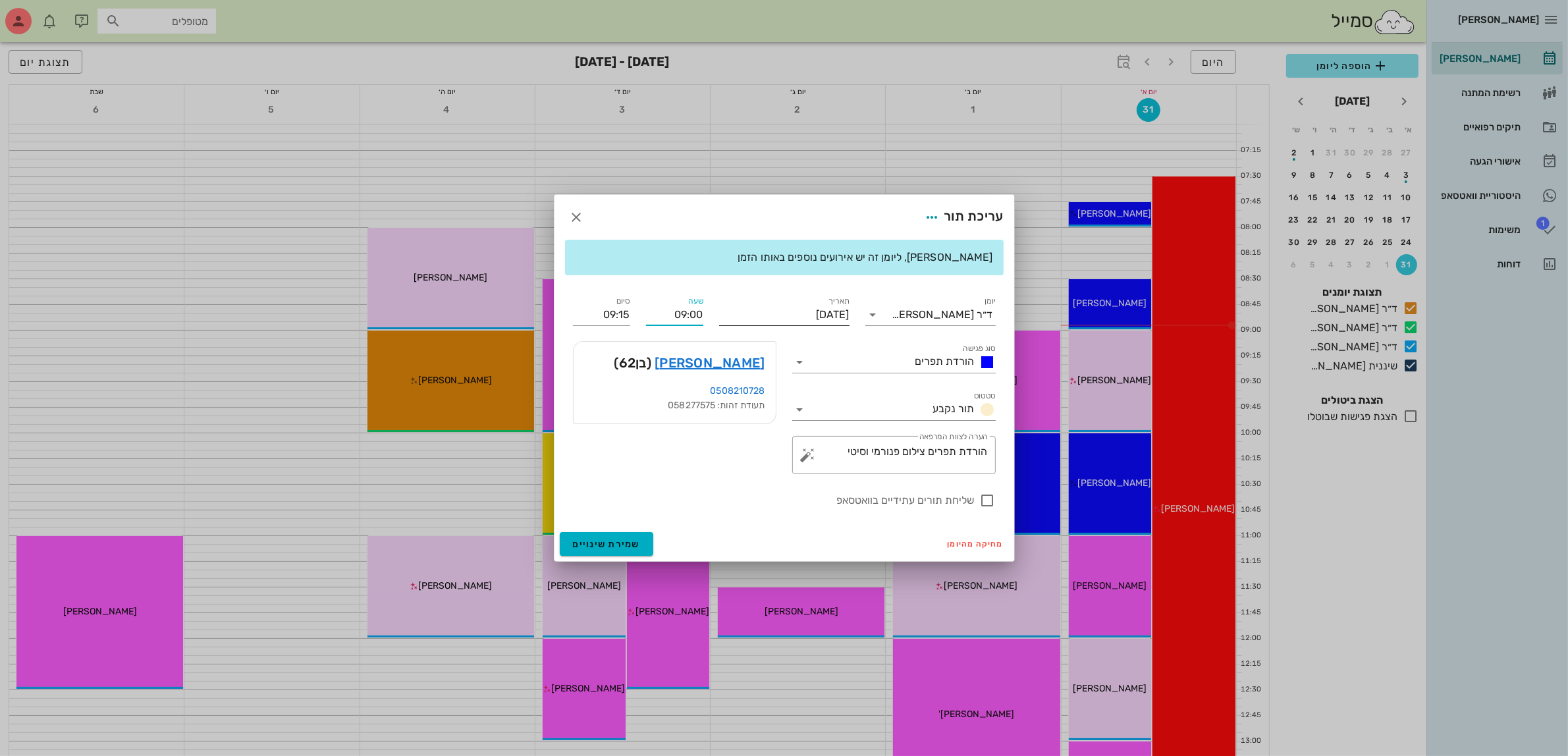
drag, startPoint x: 665, startPoint y: 313, endPoint x: 772, endPoint y: 298, distance: 108.0
click at [772, 298] on div "יומן ד״ר [PERSON_NAME] סוג פגישה הורדת תפרים סטטוס תור נקבע תאריך [DATE] שעה 09…" at bounding box center [784, 400] width 439 height 231
type input "08:15"
type input "08:30"
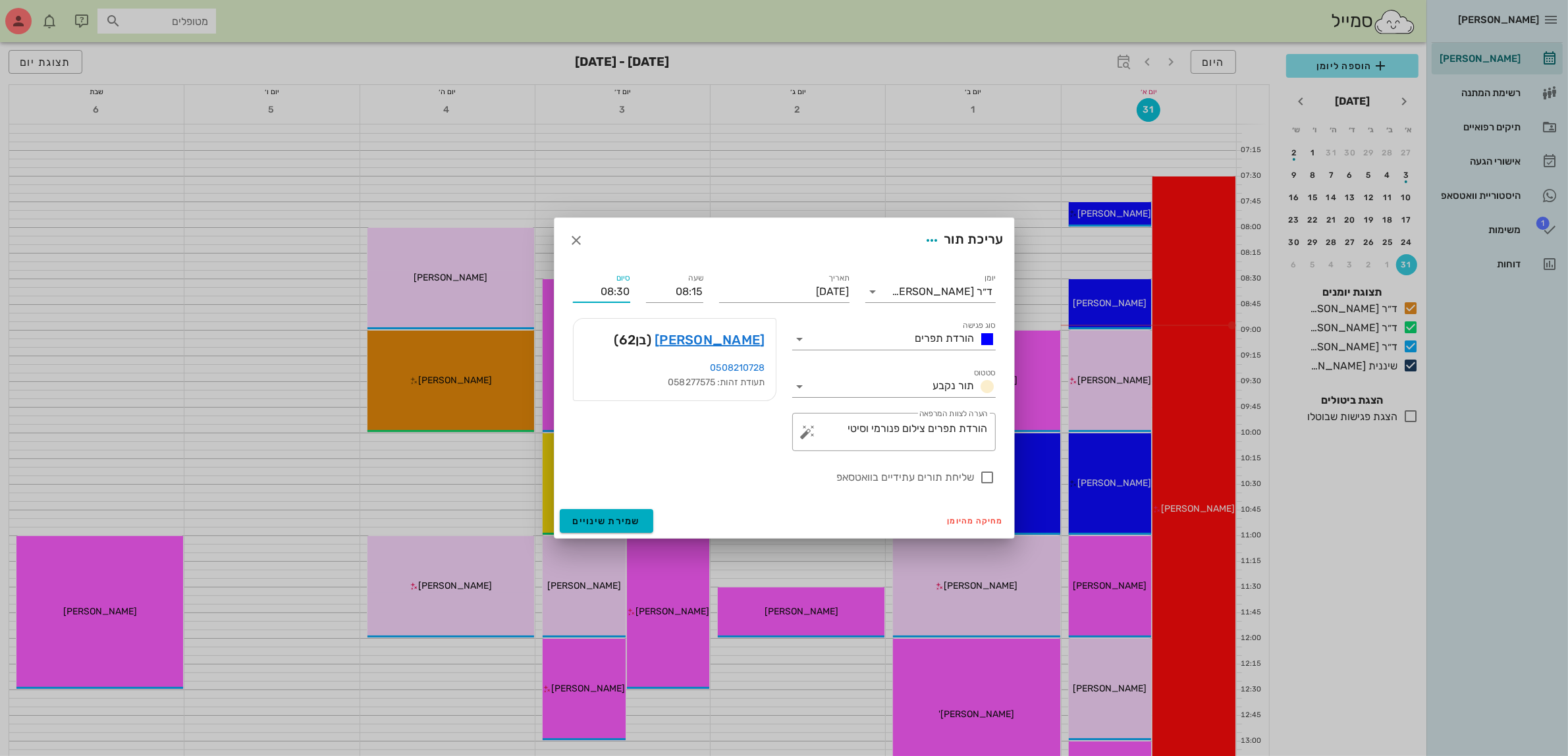
click at [599, 321] on div "יומן ד״ר [PERSON_NAME] סוג פגישה הורדת תפרים סטטוס תור נקבע תאריך [DATE] שעה 08…" at bounding box center [784, 378] width 439 height 231
click at [599, 515] on span "שמירת שינויים" at bounding box center [607, 521] width 68 height 12
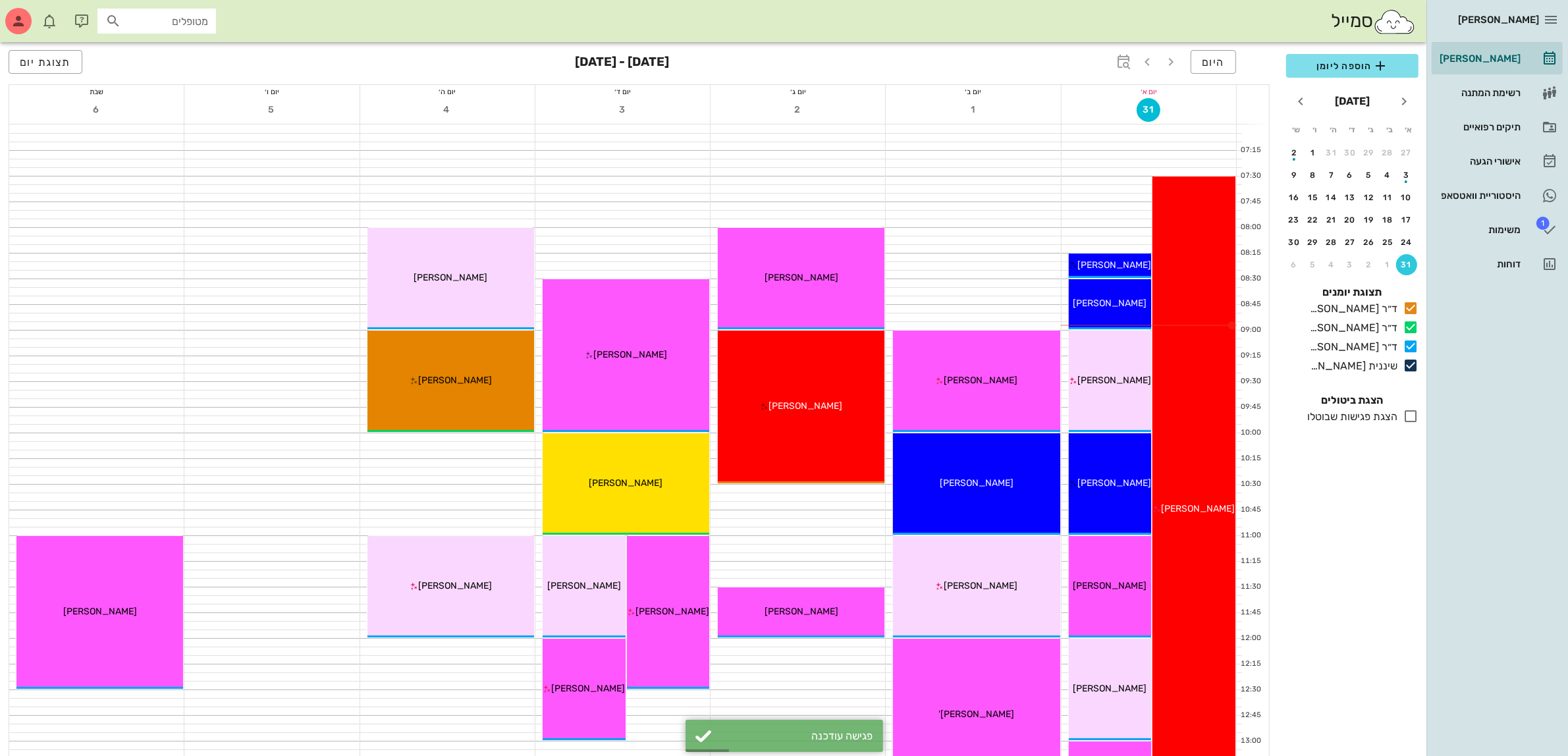
click at [1041, 27] on div "סמייל מטופלים" at bounding box center [713, 21] width 1427 height 42
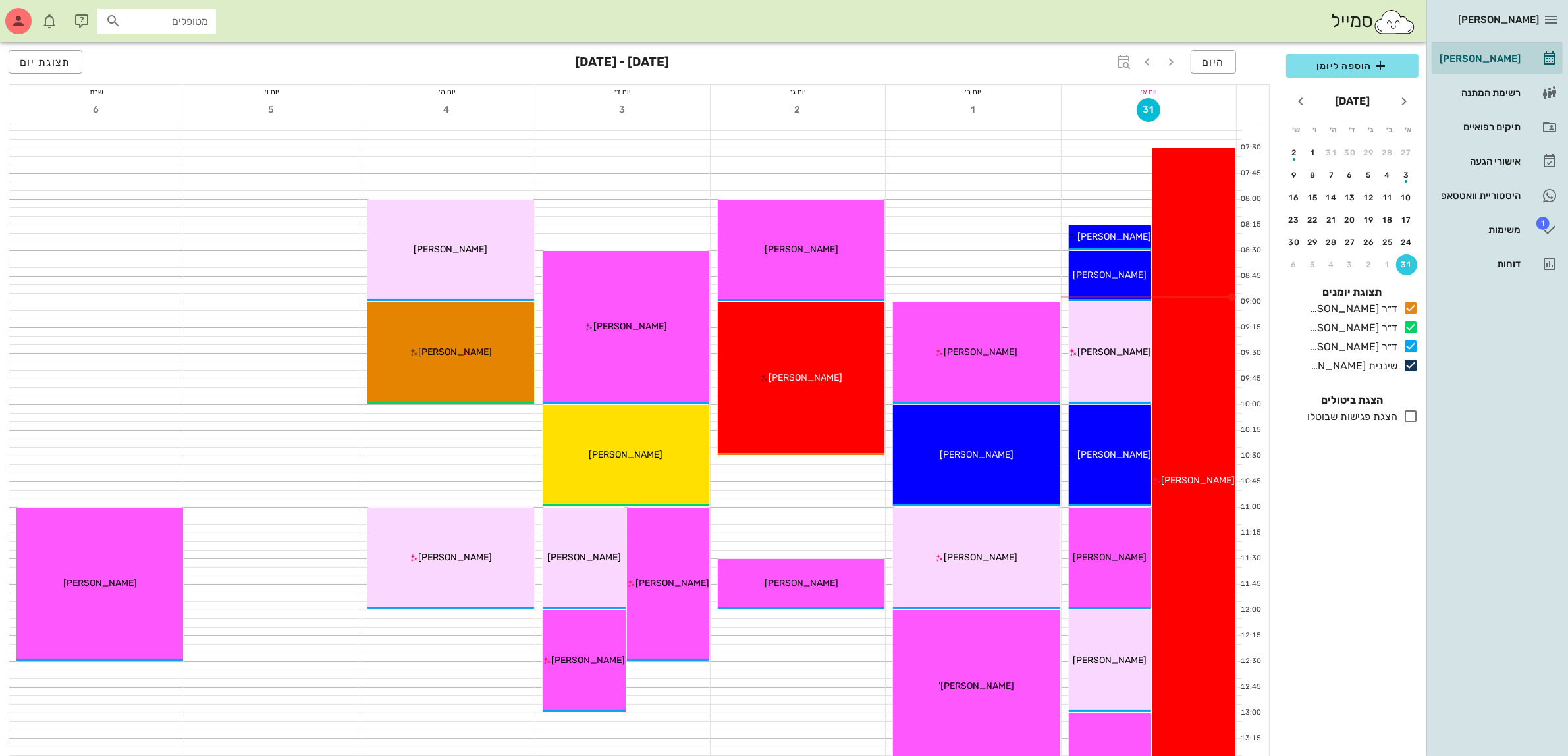
scroll to position [0, 0]
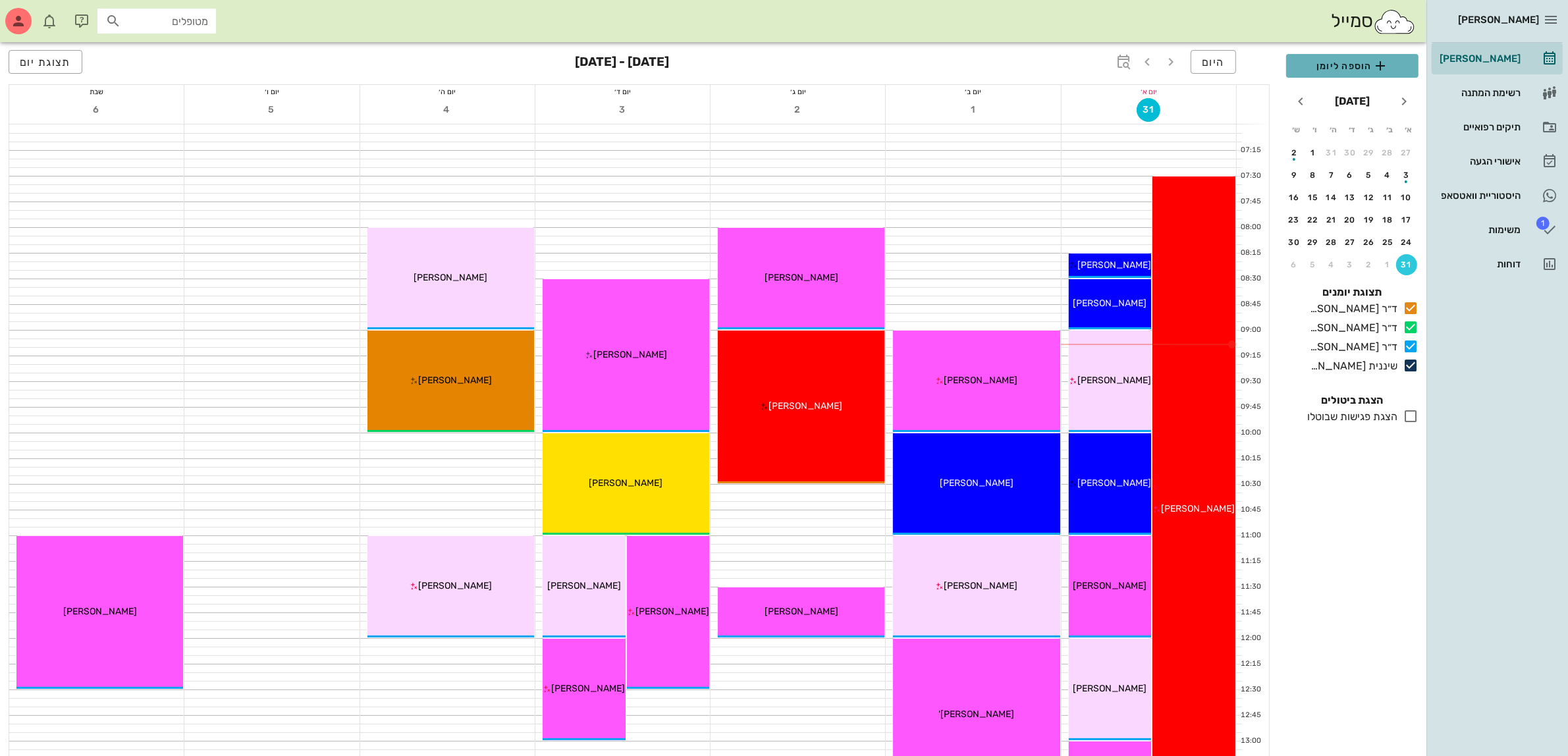
click at [1347, 64] on span "הוספה ליומן" at bounding box center [1352, 65] width 111 height 16
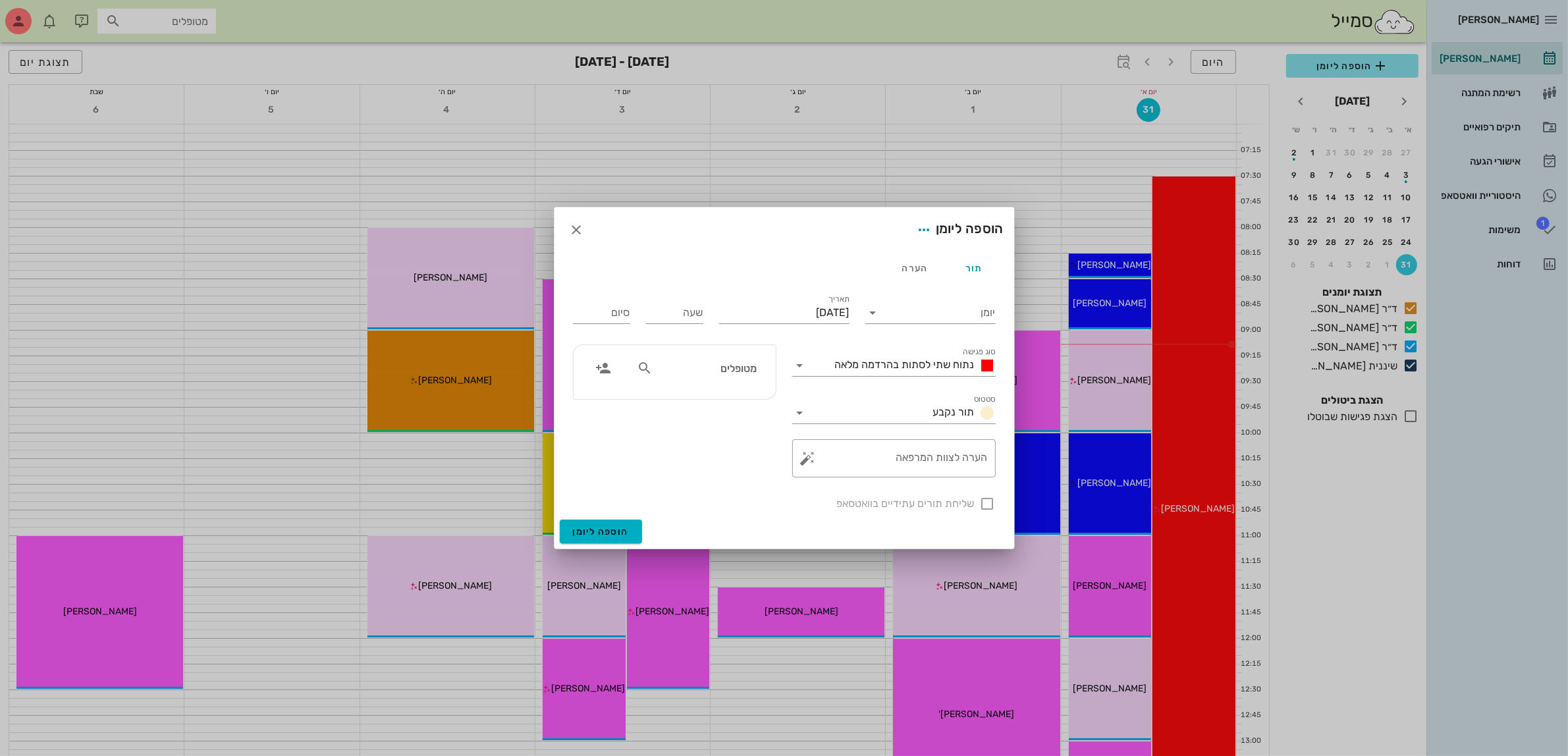
click at [735, 362] on input "מטופלים" at bounding box center [706, 367] width 102 height 17
type input "[PERSON_NAME]"
click at [735, 433] on div "[PERSON_NAME] 058277575" at bounding box center [683, 430] width 145 height 11
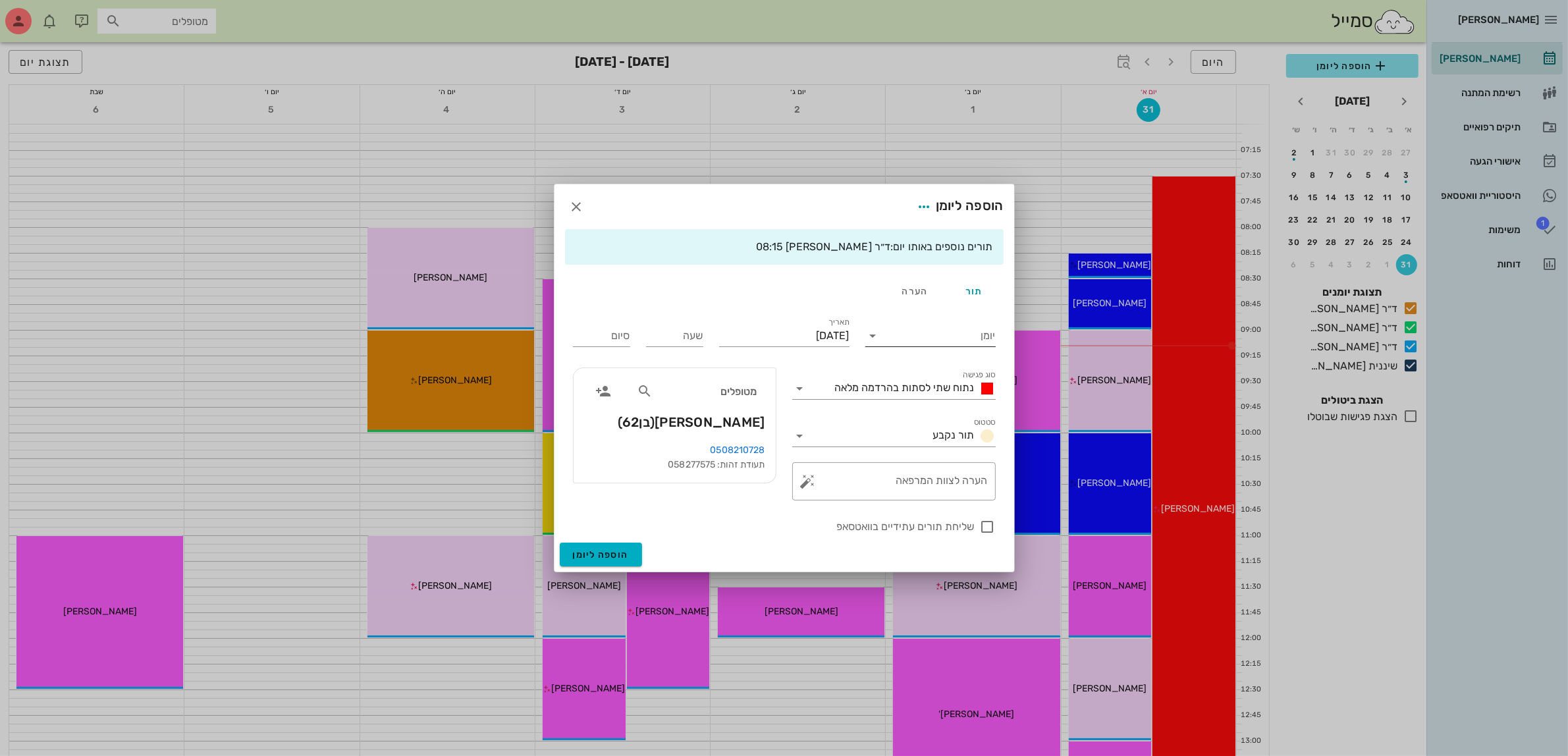
click at [914, 329] on input "יומן" at bounding box center [939, 335] width 112 height 21
click at [918, 409] on div "ד״ר [PERSON_NAME]" at bounding box center [933, 409] width 117 height 12
click at [937, 387] on span "נתוח שתי לסתות בהרדמה מלאה" at bounding box center [904, 387] width 140 height 12
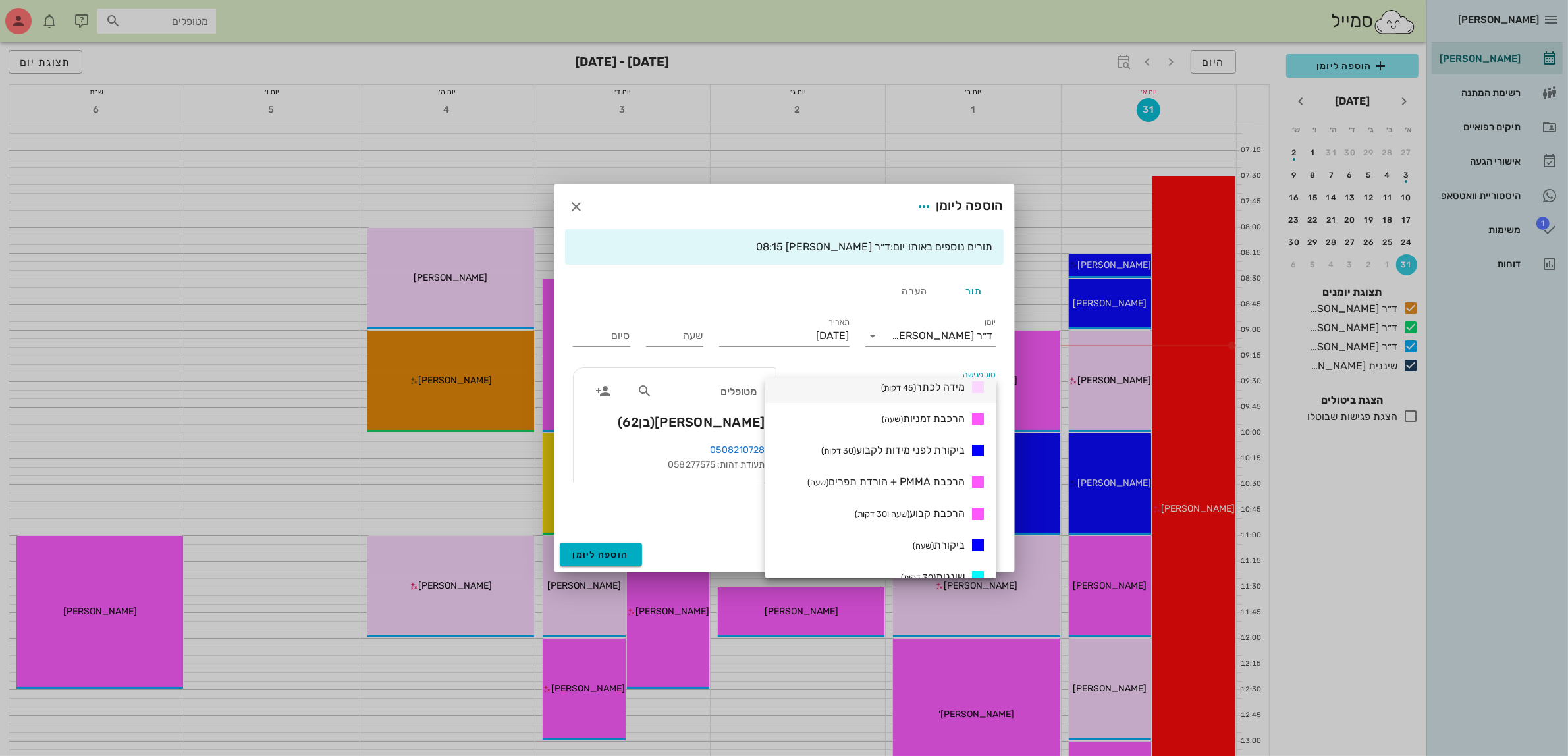
scroll to position [494, 0]
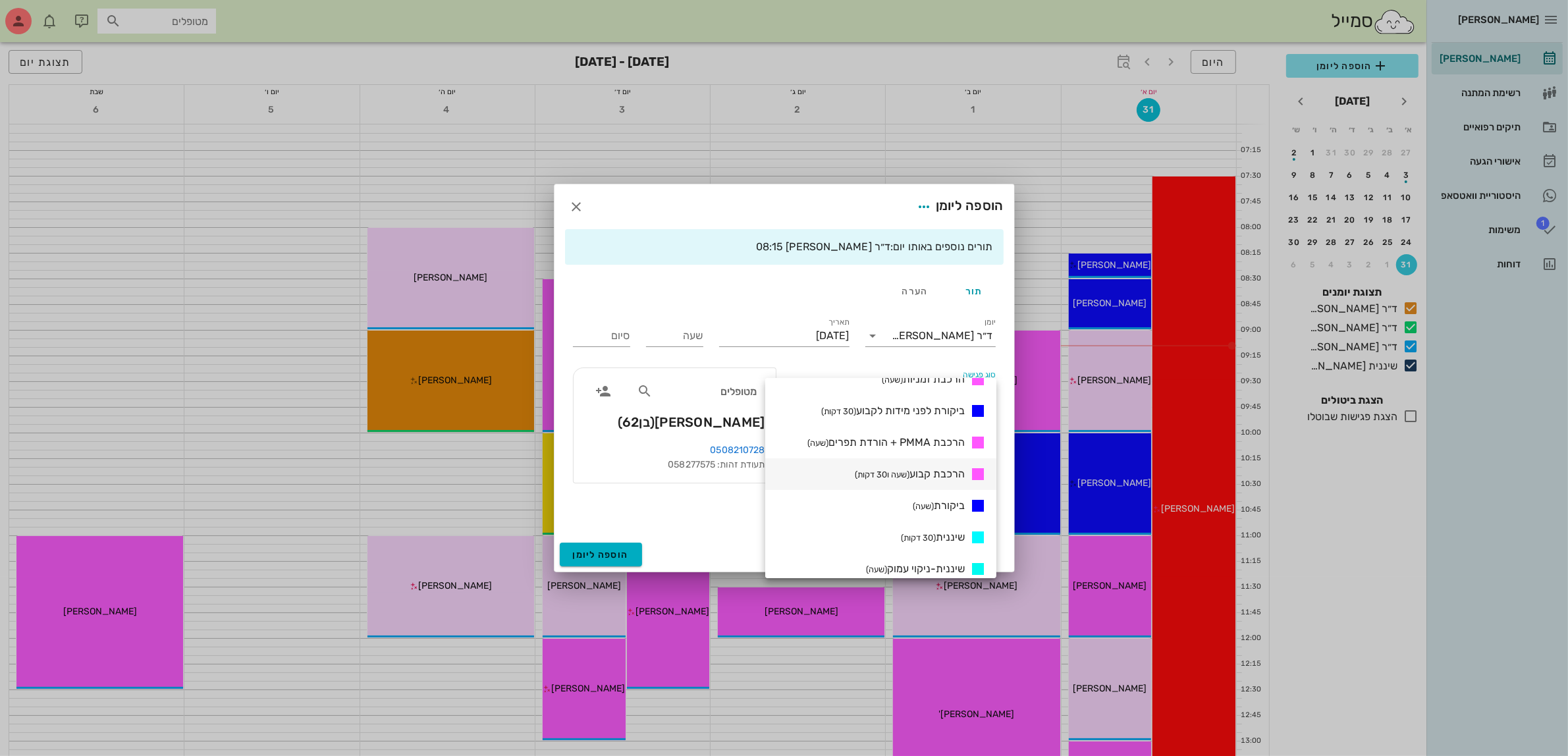
click at [915, 476] on span "הרכבת קבוע (שעה ו30 דקות)" at bounding box center [909, 473] width 110 height 12
type input "01:30"
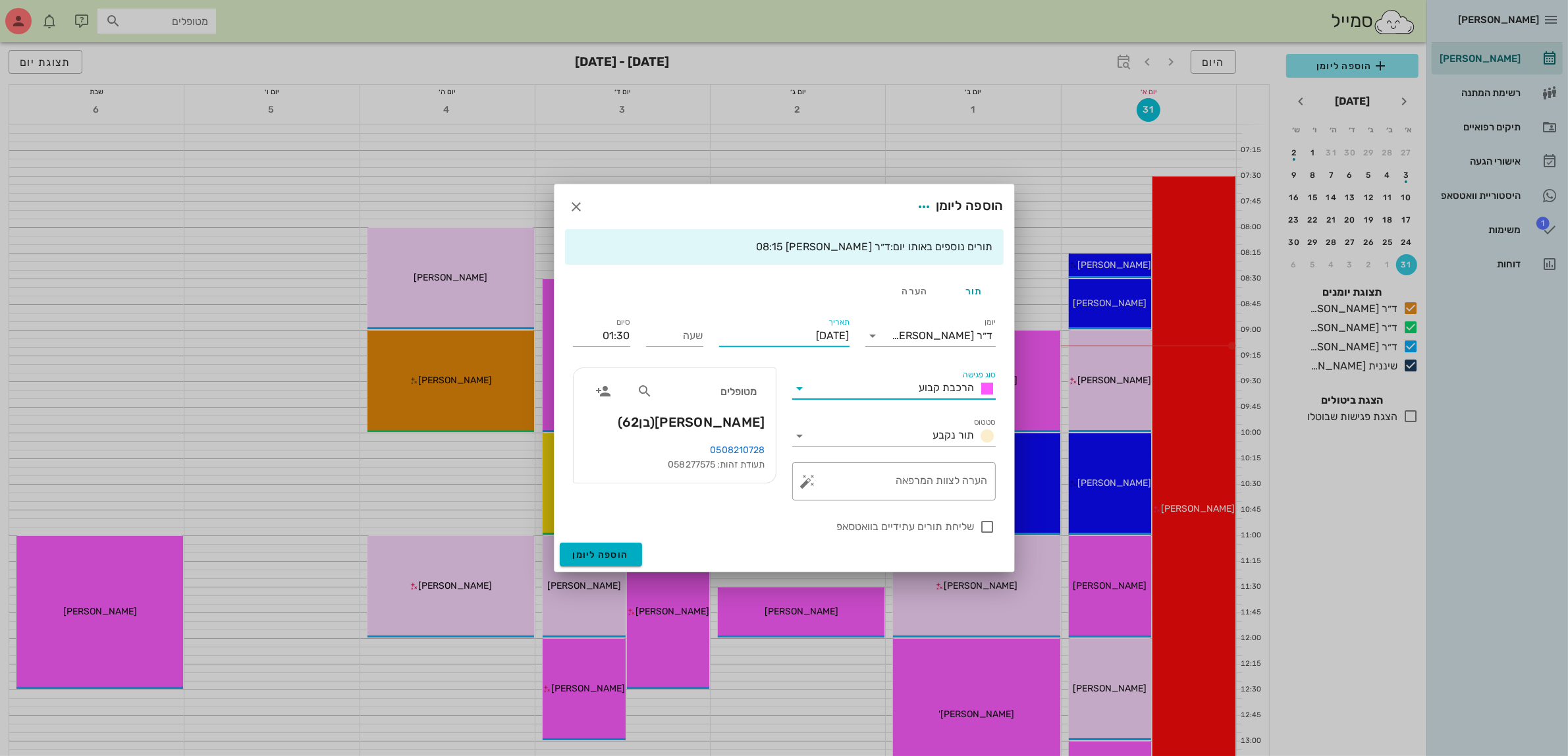
click at [771, 331] on input "[DATE]" at bounding box center [784, 335] width 131 height 21
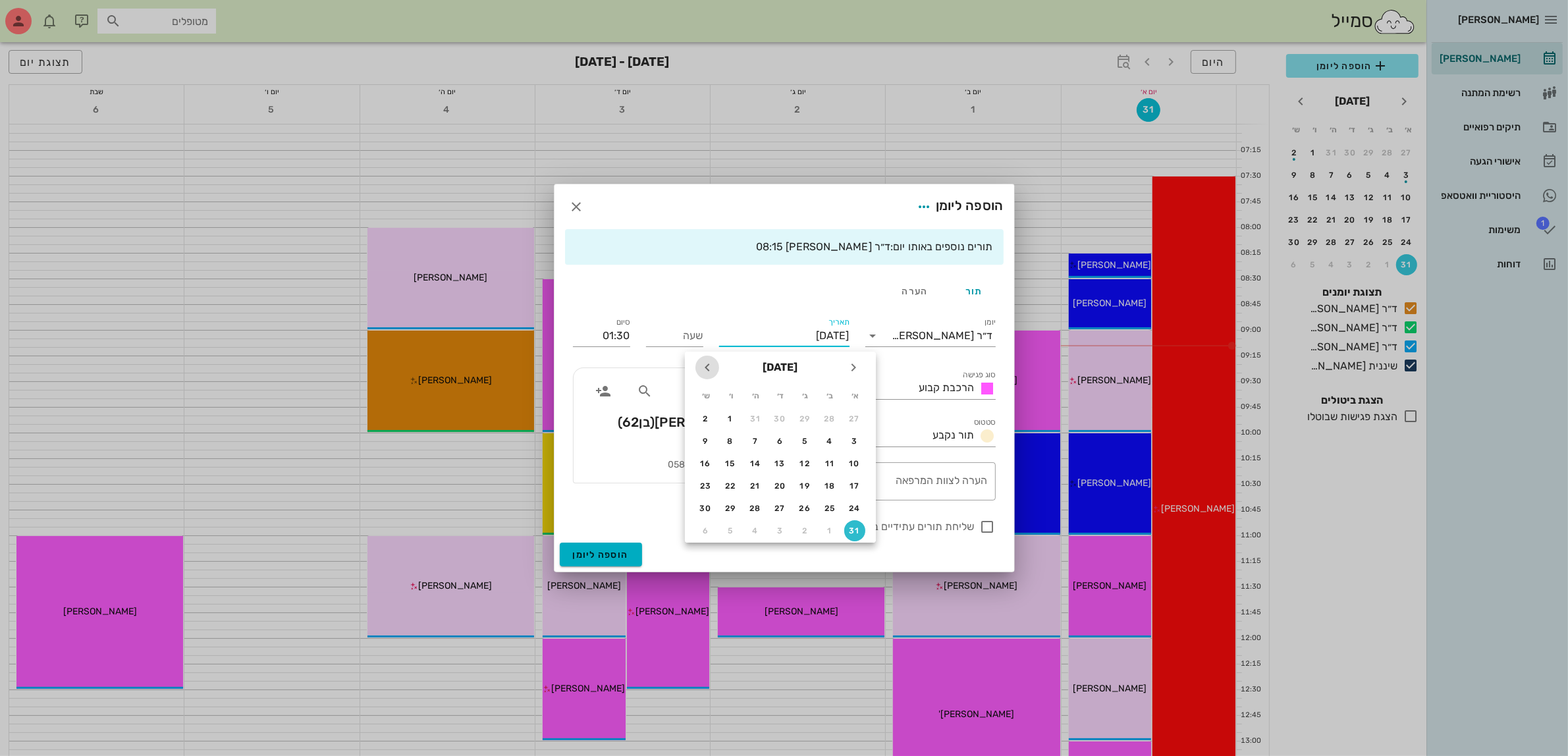
click at [699, 366] on icon "חודש הבא" at bounding box center [707, 366] width 16 height 16
click at [804, 440] on div "9" at bounding box center [804, 441] width 21 height 9
type input "[DATE]"
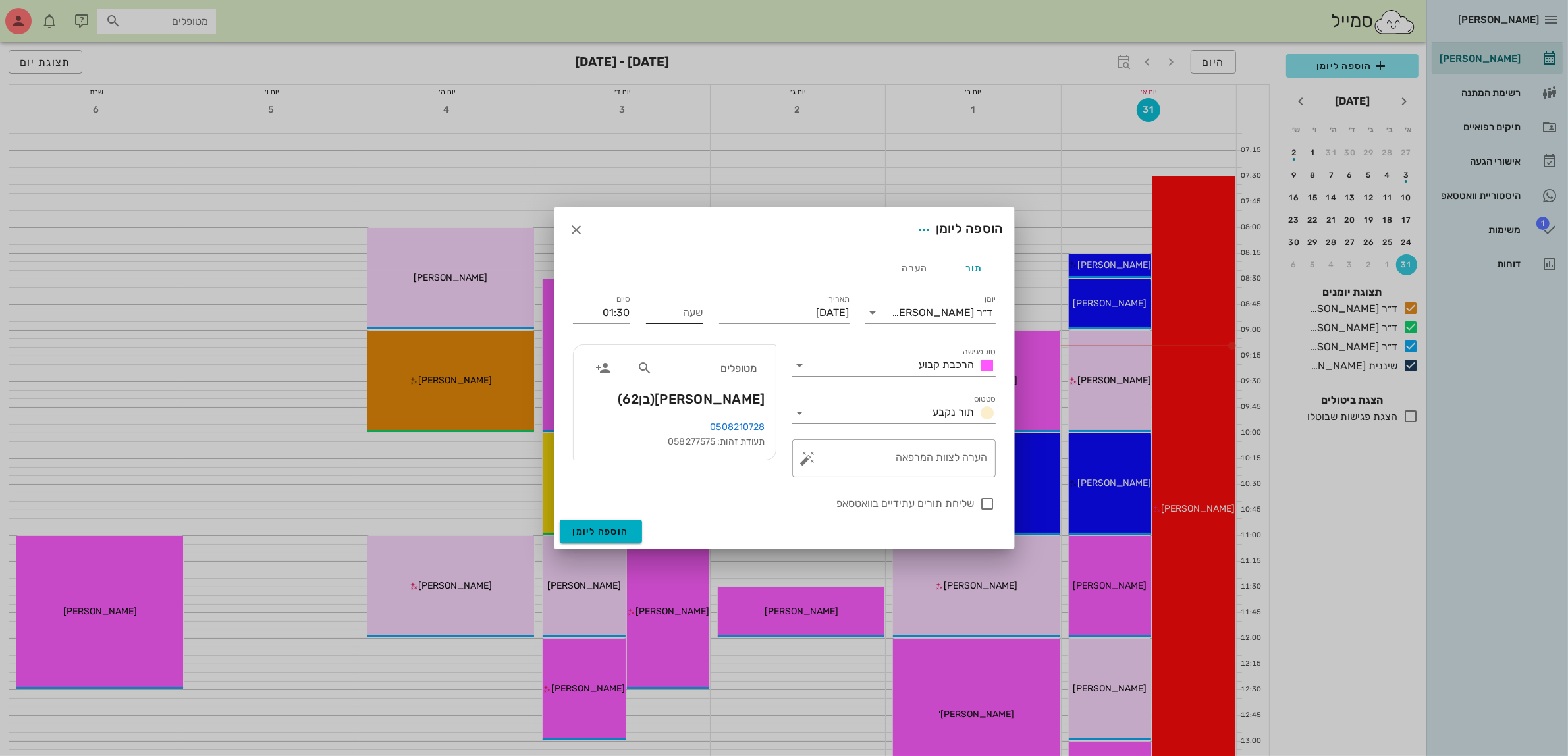
click at [685, 313] on input "שעה" at bounding box center [674, 312] width 57 height 21
type input "17:00"
click at [624, 309] on input "18:30" at bounding box center [601, 312] width 57 height 21
click at [592, 391] on div "18:00 (שעה)" at bounding box center [566, 398] width 101 height 18
type input "18:00"
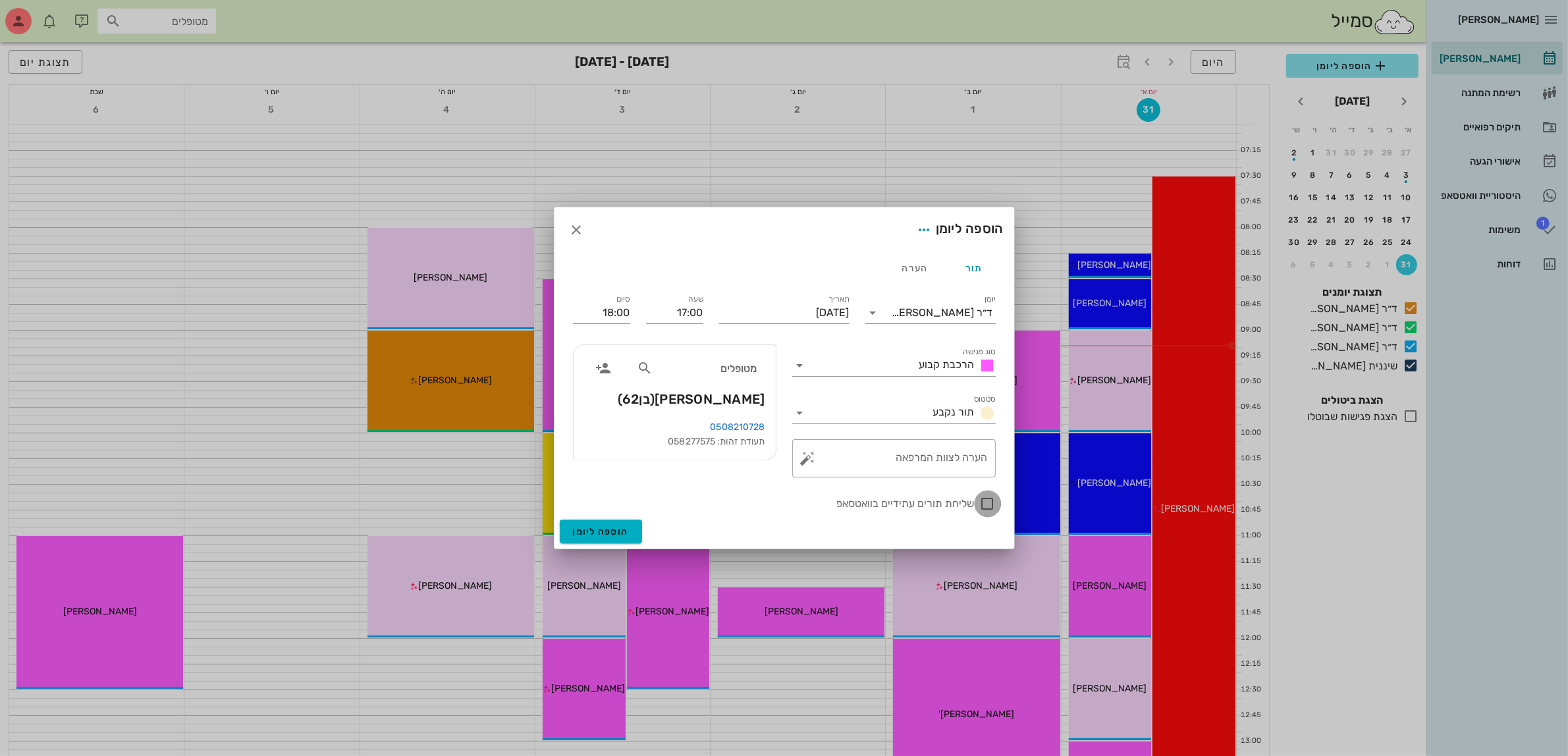
click at [981, 505] on div at bounding box center [987, 503] width 22 height 22
checkbox input "true"
click at [599, 527] on span "הוספה ליומן" at bounding box center [601, 532] width 56 height 12
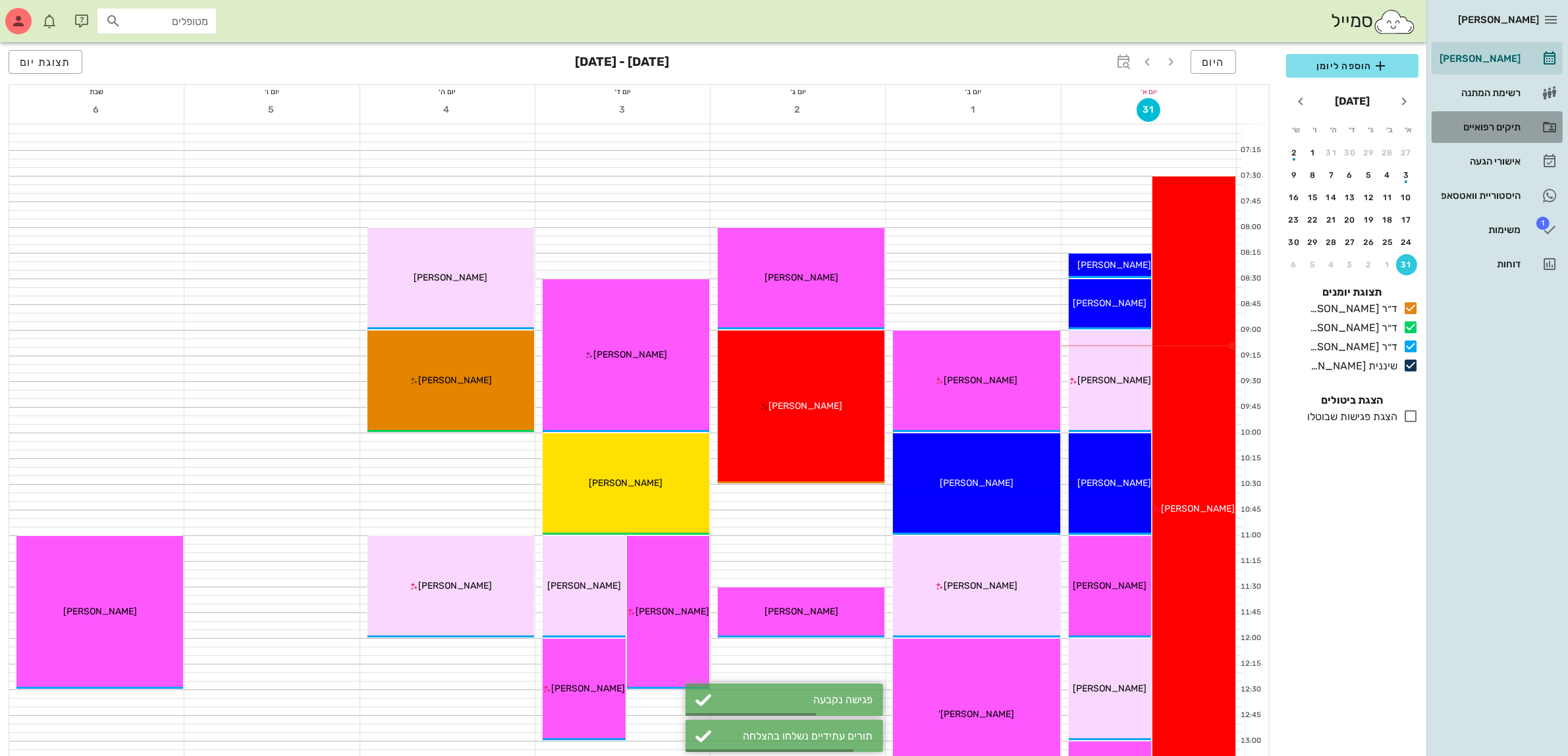
click at [1480, 124] on div "תיקים רפואיים" at bounding box center [1478, 127] width 84 height 11
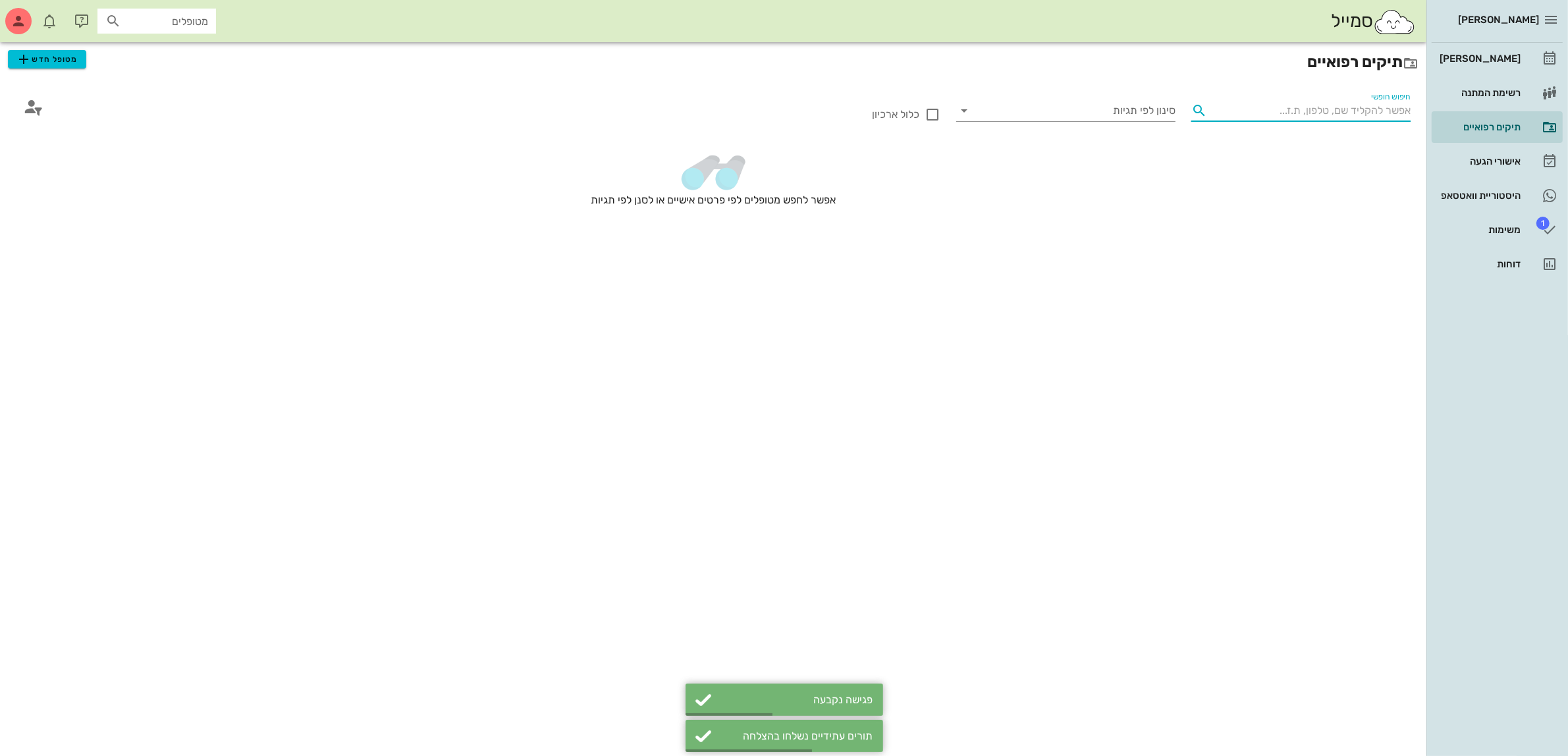
click at [1253, 110] on input "חיפוש חופשי" at bounding box center [1311, 110] width 199 height 21
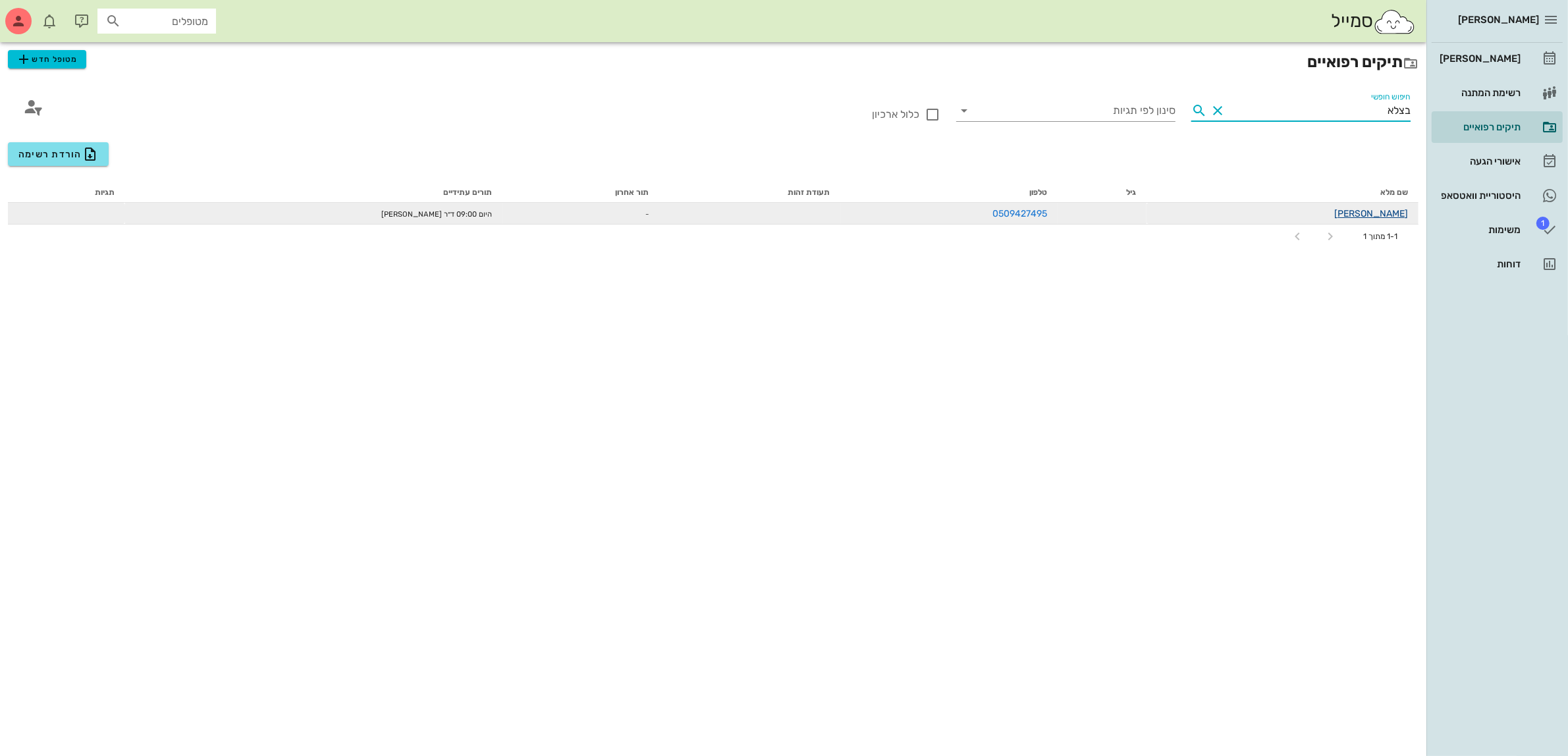
type input "בצלא"
click at [1387, 214] on link "[PERSON_NAME]" at bounding box center [1370, 213] width 74 height 12
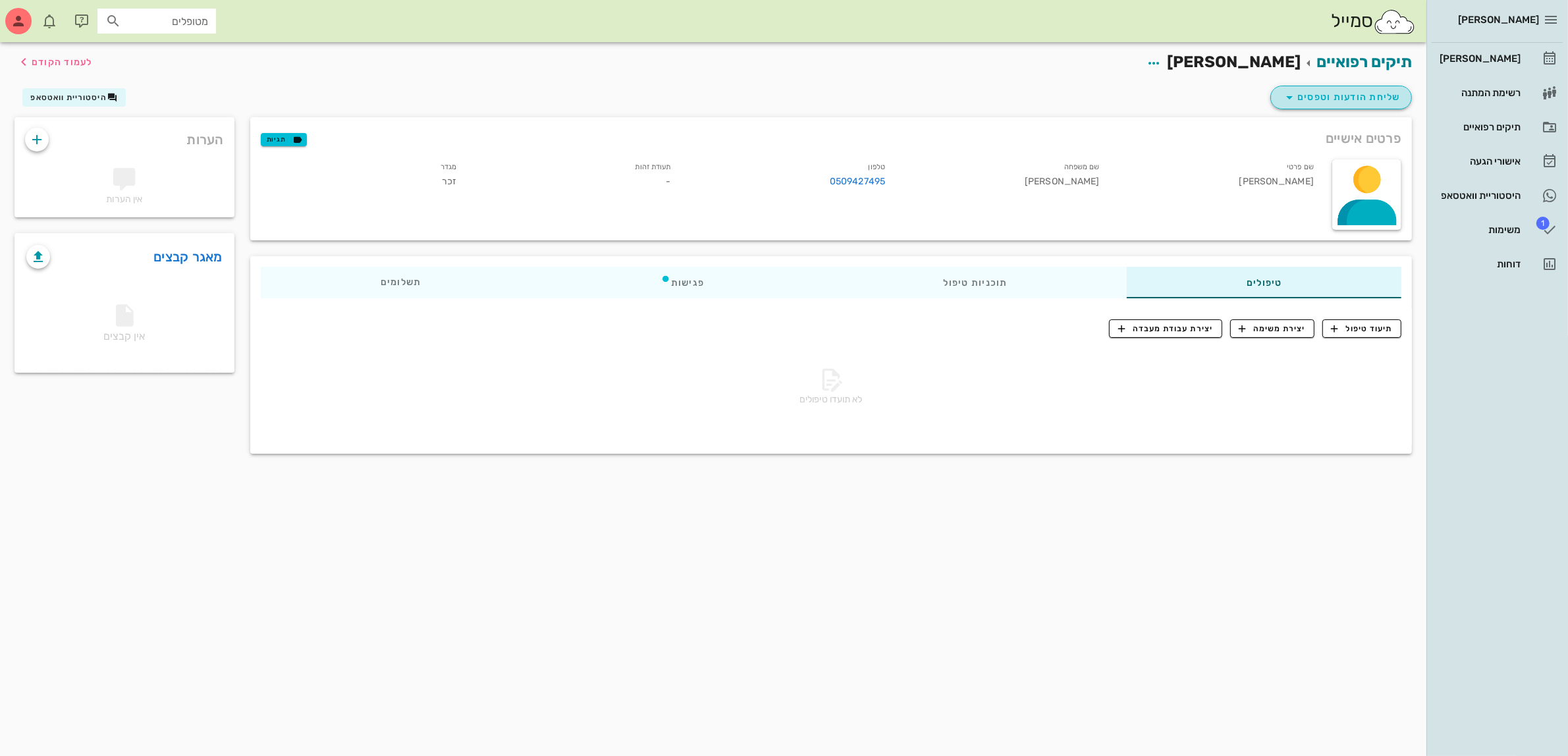
click at [1344, 100] on span "שליחת הודעות וטפסים" at bounding box center [1341, 97] width 119 height 16
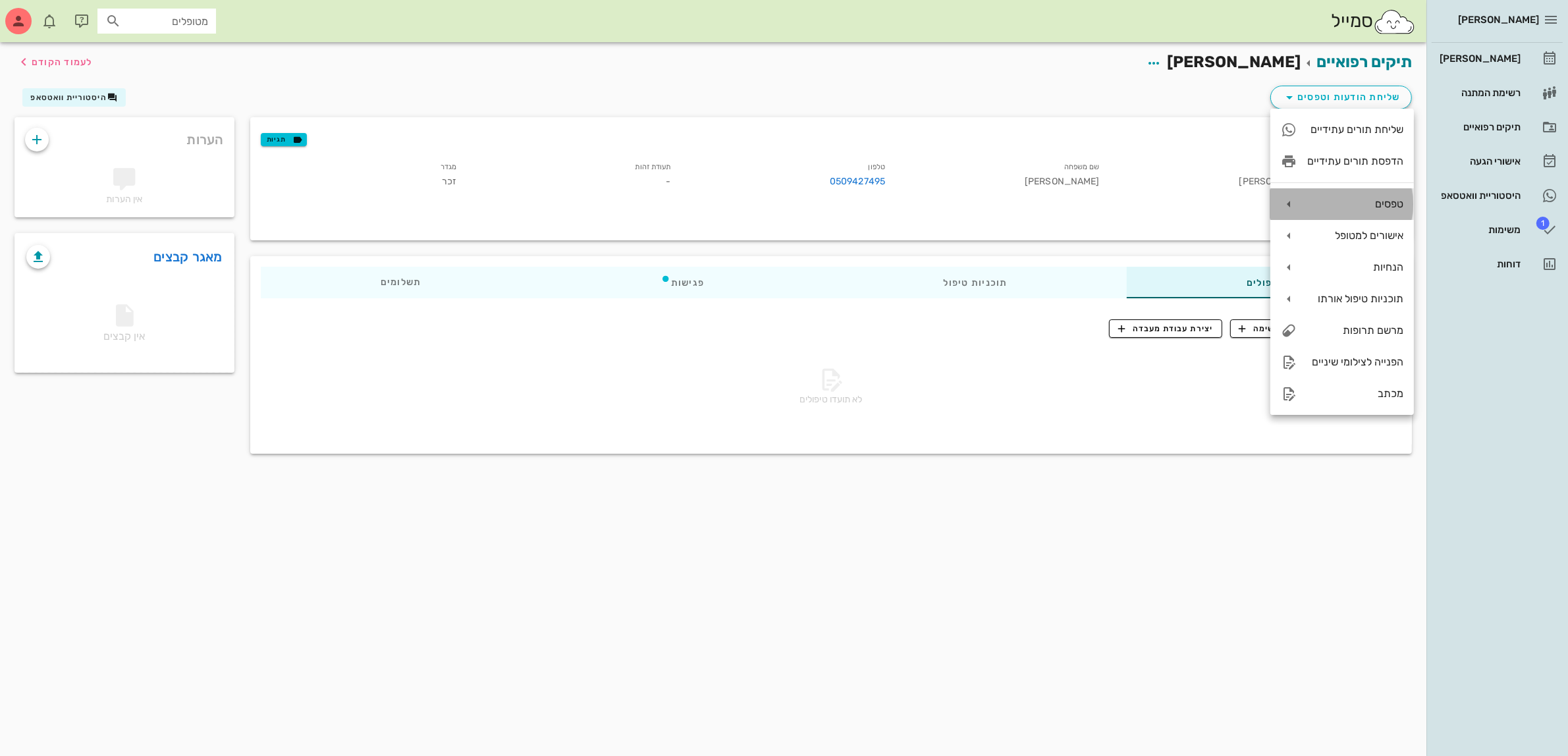
click at [1364, 204] on div "טפסים" at bounding box center [1355, 203] width 96 height 12
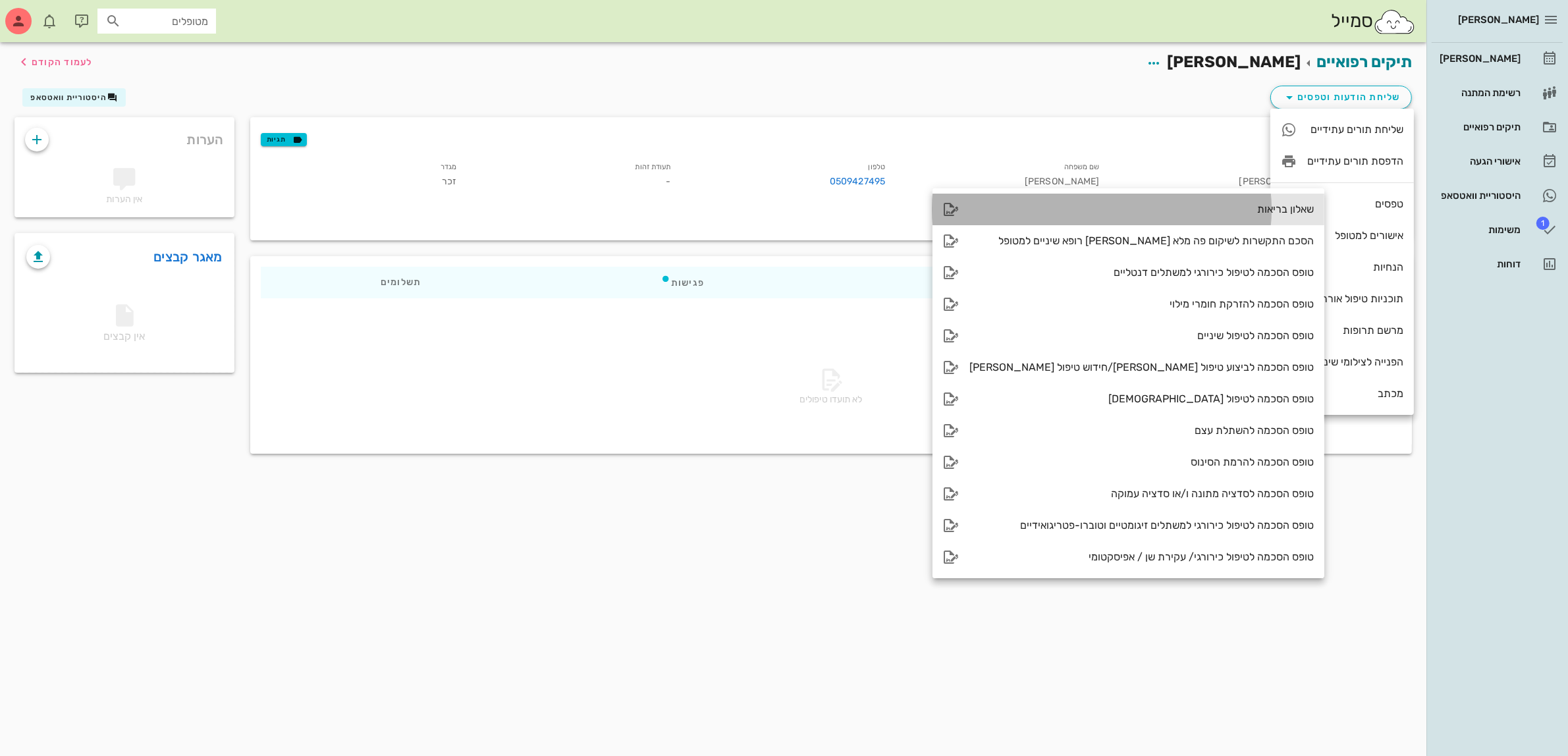
click at [1217, 211] on div "שאלון בריאות" at bounding box center [1141, 208] width 344 height 12
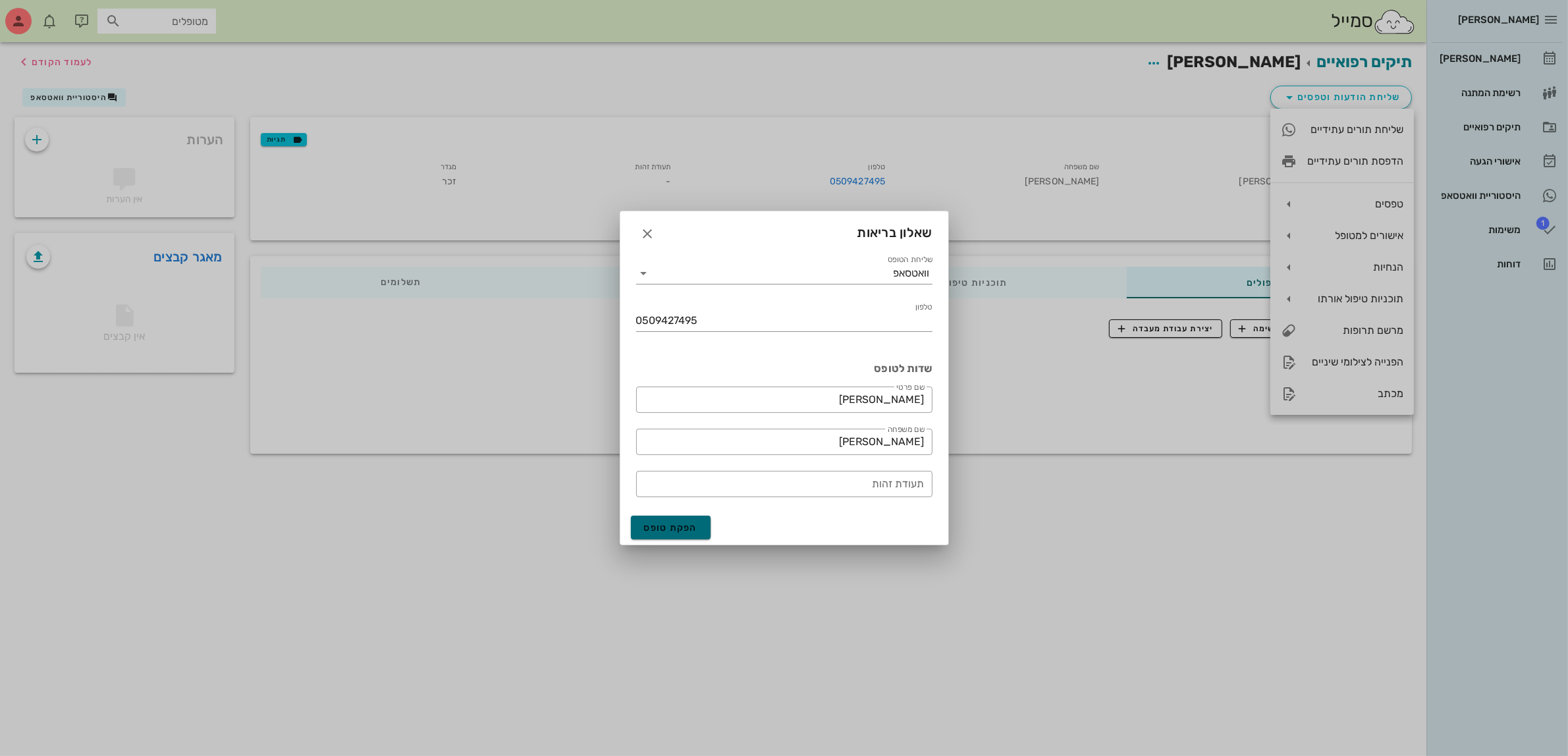
click at [685, 530] on span "הפקת טופס" at bounding box center [670, 528] width 54 height 12
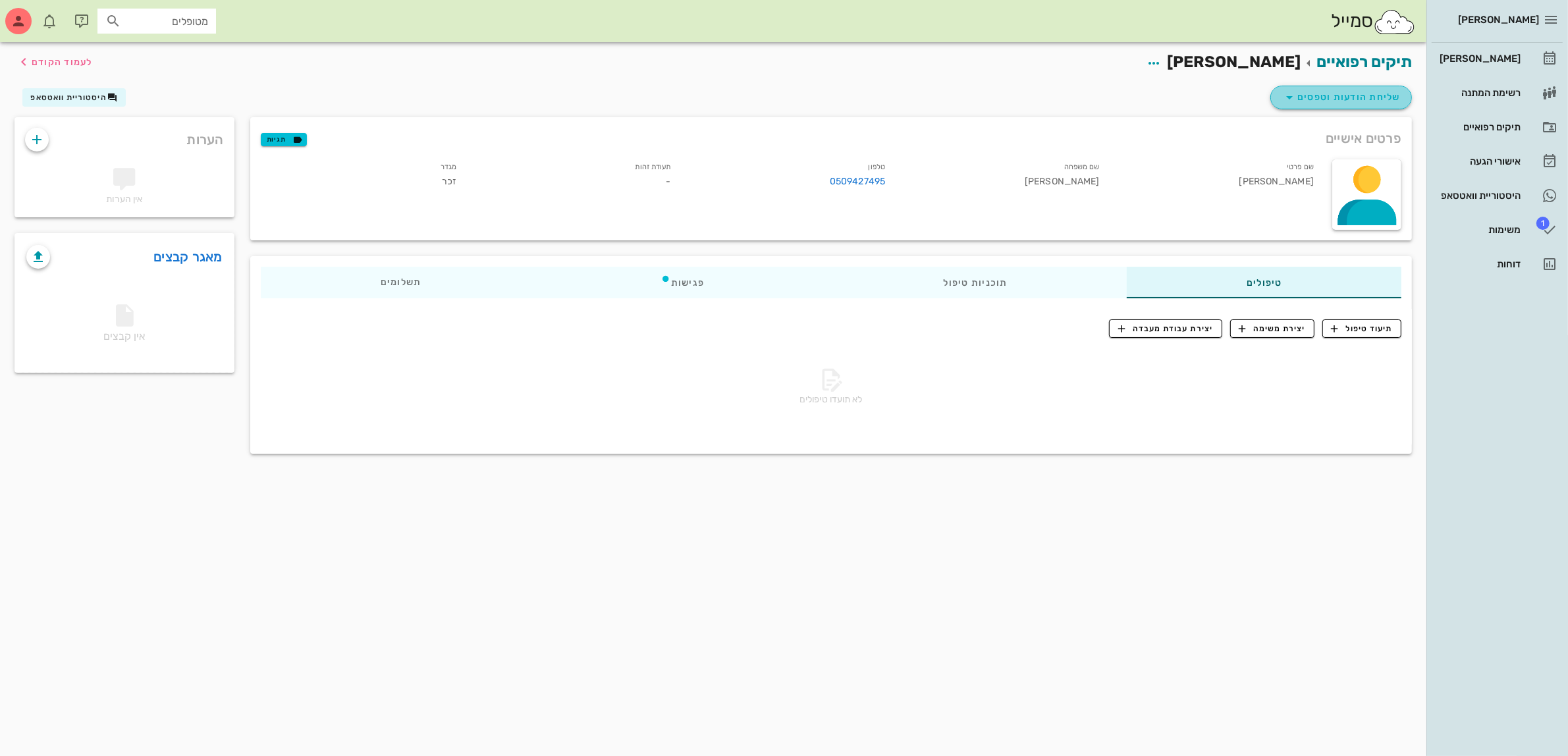
click at [1350, 98] on span "שליחת הודעות וטפסים" at bounding box center [1341, 97] width 119 height 16
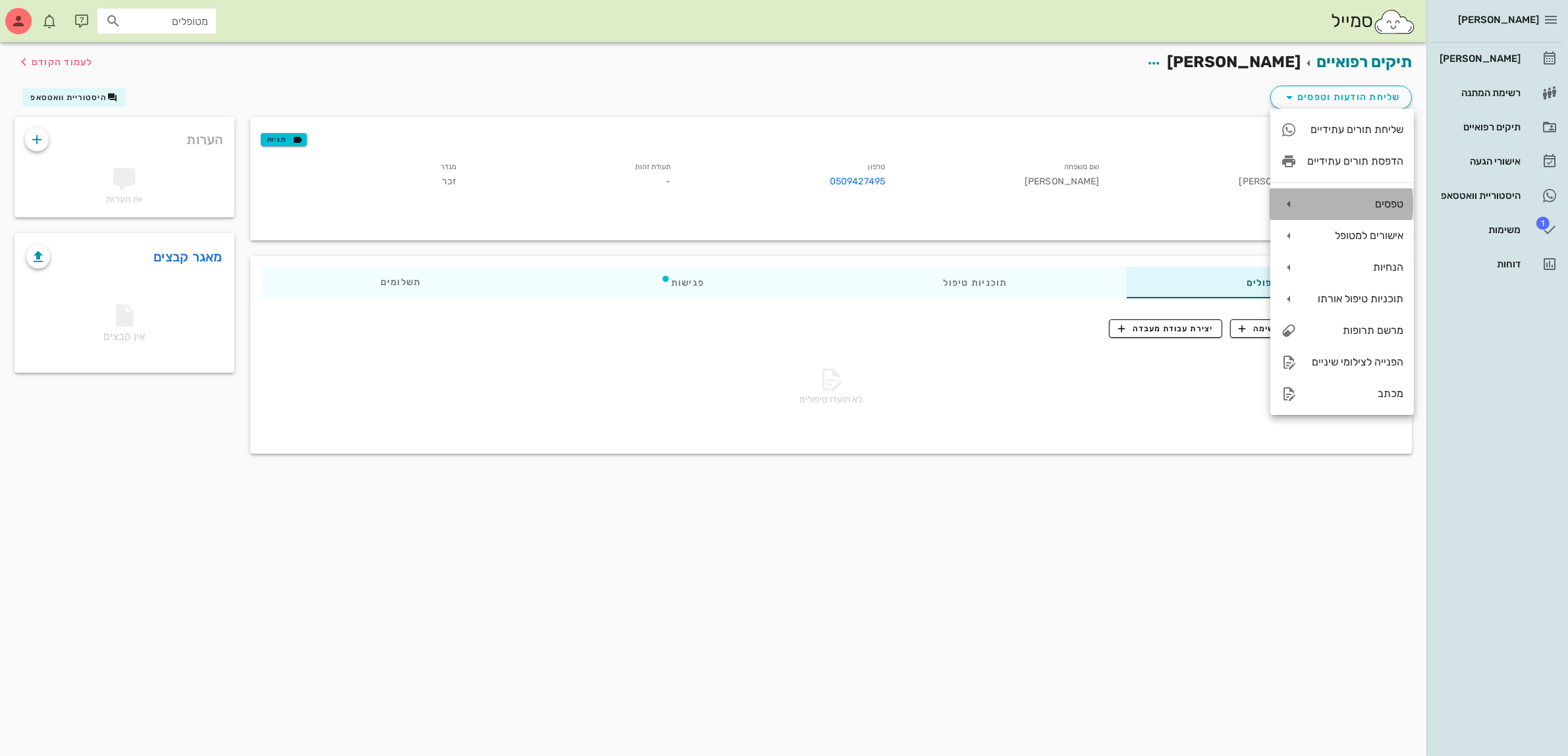
click at [1317, 199] on div "טפסים" at bounding box center [1355, 203] width 96 height 12
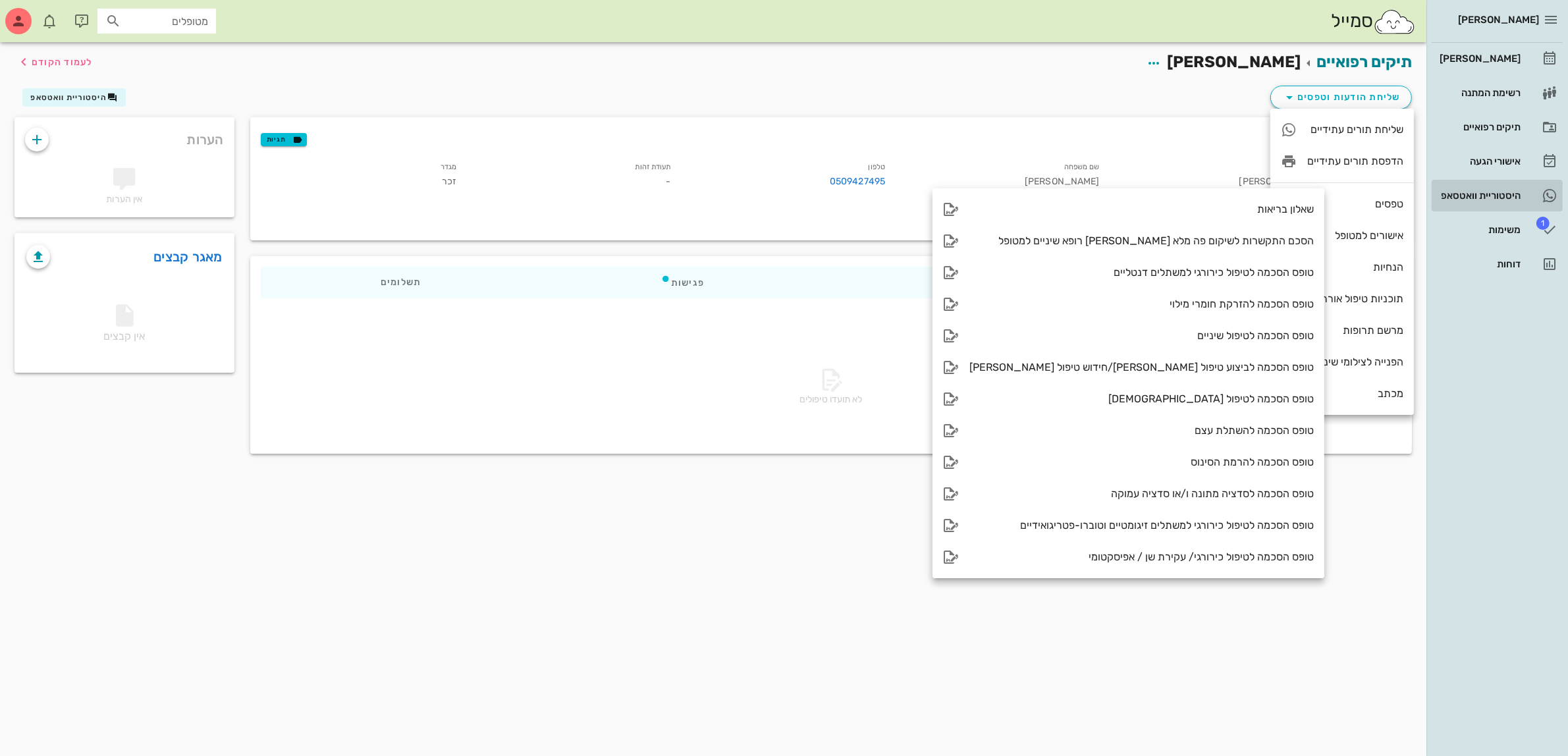
click at [1482, 199] on div "היסטוריית וואטסאפ" at bounding box center [1478, 195] width 84 height 11
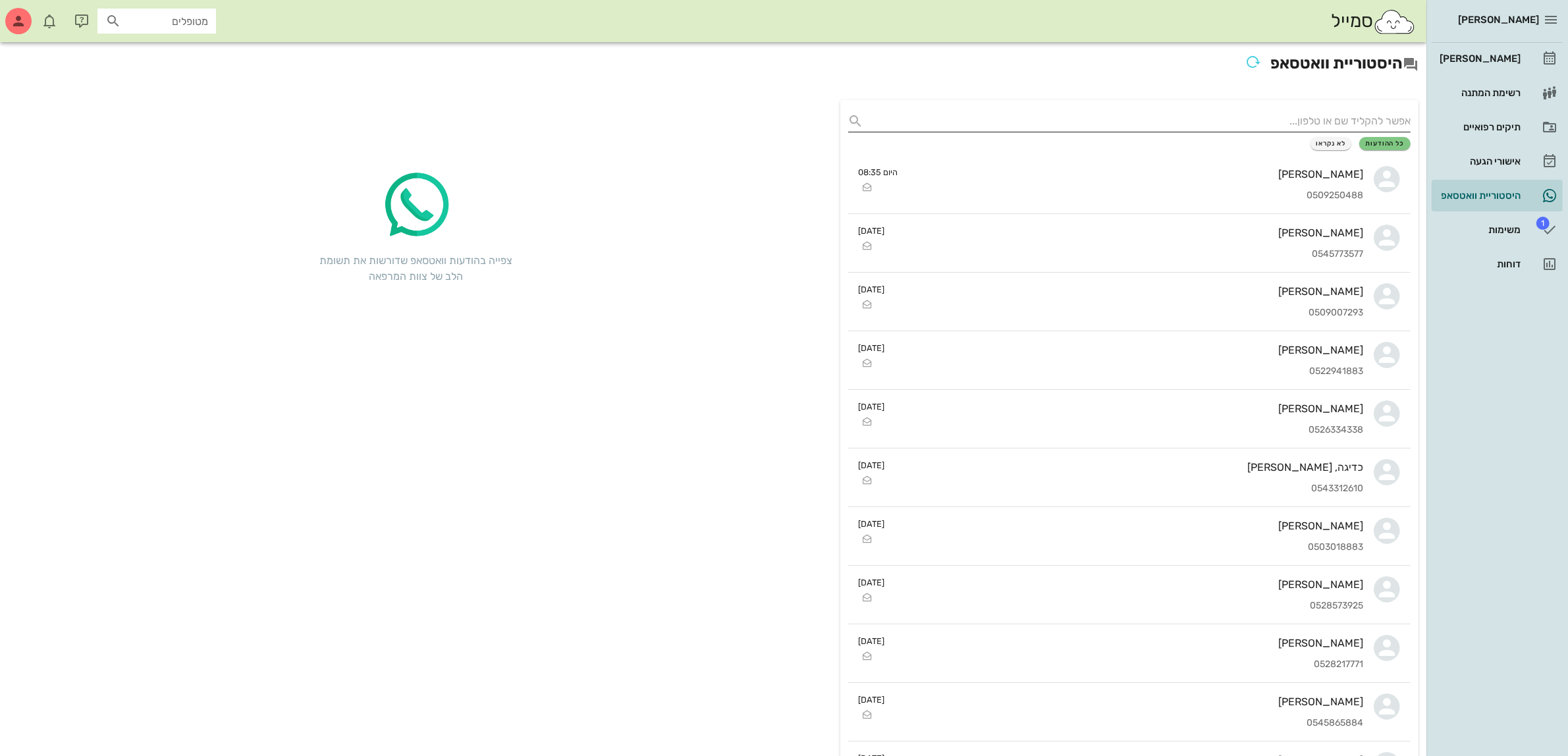
click at [1187, 117] on input "text" at bounding box center [1139, 121] width 542 height 21
click at [1477, 54] on div "[PERSON_NAME]" at bounding box center [1478, 58] width 84 height 11
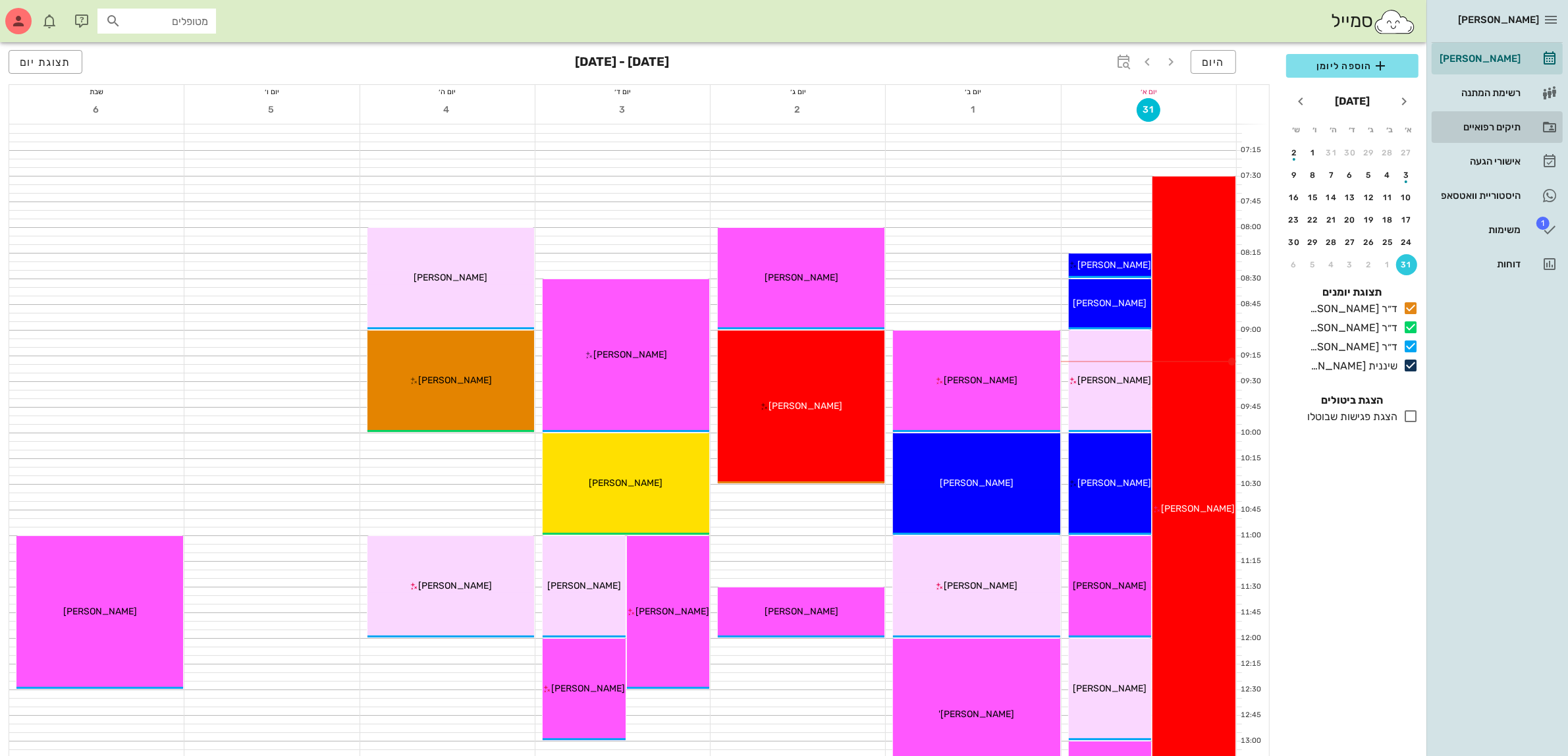
click at [1472, 132] on div "תיקים רפואיים" at bounding box center [1478, 127] width 84 height 21
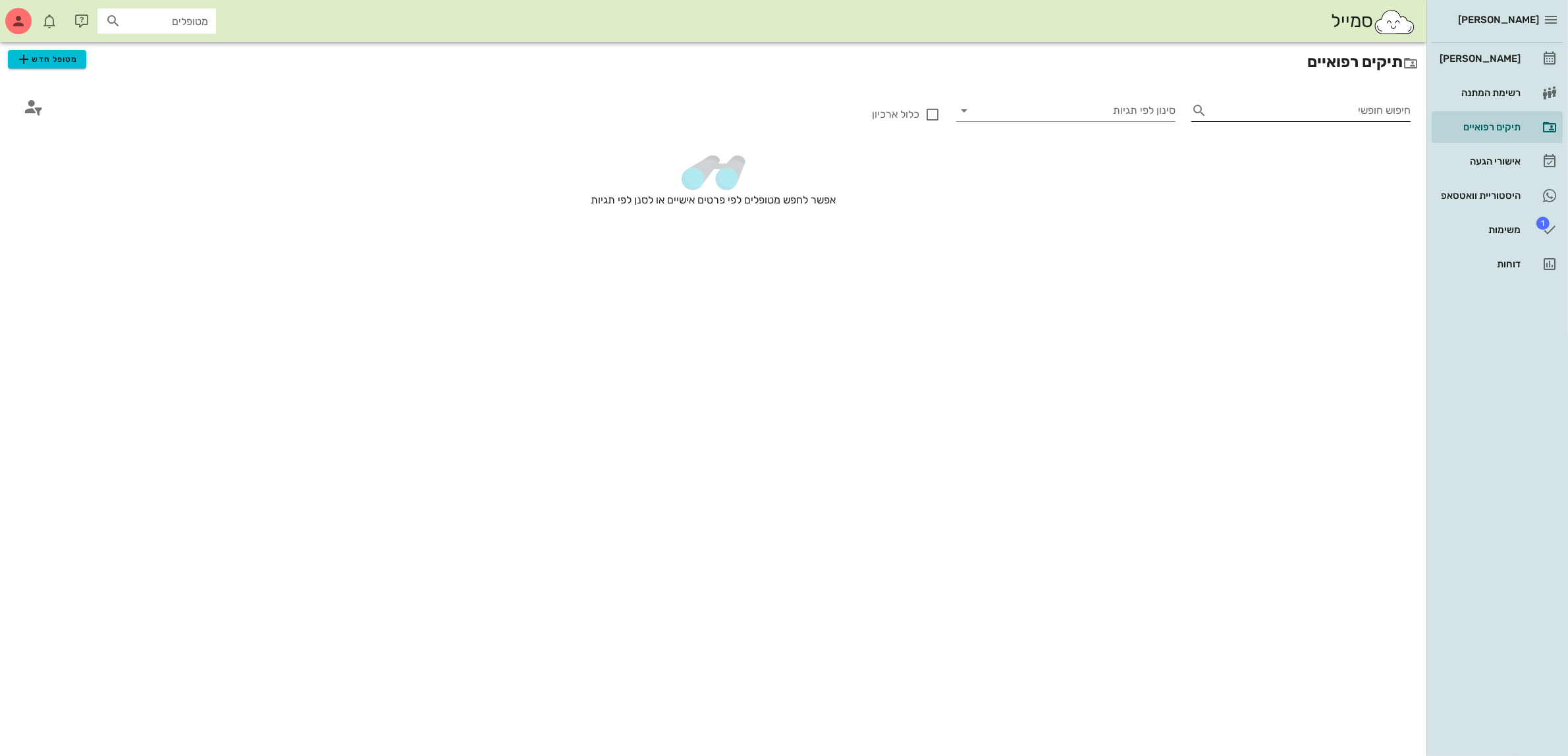
click at [1292, 112] on input "חיפוש חופשי" at bounding box center [1311, 110] width 199 height 21
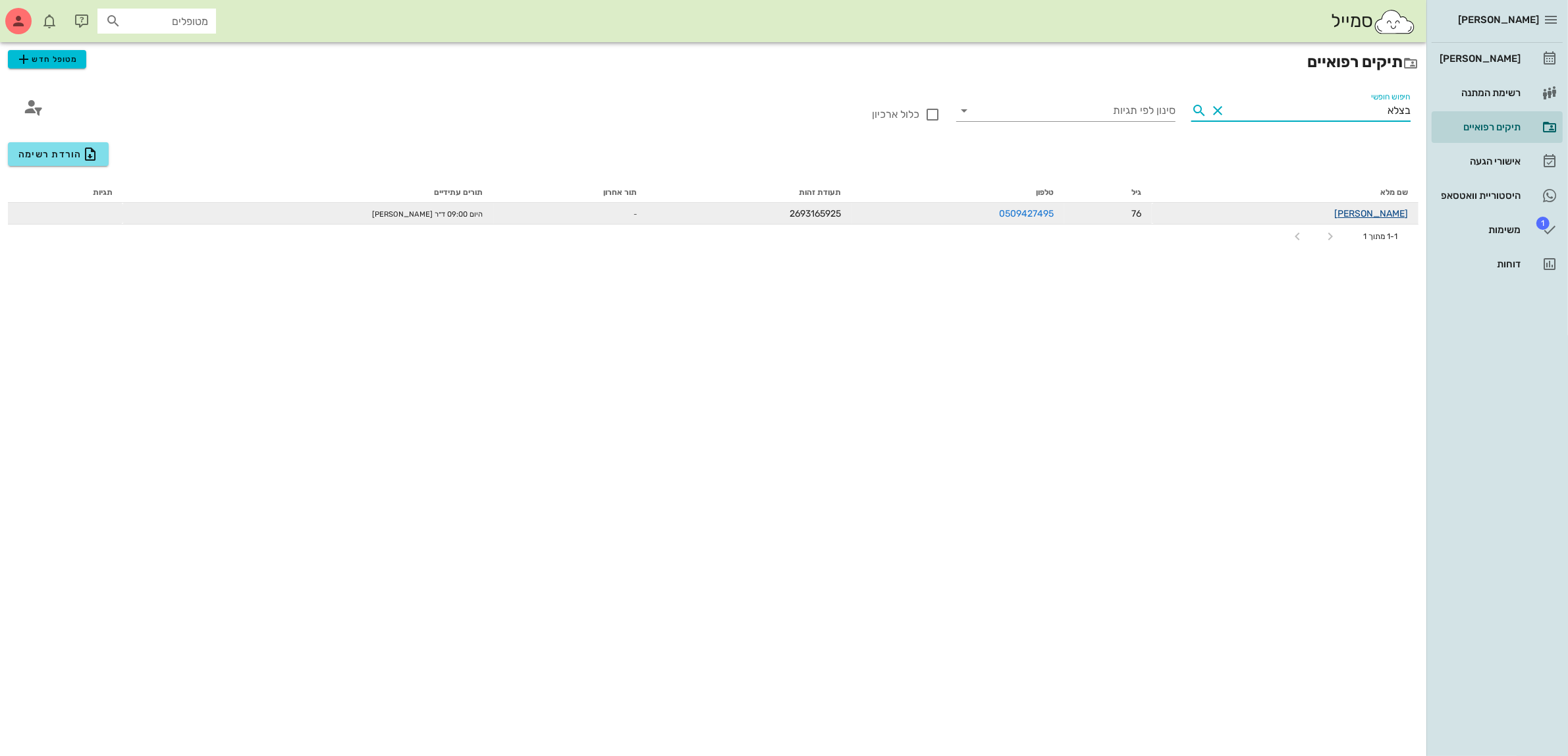
type input "בצלא"
click at [1374, 213] on link "[PERSON_NAME]" at bounding box center [1370, 213] width 74 height 12
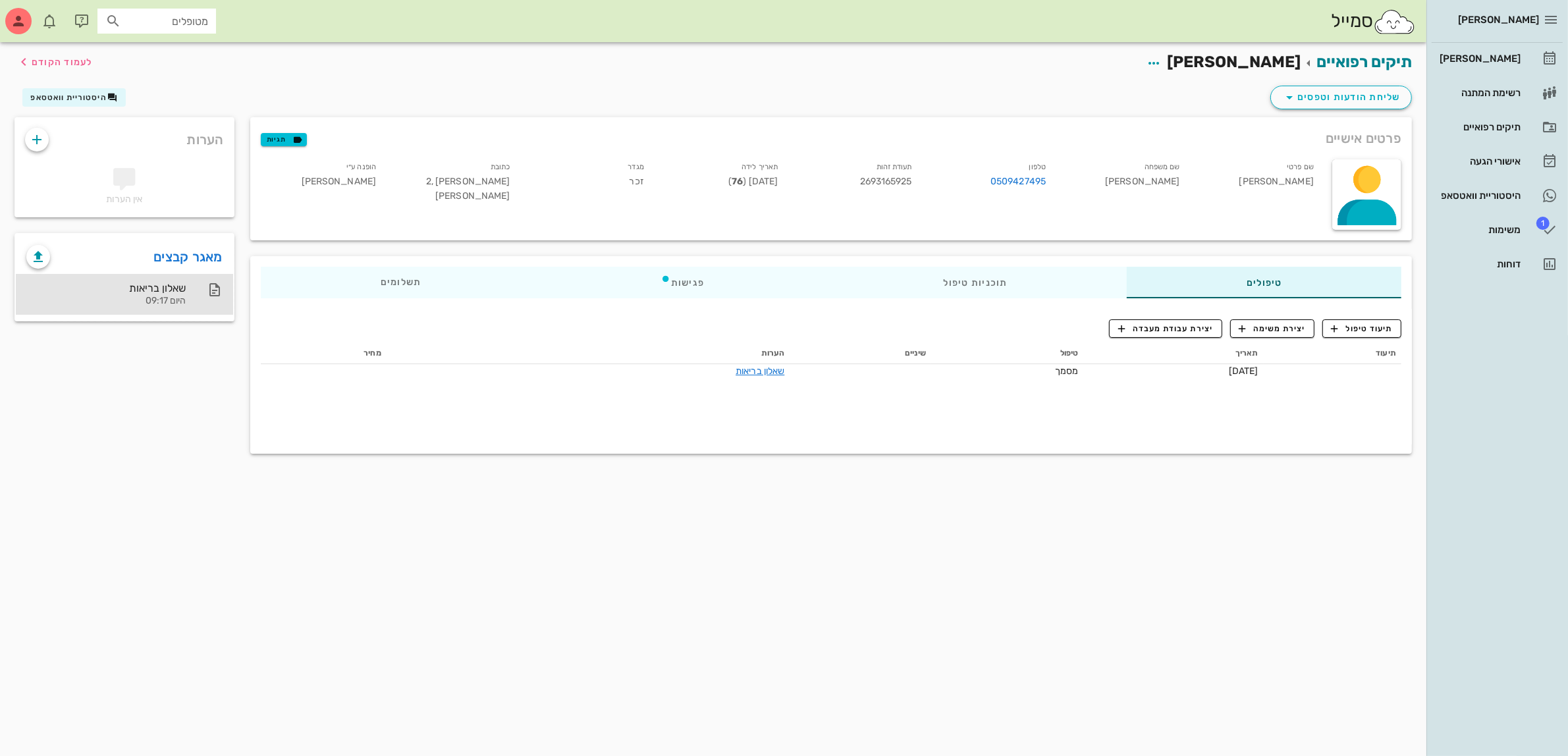
click at [158, 285] on div "שאלון בריאות" at bounding box center [106, 288] width 160 height 12
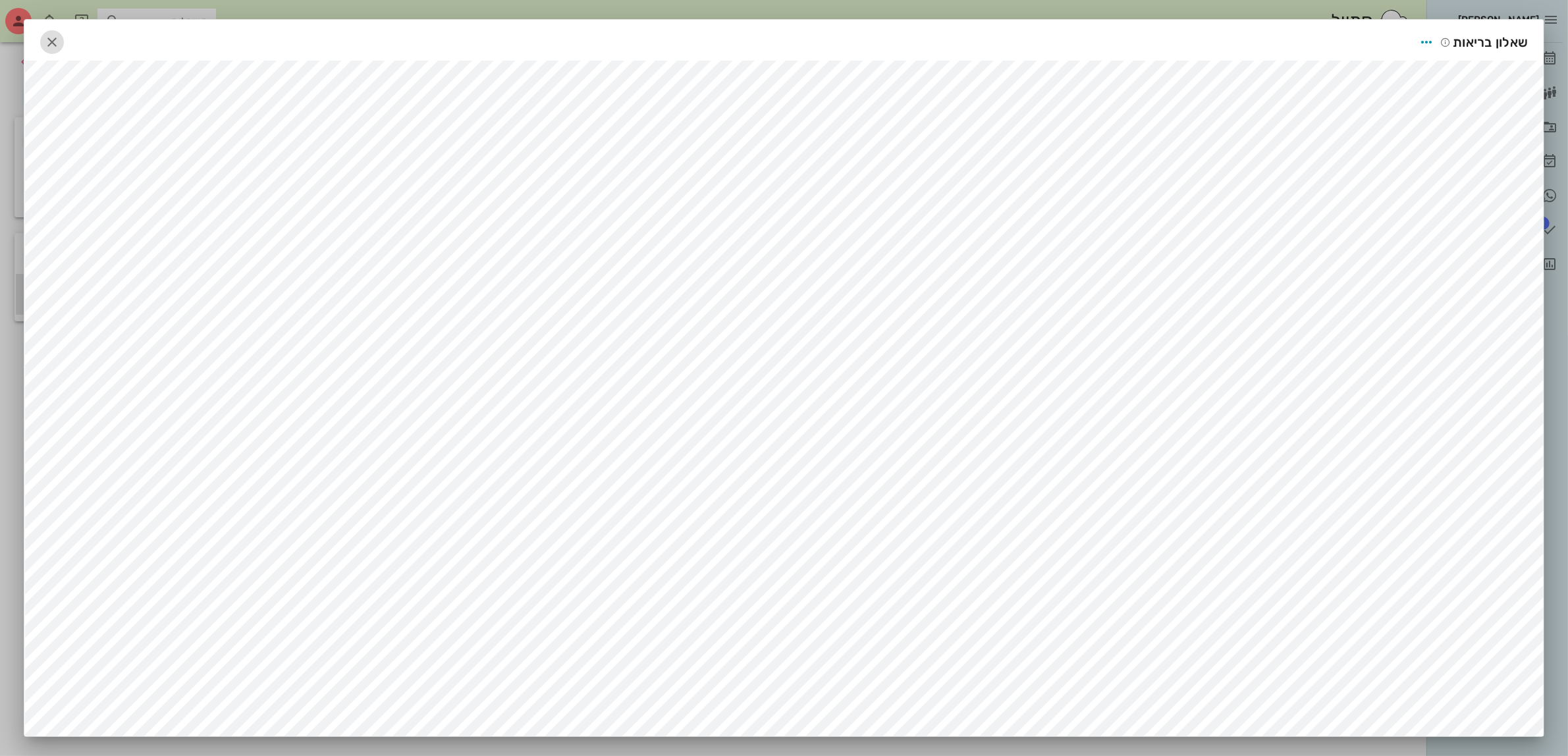
click at [60, 44] on icon "button" at bounding box center [51, 41] width 16 height 16
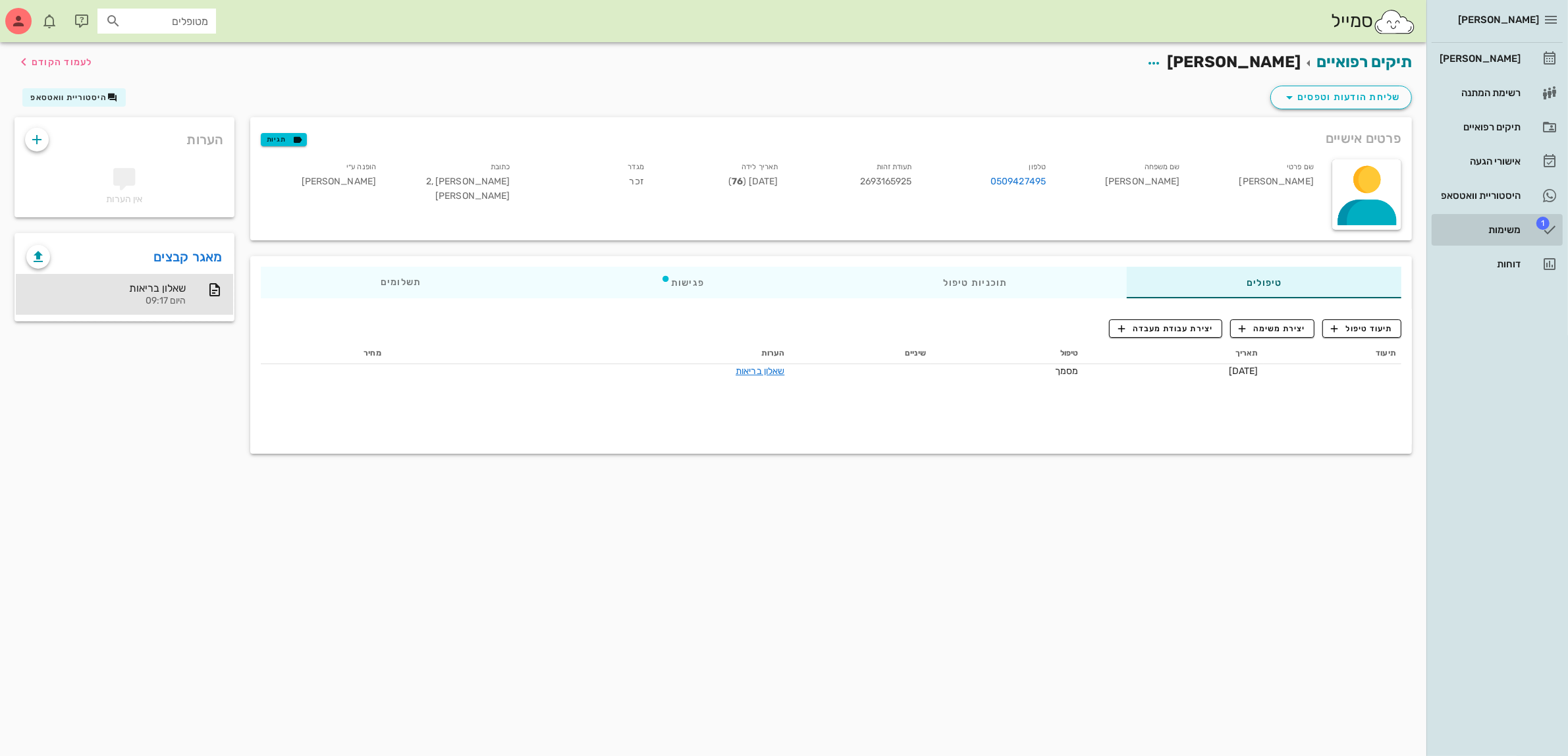
click at [1498, 227] on div "משימות" at bounding box center [1478, 229] width 84 height 11
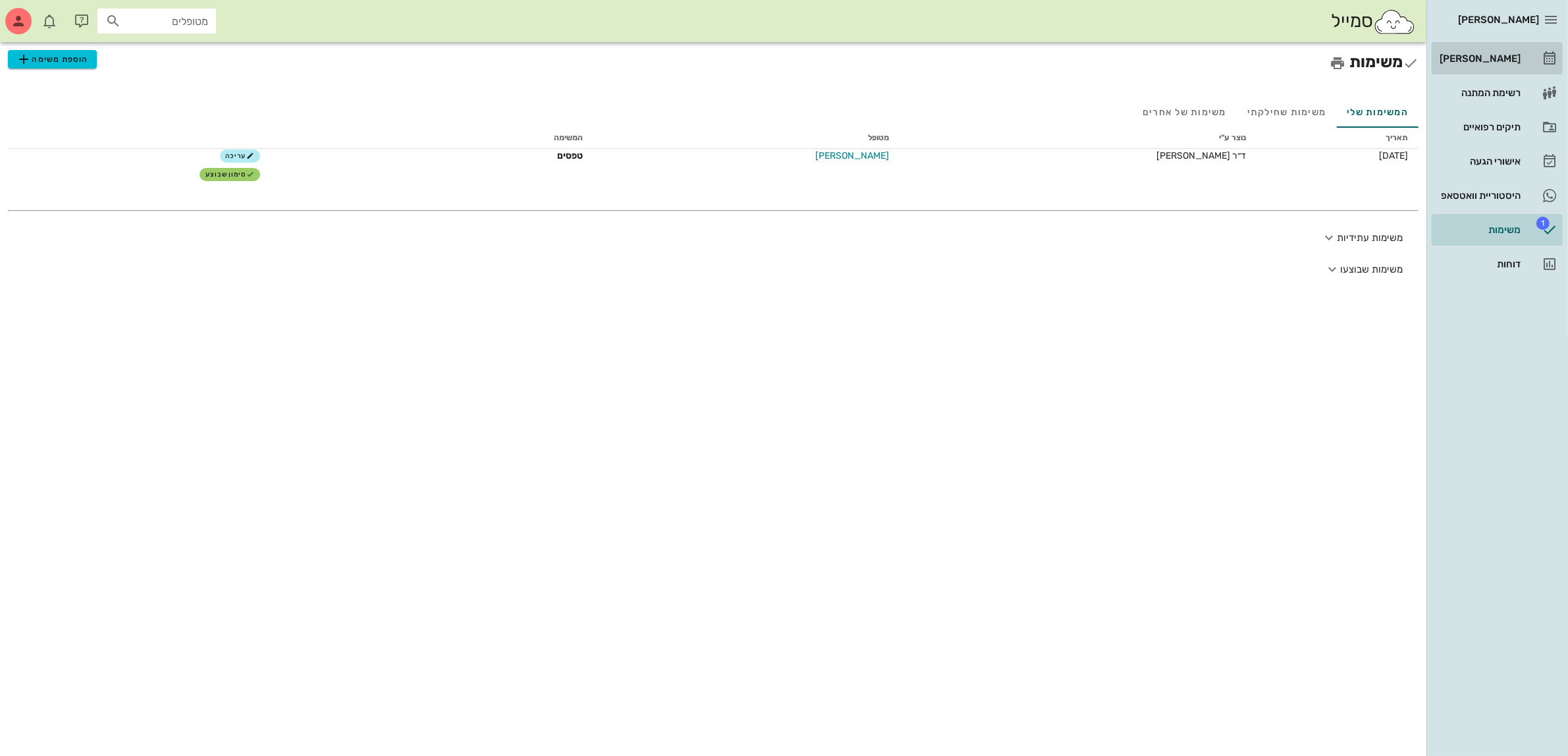
click at [1501, 54] on div "[PERSON_NAME]" at bounding box center [1478, 58] width 84 height 11
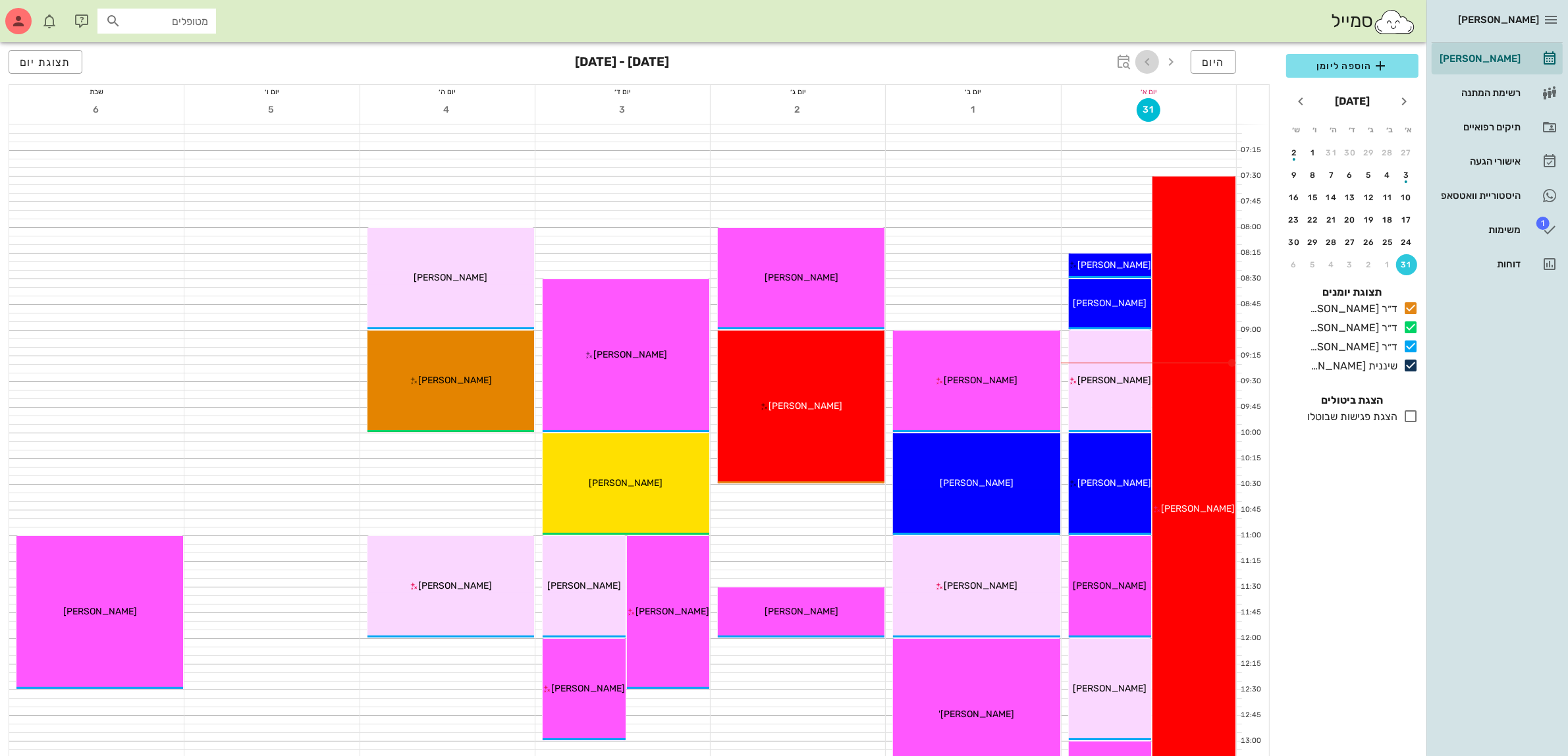
click at [1143, 60] on icon "button" at bounding box center [1147, 61] width 16 height 16
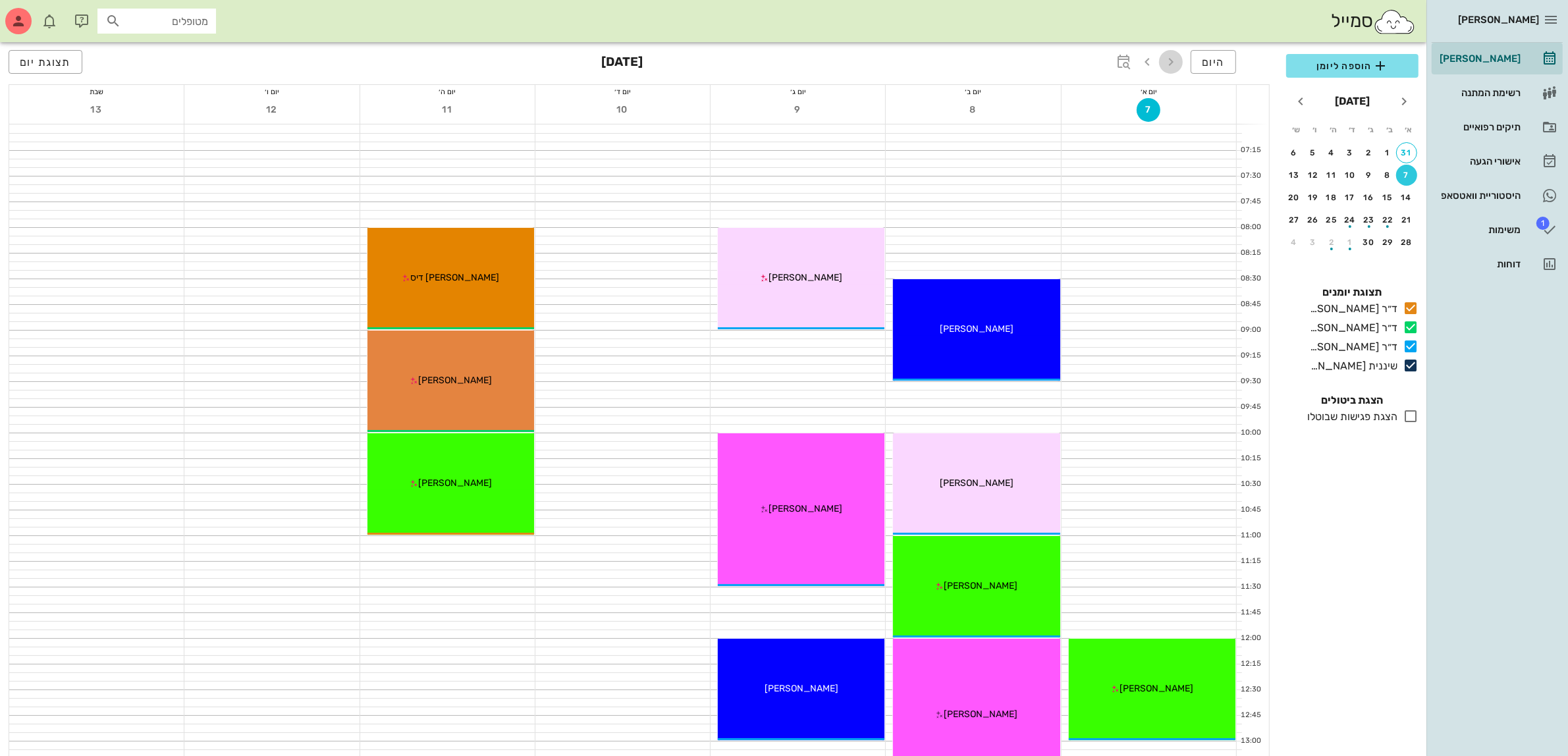
click at [1174, 58] on icon "button" at bounding box center [1170, 61] width 16 height 16
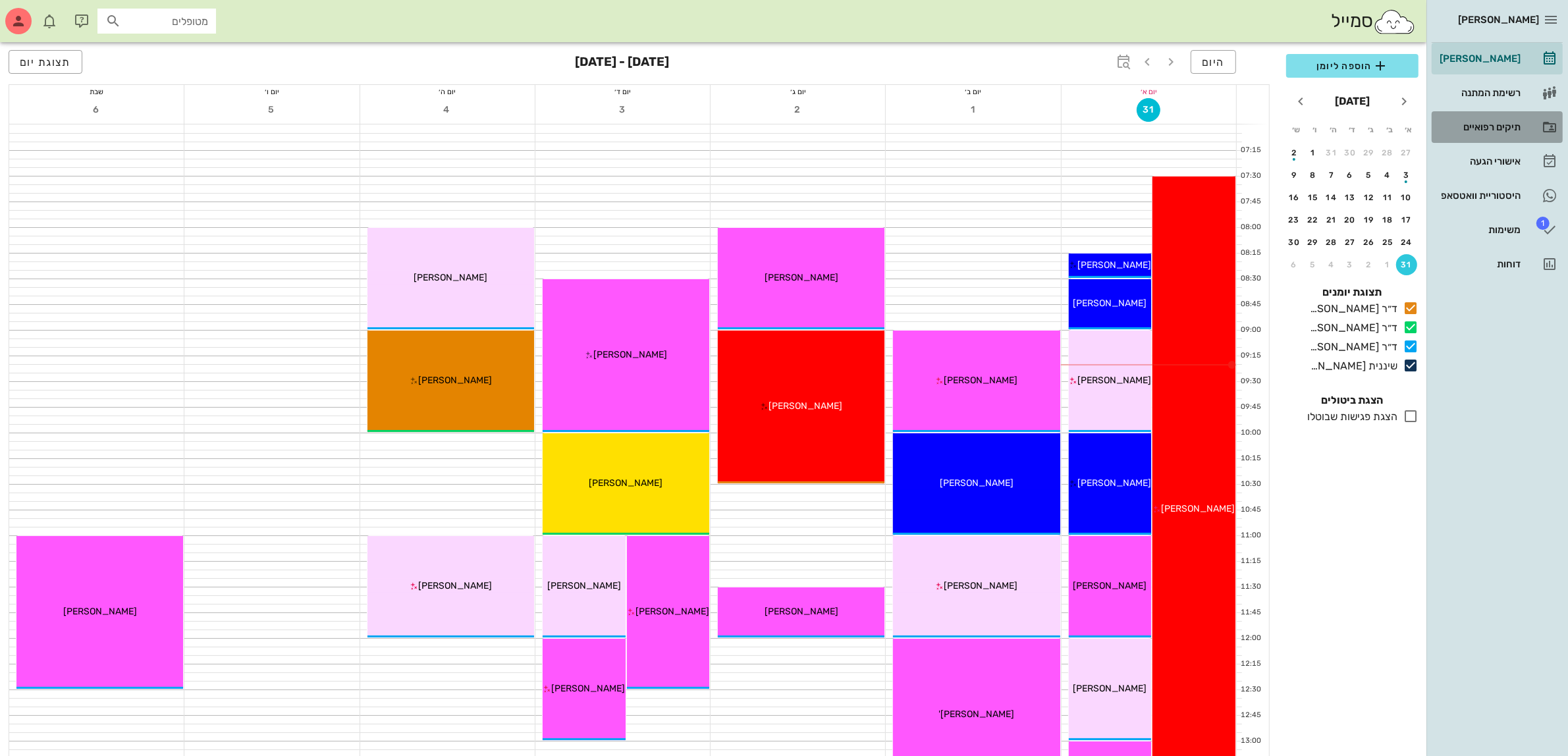
click at [1494, 123] on div "תיקים רפואיים" at bounding box center [1478, 127] width 84 height 11
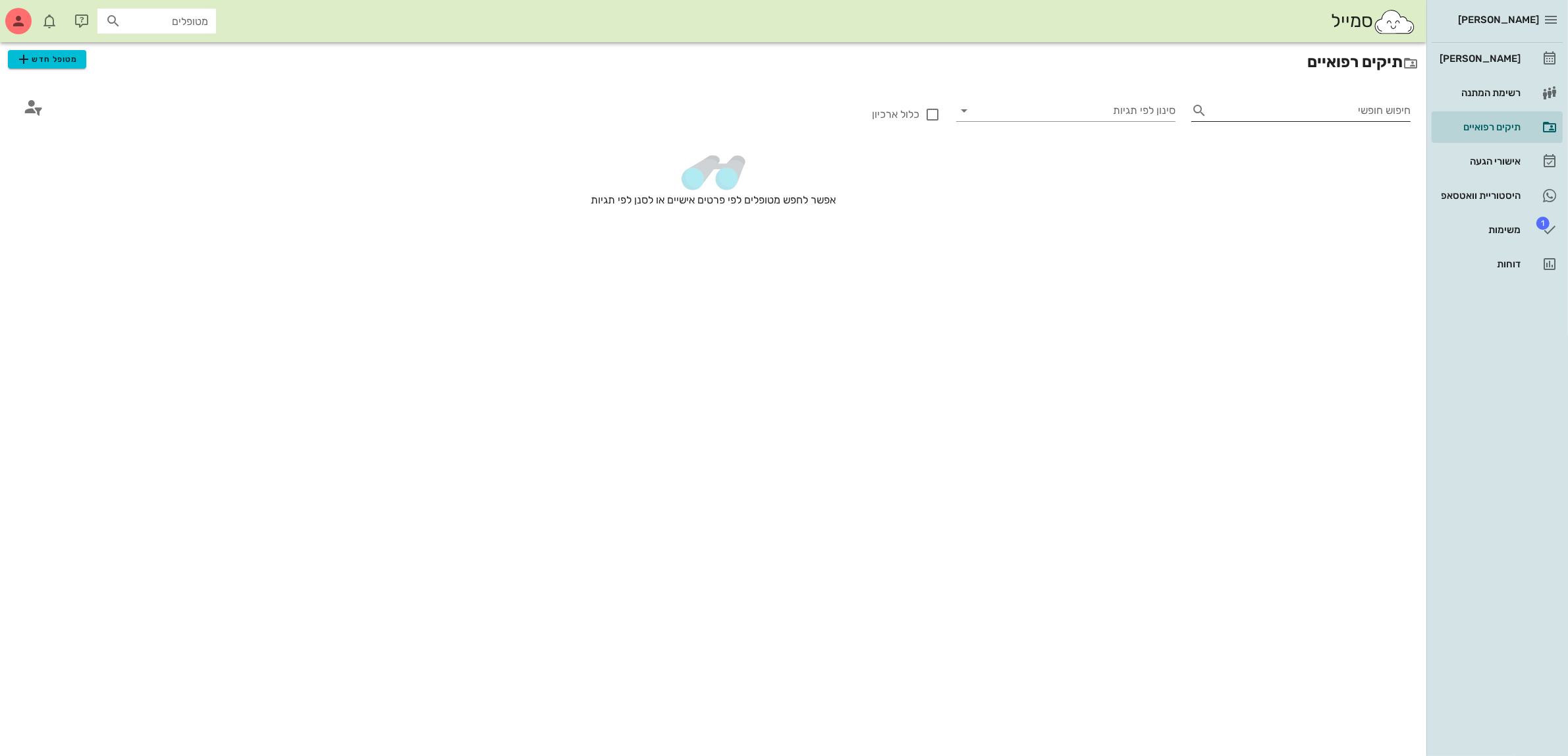
click at [1312, 113] on input "חיפוש חופשי" at bounding box center [1311, 110] width 199 height 21
click at [63, 60] on span "מטופל חדש" at bounding box center [46, 59] width 62 height 16
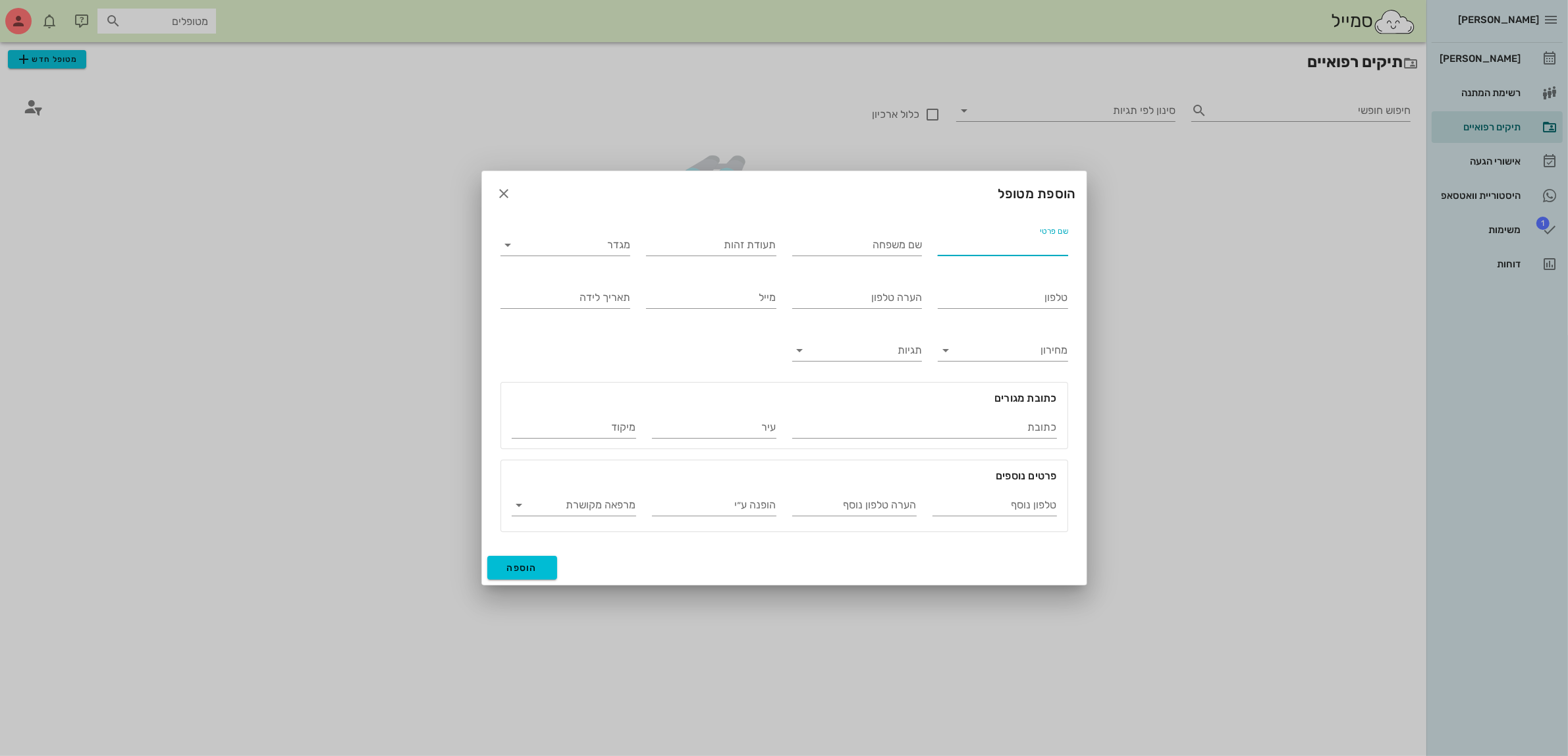
click at [1008, 243] on input "שם פרטי" at bounding box center [1003, 244] width 131 height 21
click at [1005, 243] on input "שם פרטי" at bounding box center [1003, 244] width 131 height 21
type input "[PERSON_NAME]"
type input "סלים"
click at [557, 253] on input "מגדר" at bounding box center [576, 244] width 109 height 21
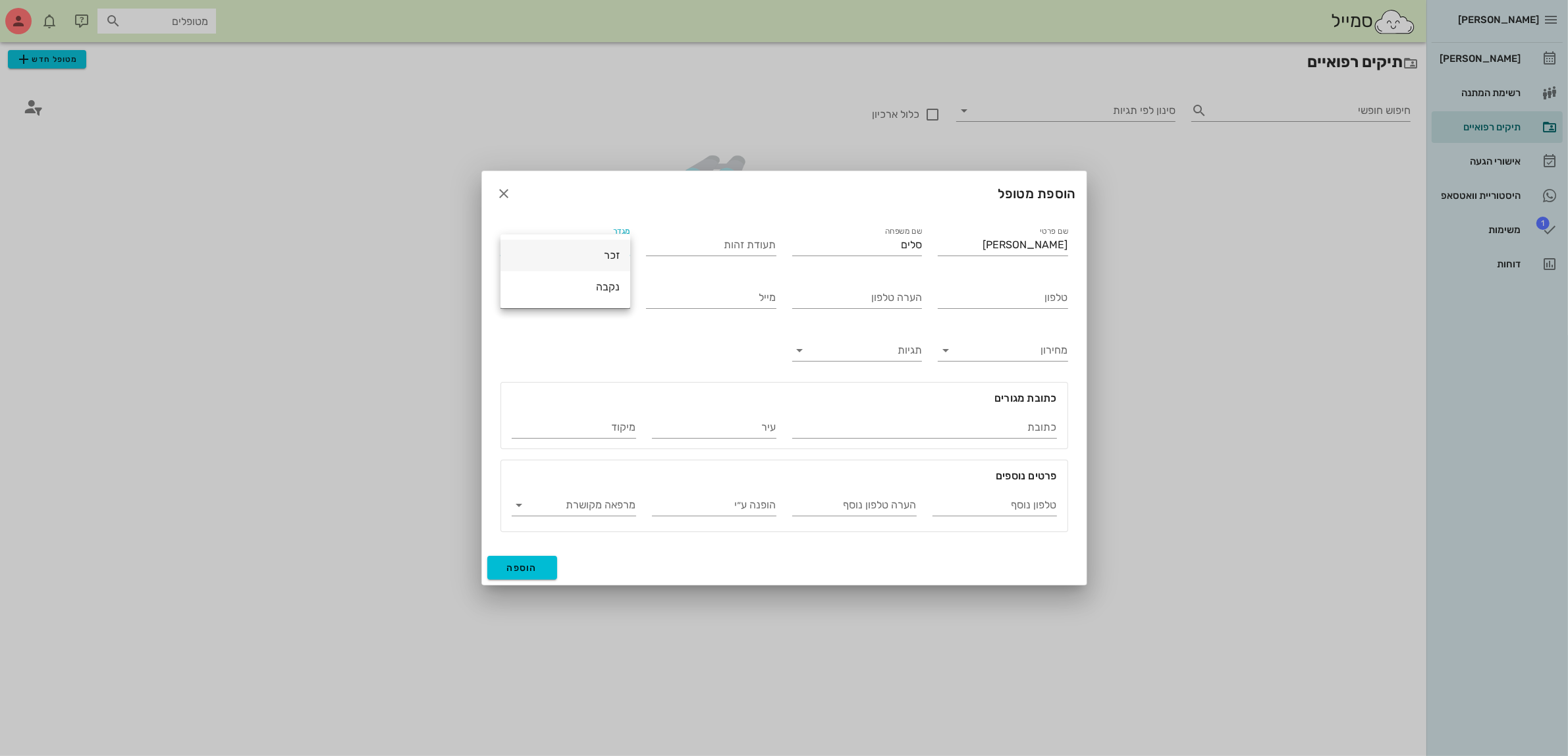
click at [607, 254] on div "זכר" at bounding box center [565, 255] width 108 height 12
click at [1016, 304] on input "טלפון" at bounding box center [1003, 297] width 131 height 21
click at [988, 237] on input "[PERSON_NAME]" at bounding box center [1003, 244] width 131 height 21
click at [988, 292] on input "טלפון" at bounding box center [1003, 297] width 131 height 21
type input "052-5250104"
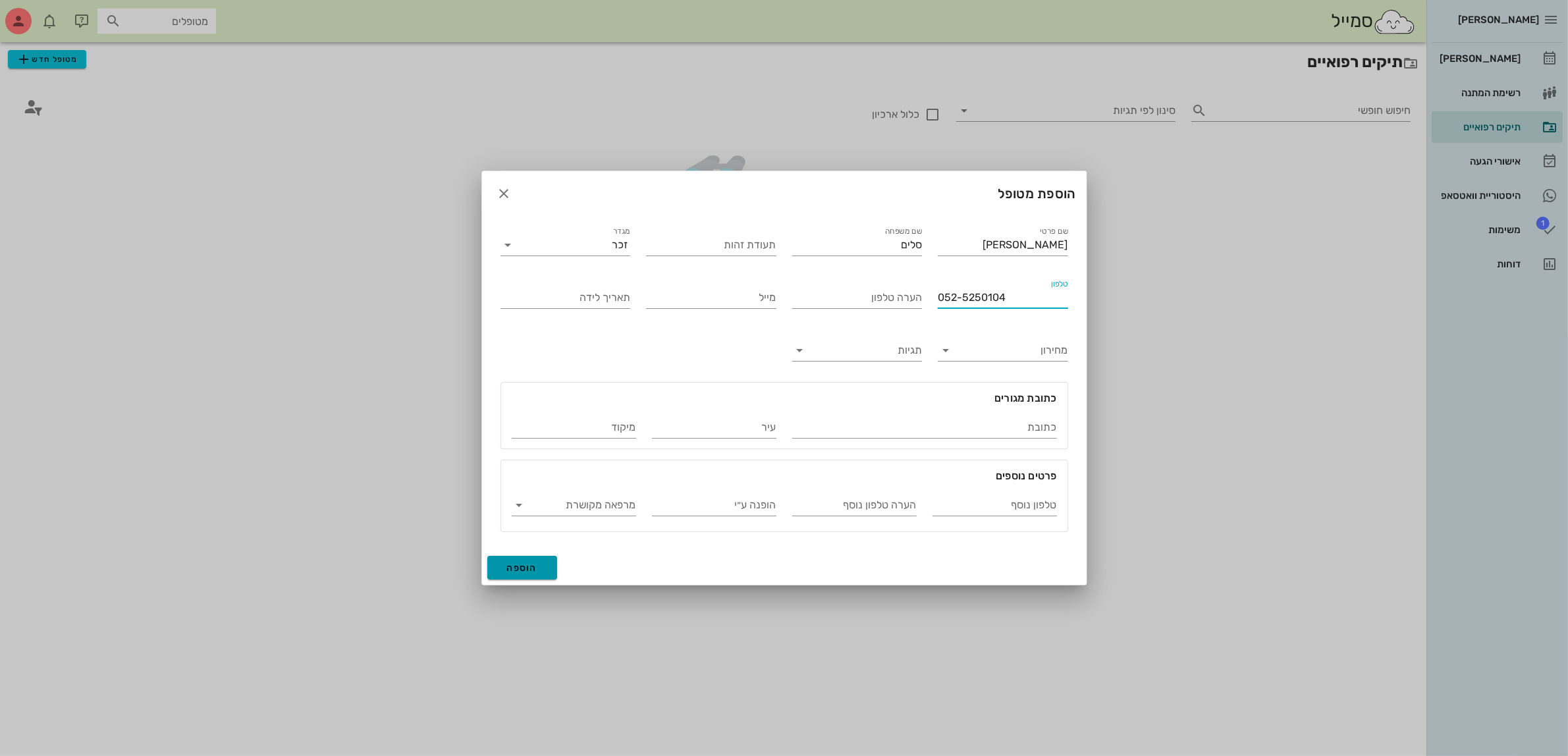
click at [524, 567] on span "הוספה" at bounding box center [522, 568] width 31 height 12
